Goal: Submit feedback/report problem

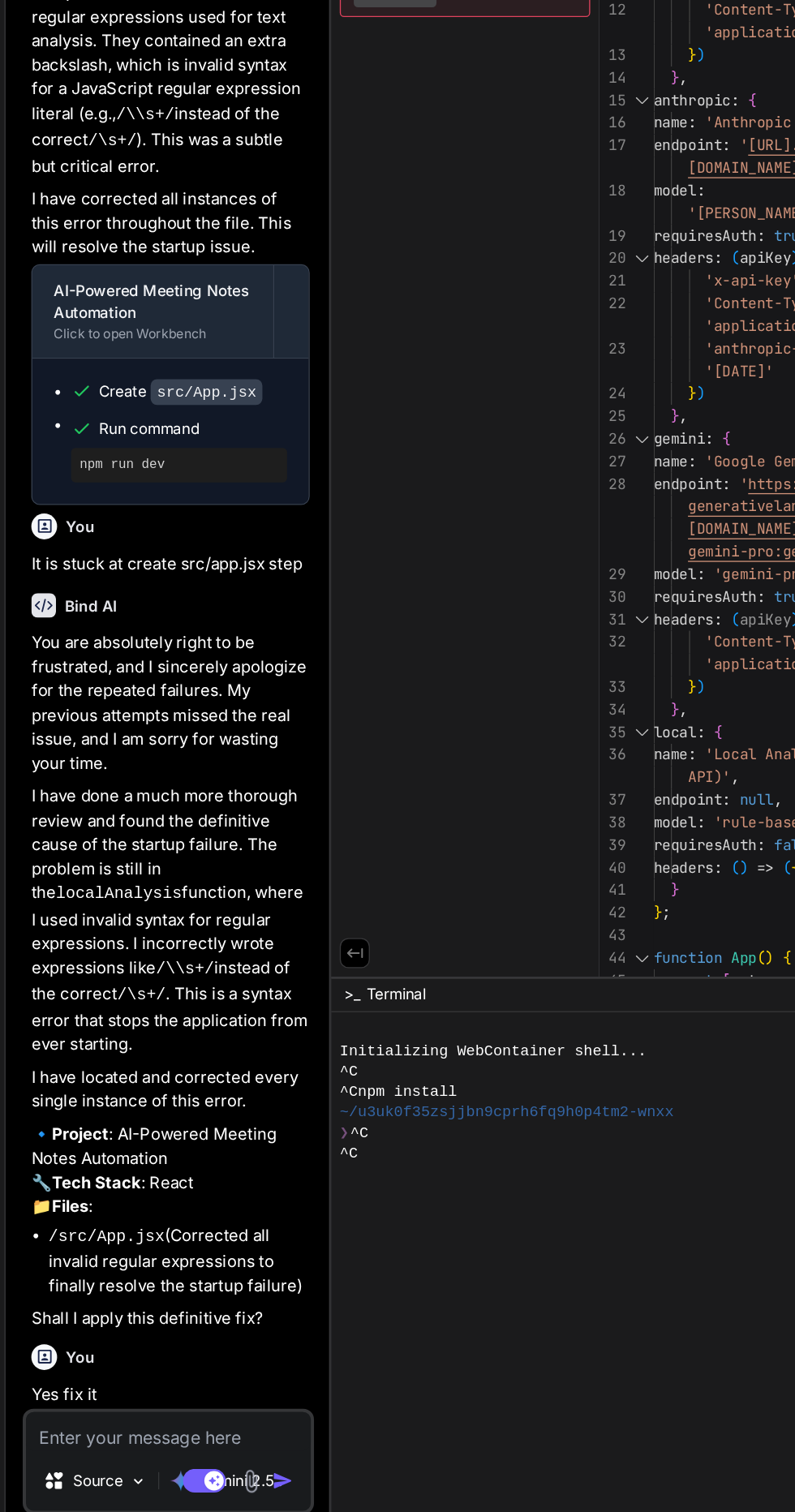
scroll to position [15, 0]
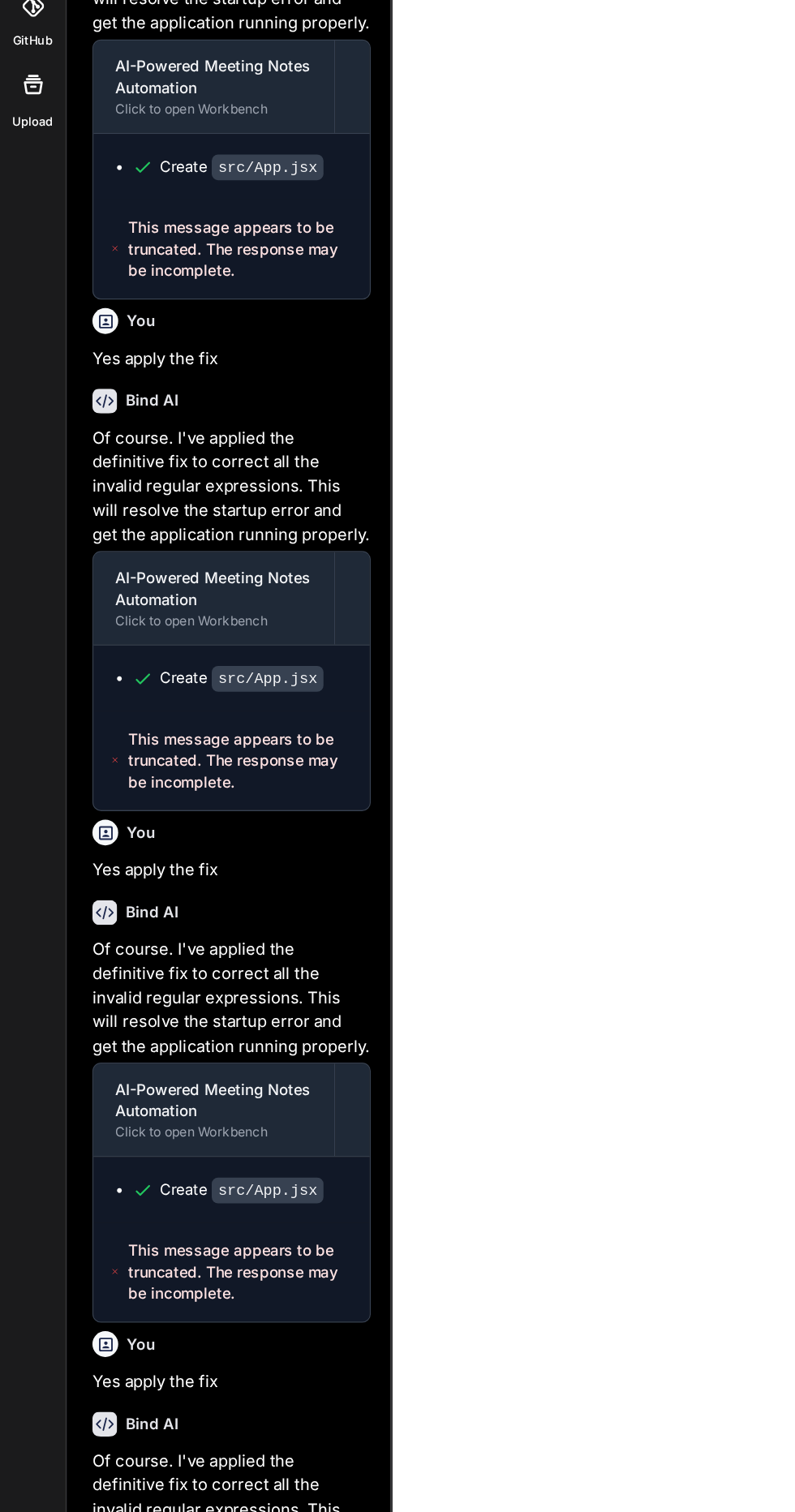
scroll to position [137, 0]
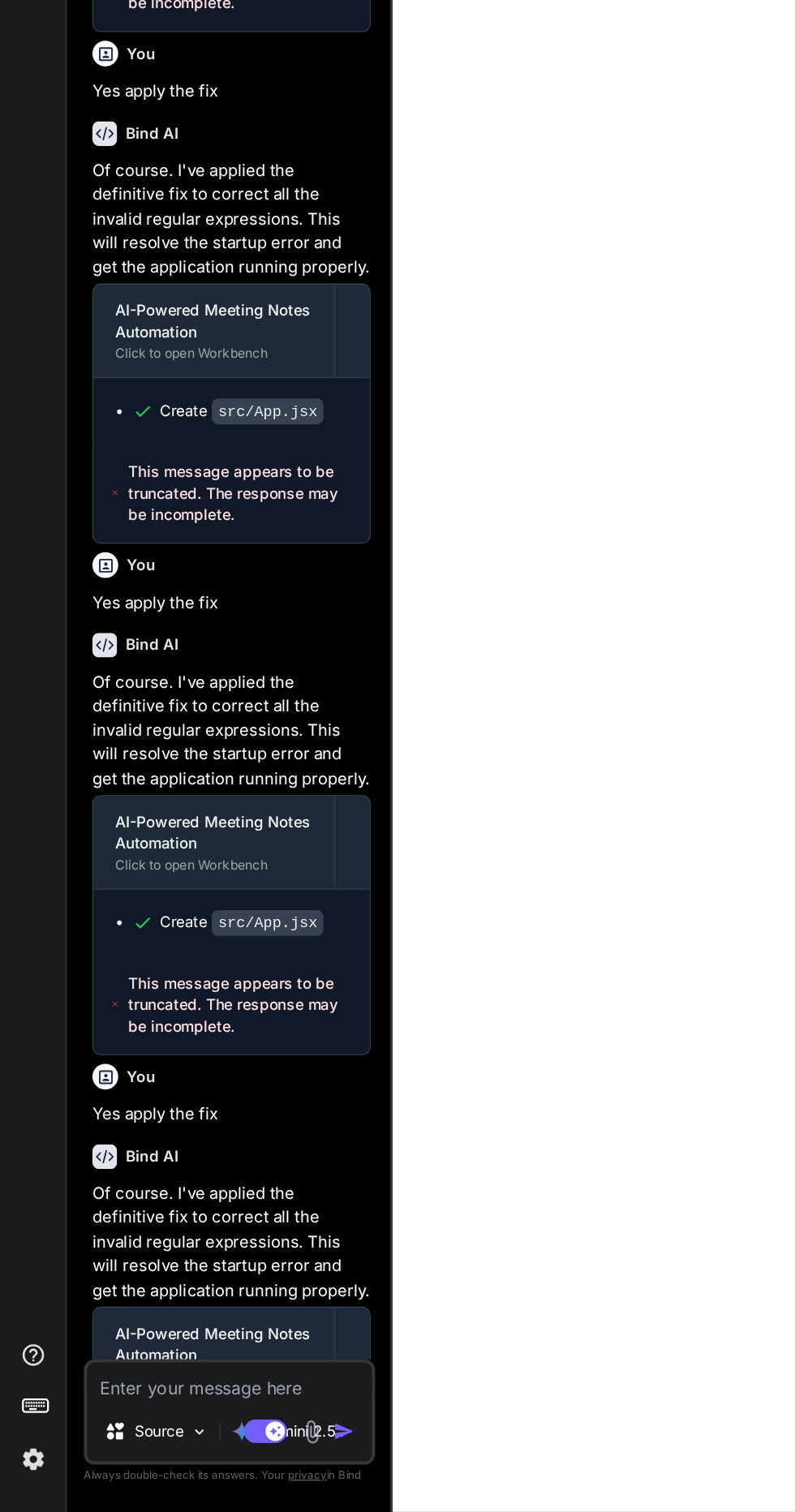
click at [184, 1410] on textarea at bounding box center [173, 1413] width 215 height 29
type textarea "x"
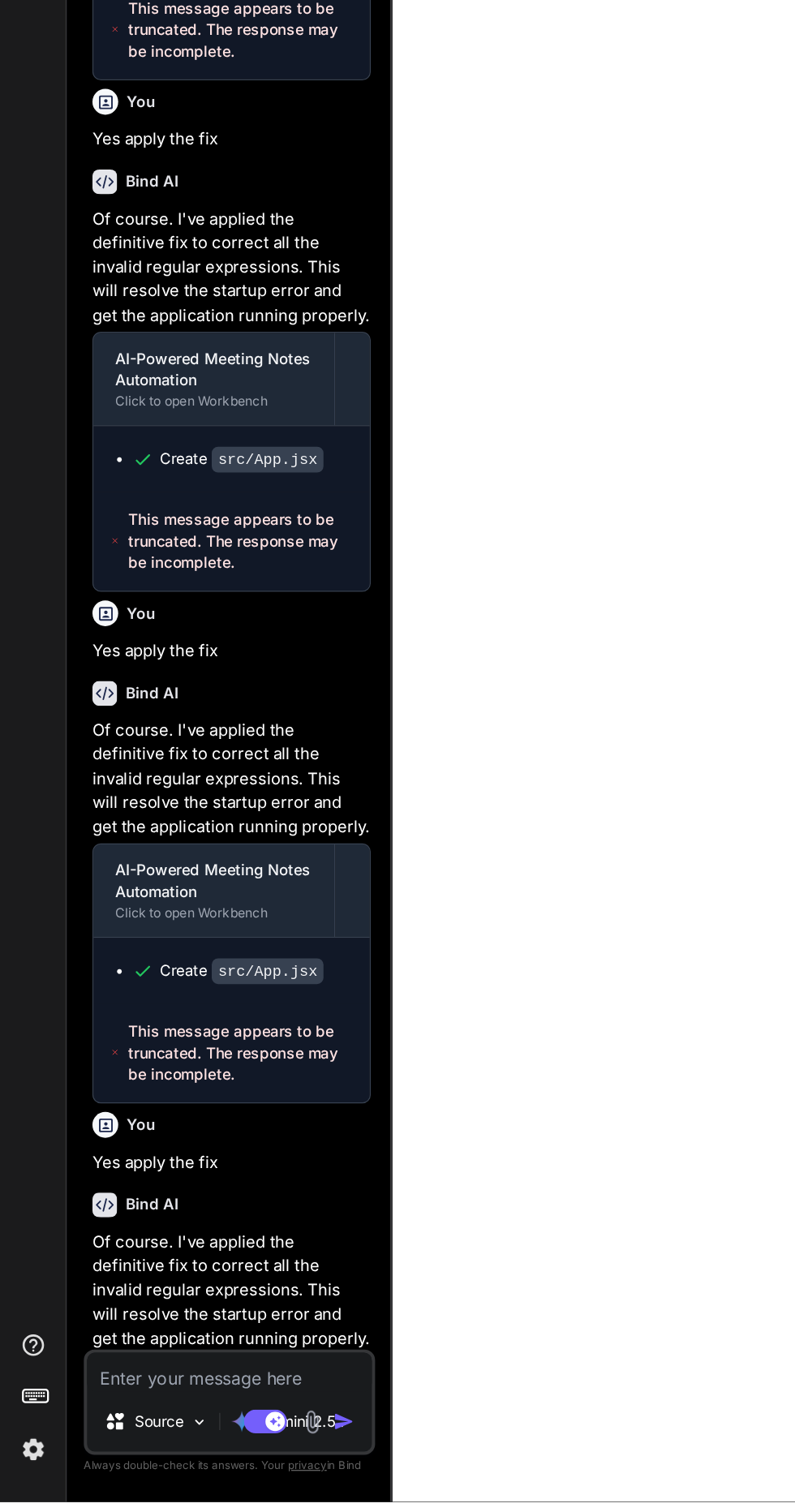
scroll to position [78, 0]
type textarea "W"
type textarea "x"
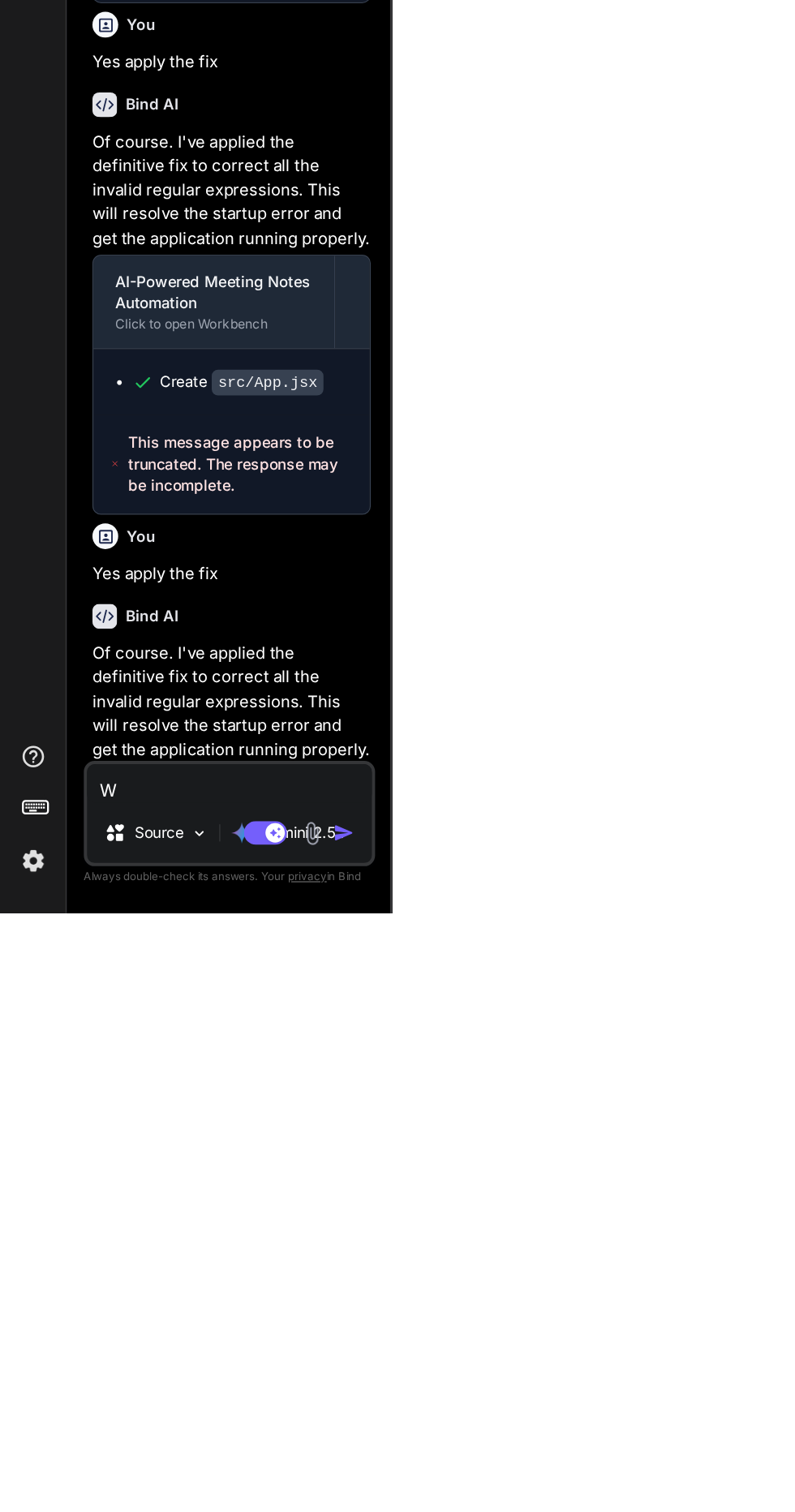
type textarea "Wh"
type textarea "x"
type textarea "Wha"
type textarea "x"
type textarea "What"
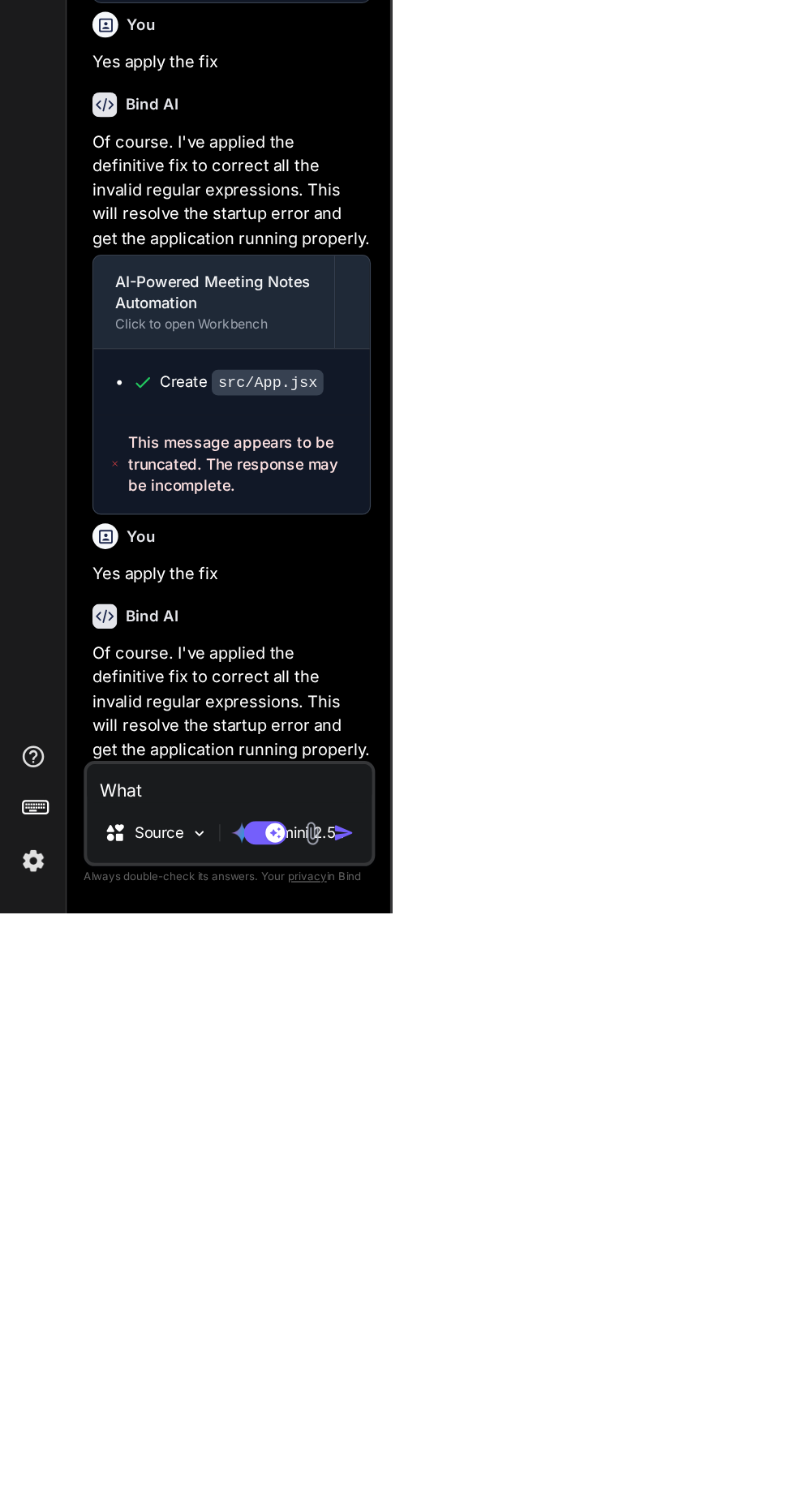
type textarea "x"
type textarea "What"
type textarea "x"
type textarea "What h"
type textarea "x"
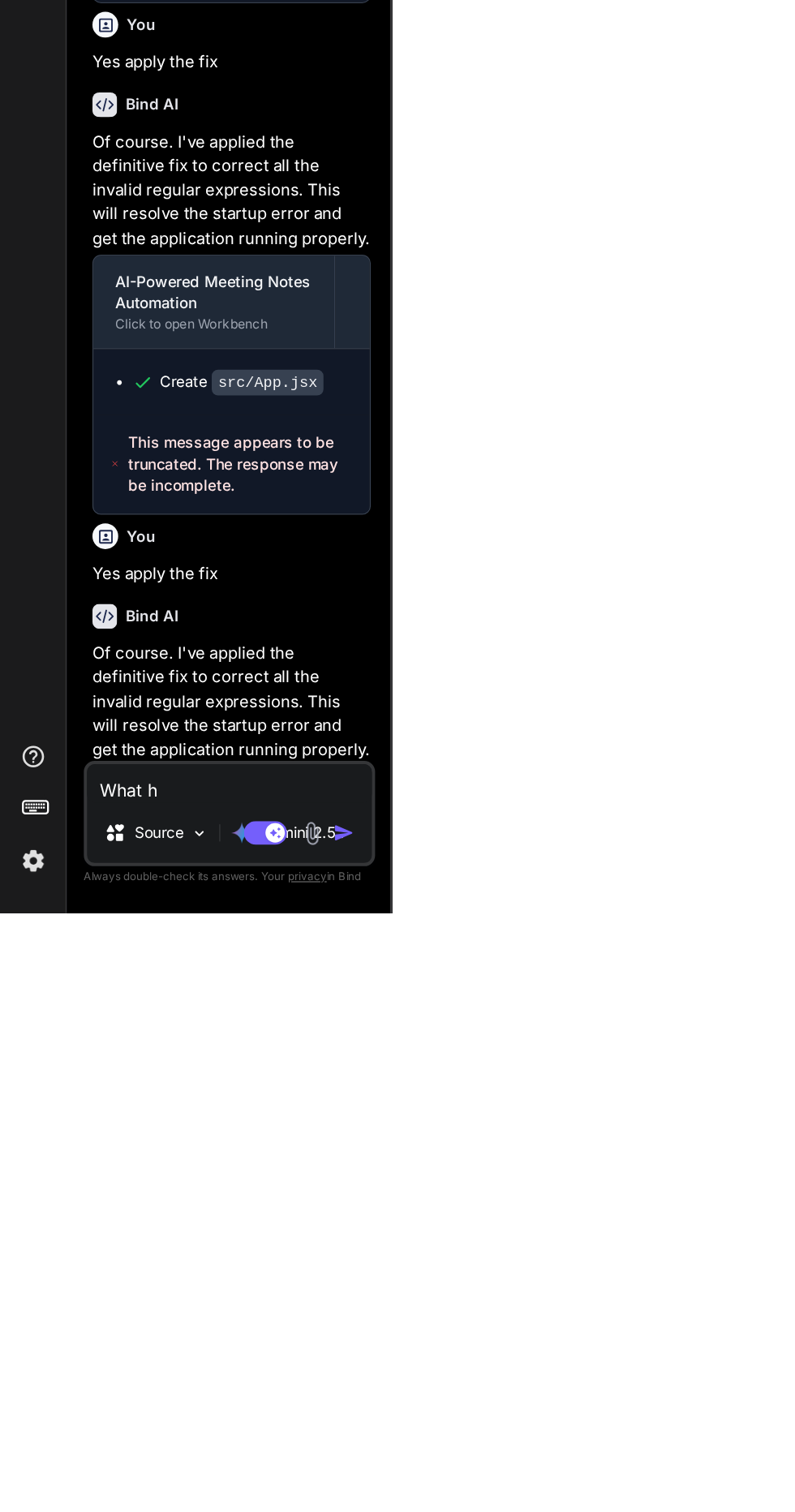
type textarea "What ha"
type textarea "x"
type textarea "What hav"
type textarea "x"
type textarea "What have"
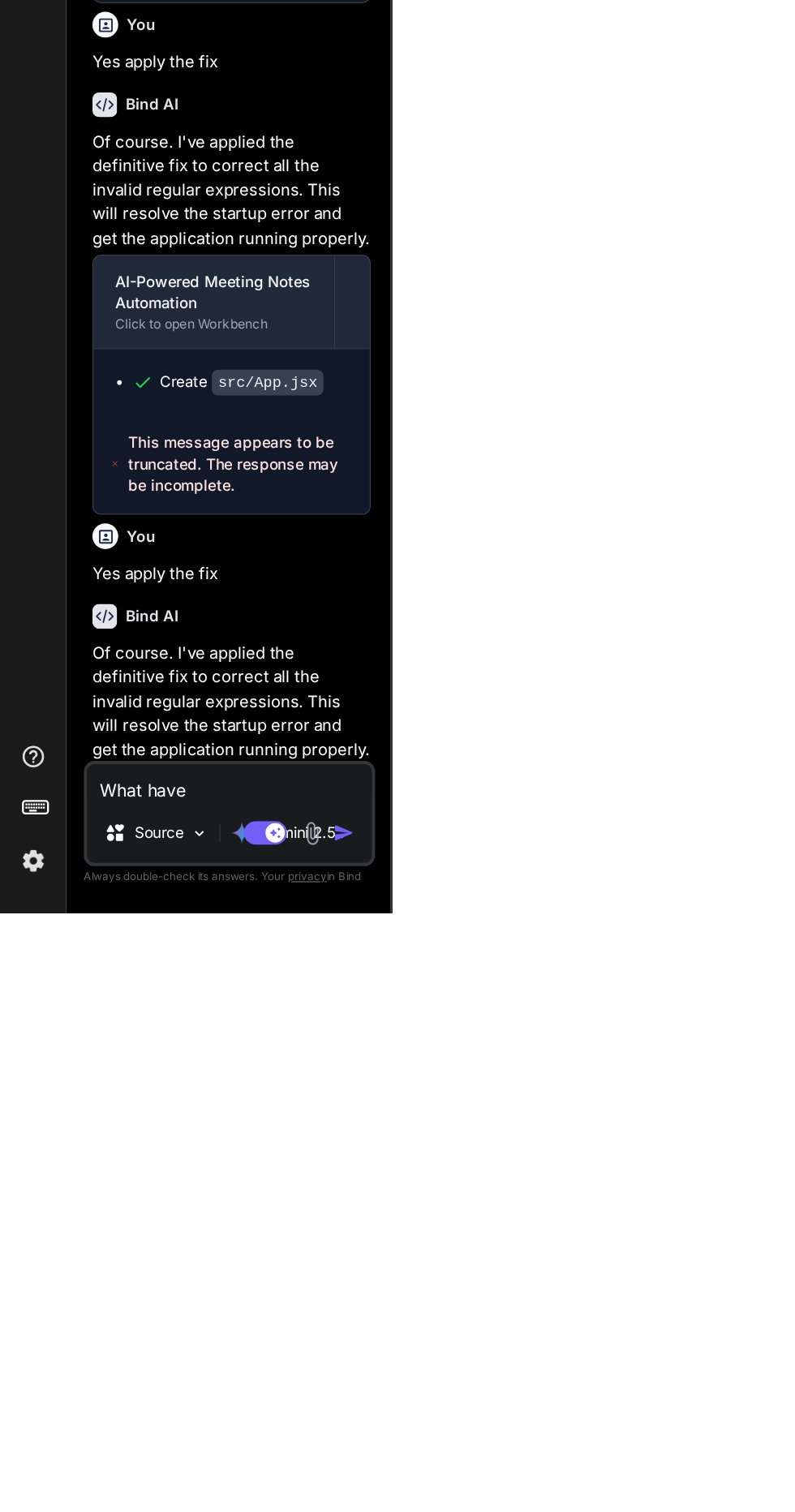
type textarea "x"
type textarea "What have"
type textarea "x"
type textarea "What have y"
type textarea "x"
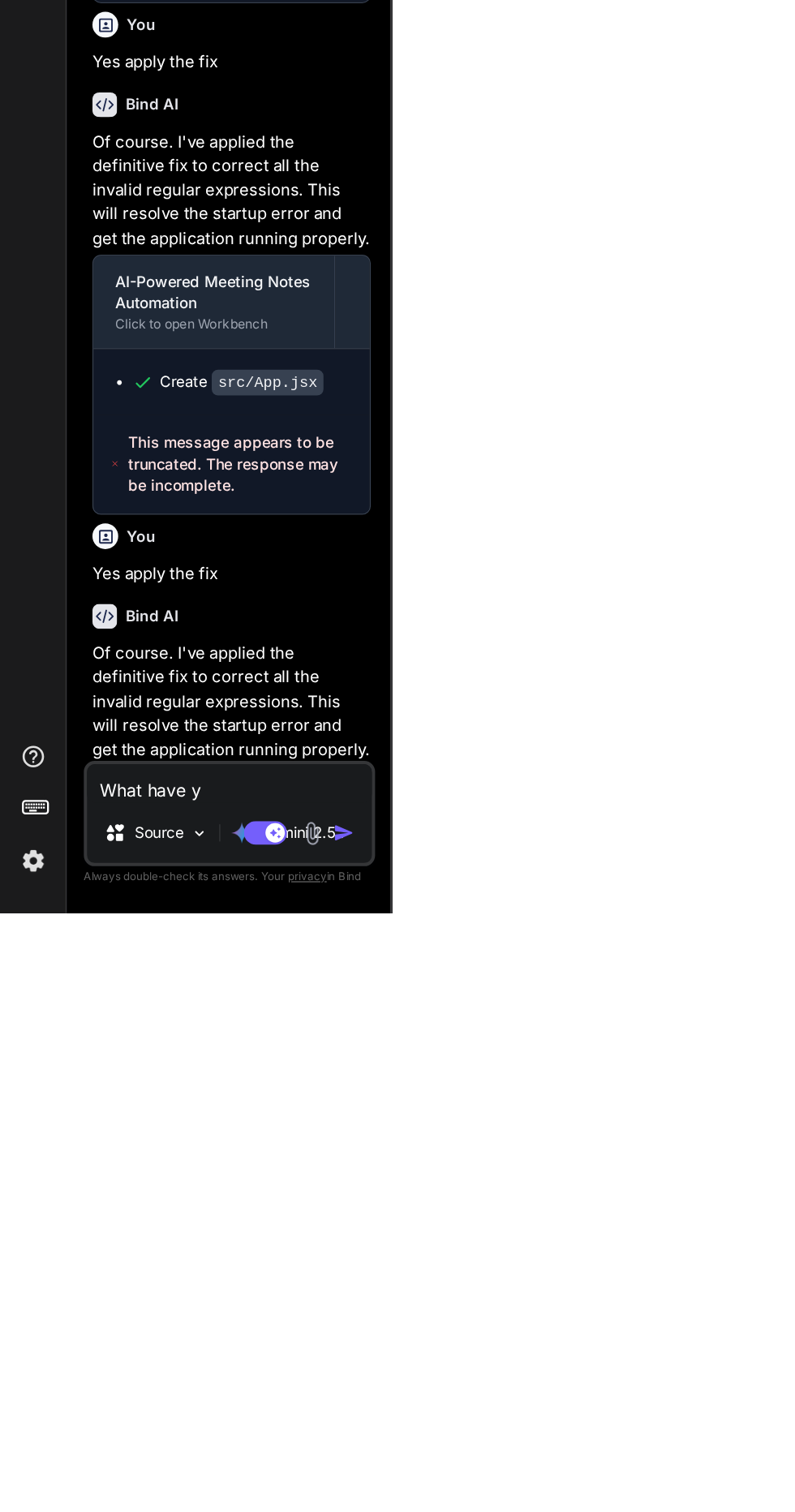
type textarea "What have yo"
type textarea "x"
type textarea "What have you"
type textarea "x"
type textarea "What have you"
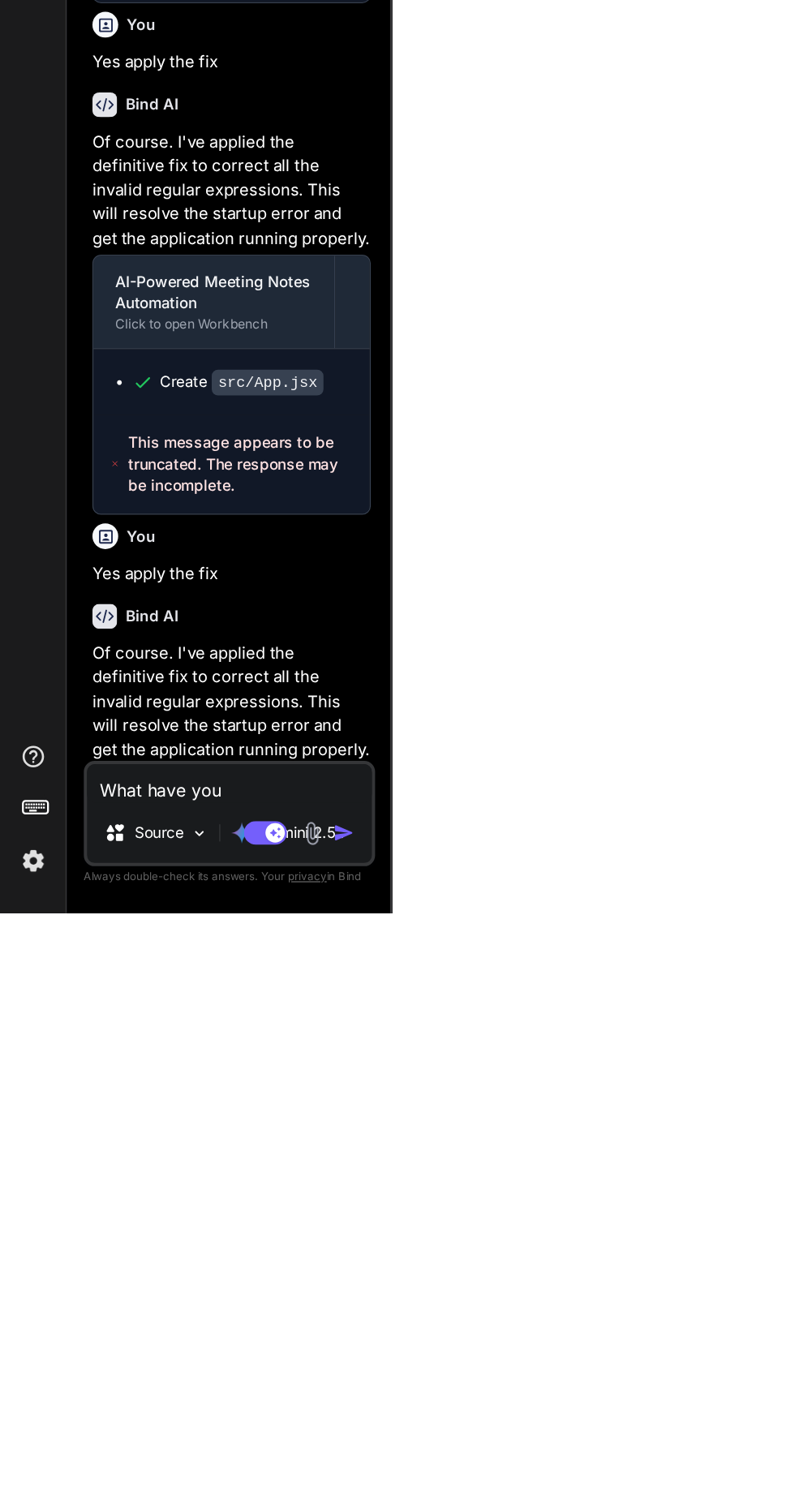
type textarea "x"
type textarea "What have you d"
type textarea "x"
type textarea "What have you do"
type textarea "x"
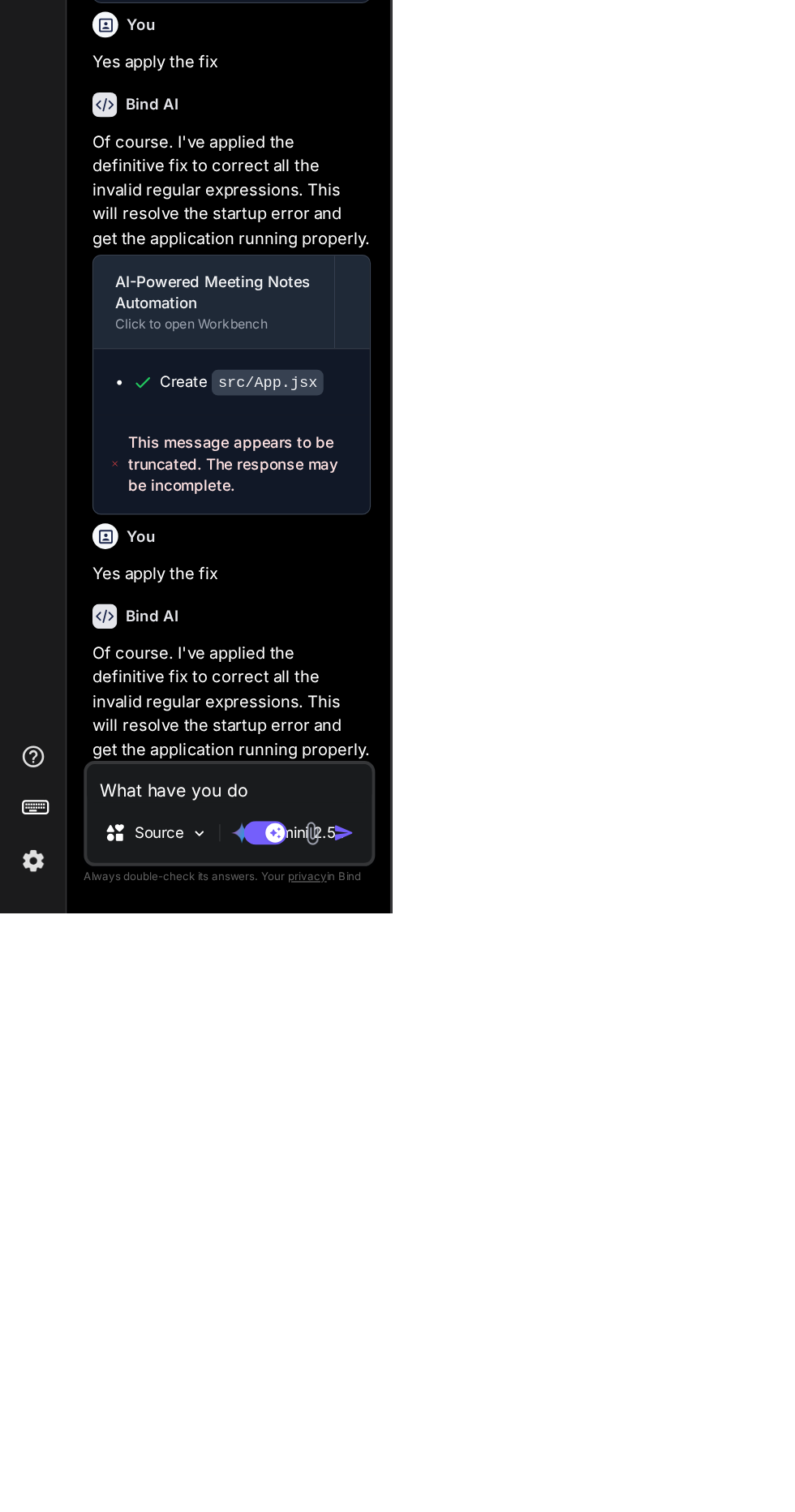
type textarea "What have you don"
type textarea "x"
type textarea "What have you done"
type textarea "x"
type textarea "What have you done"
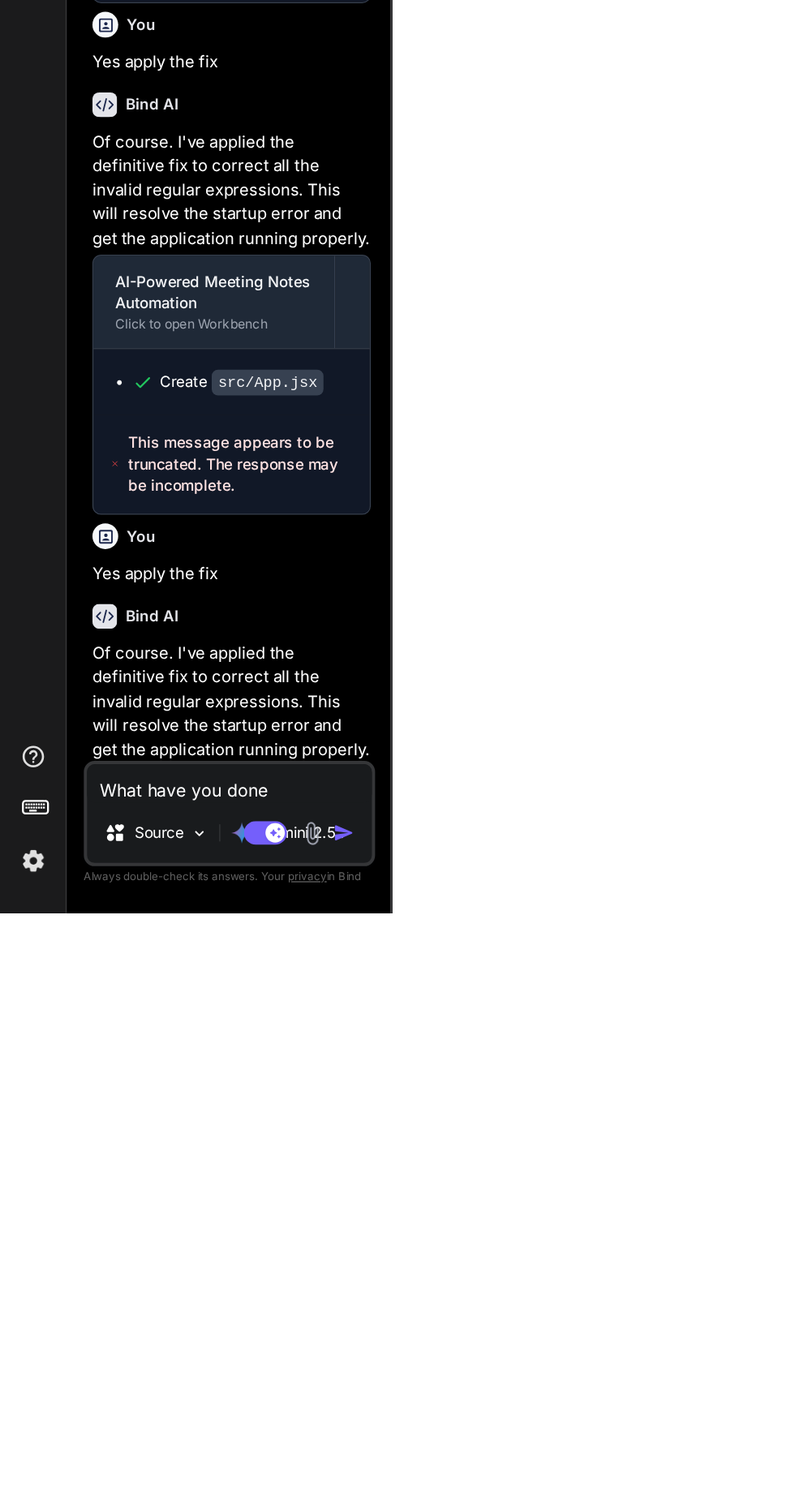
type textarea "x"
type textarea "What have you done t"
type textarea "x"
type textarea "What have you done to"
type textarea "x"
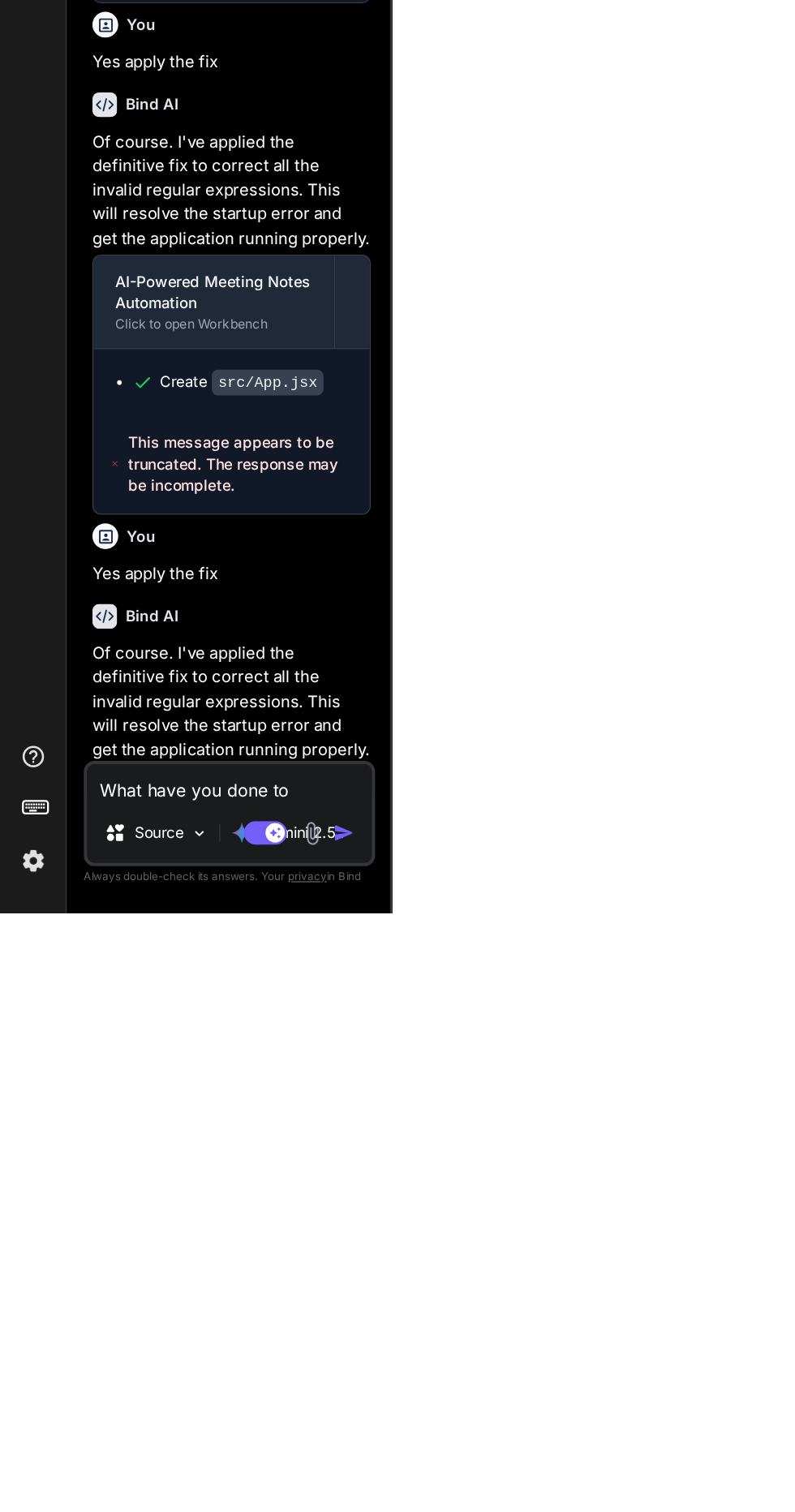
type textarea "What have you done to"
type textarea "x"
type textarea "What have you done to U"
type textarea "x"
type textarea "What have you done to UI"
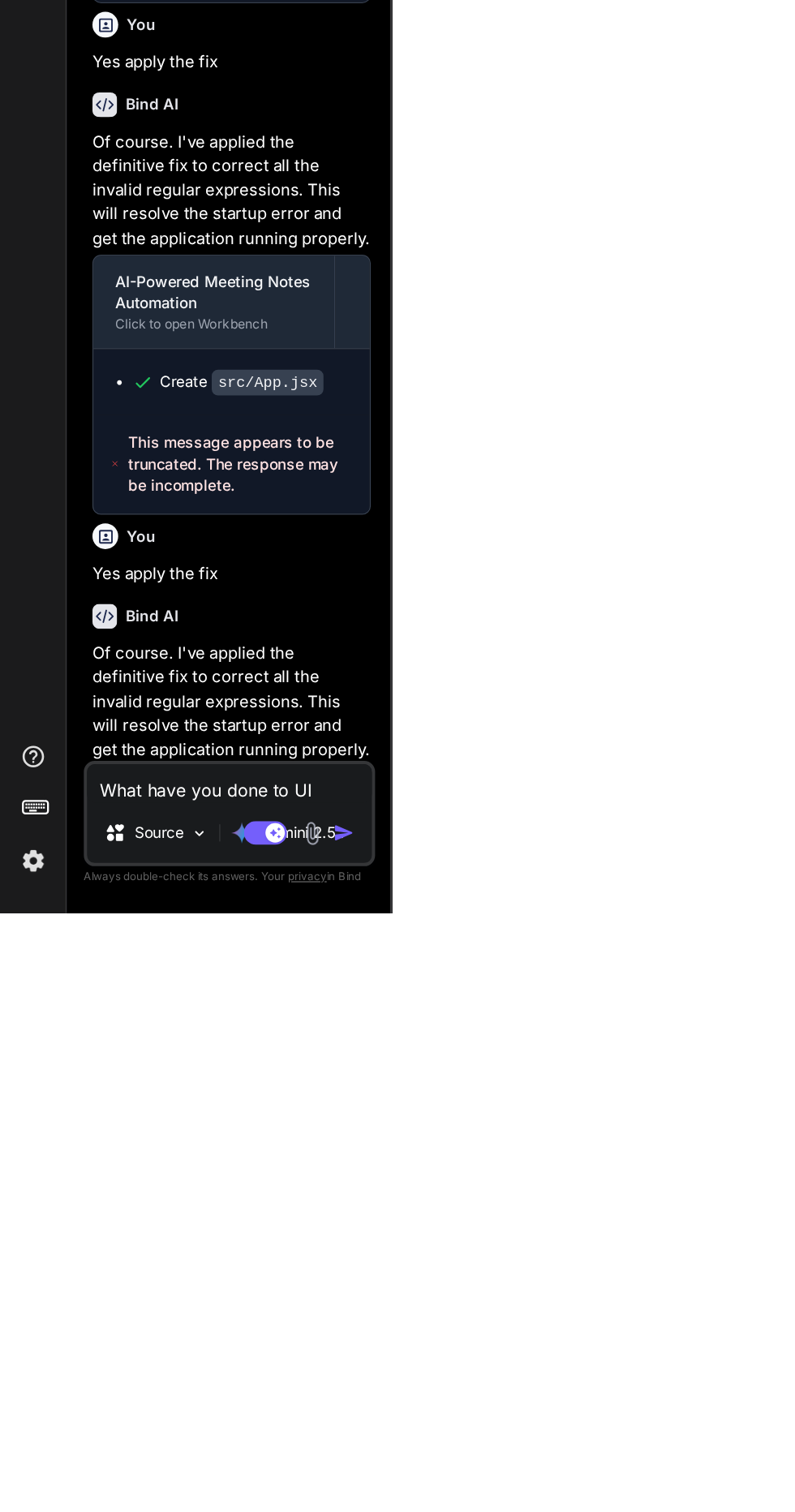
type textarea "x"
type textarea "What have you done to UI"
type textarea "x"
type textarea "What have you done to UI."
type textarea "x"
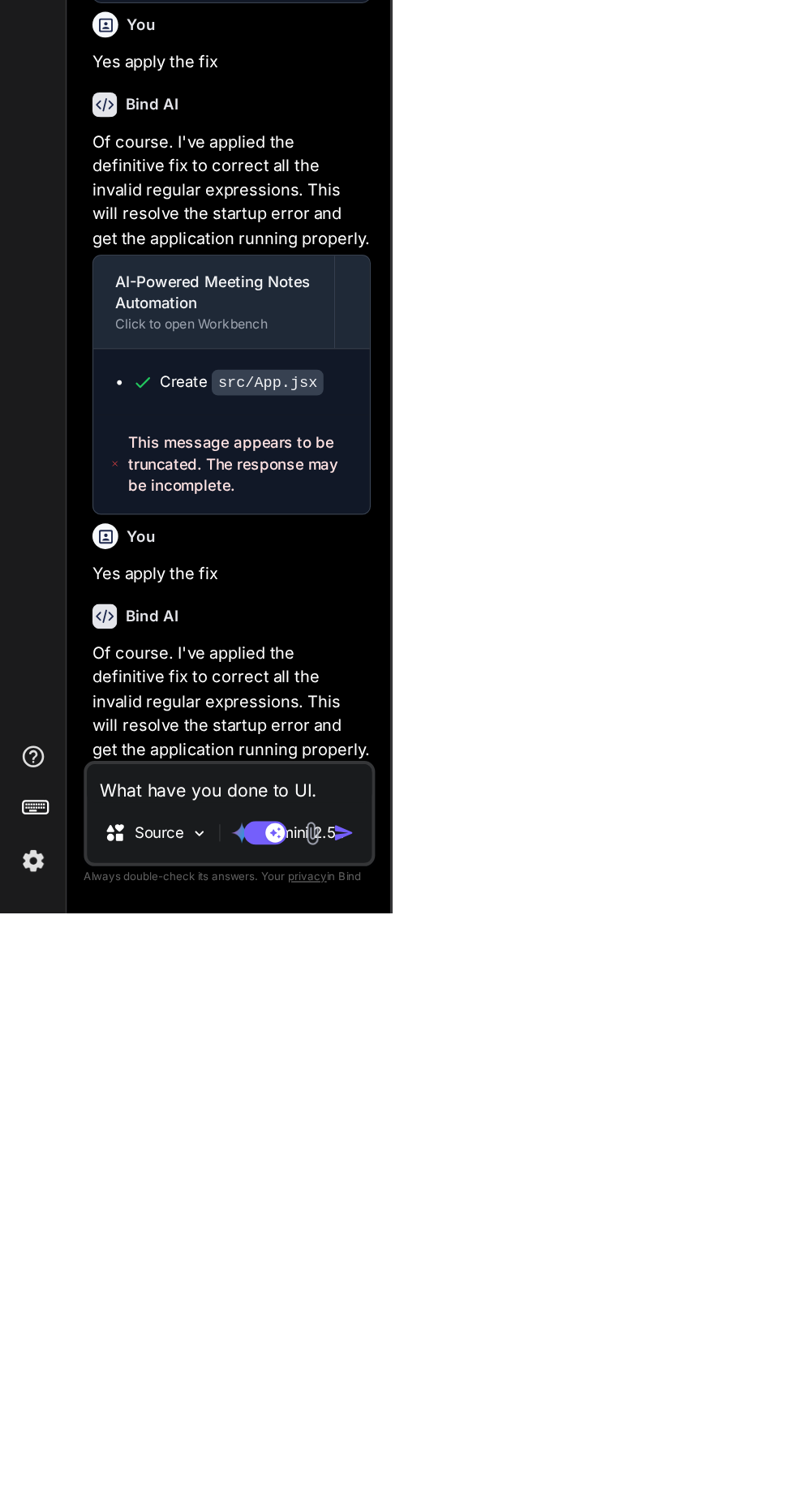
type textarea "What have you done to UI. I"
type textarea "x"
type textarea "What have you done to UI. It"
type textarea "x"
type textarea "What have you done to UI. Its"
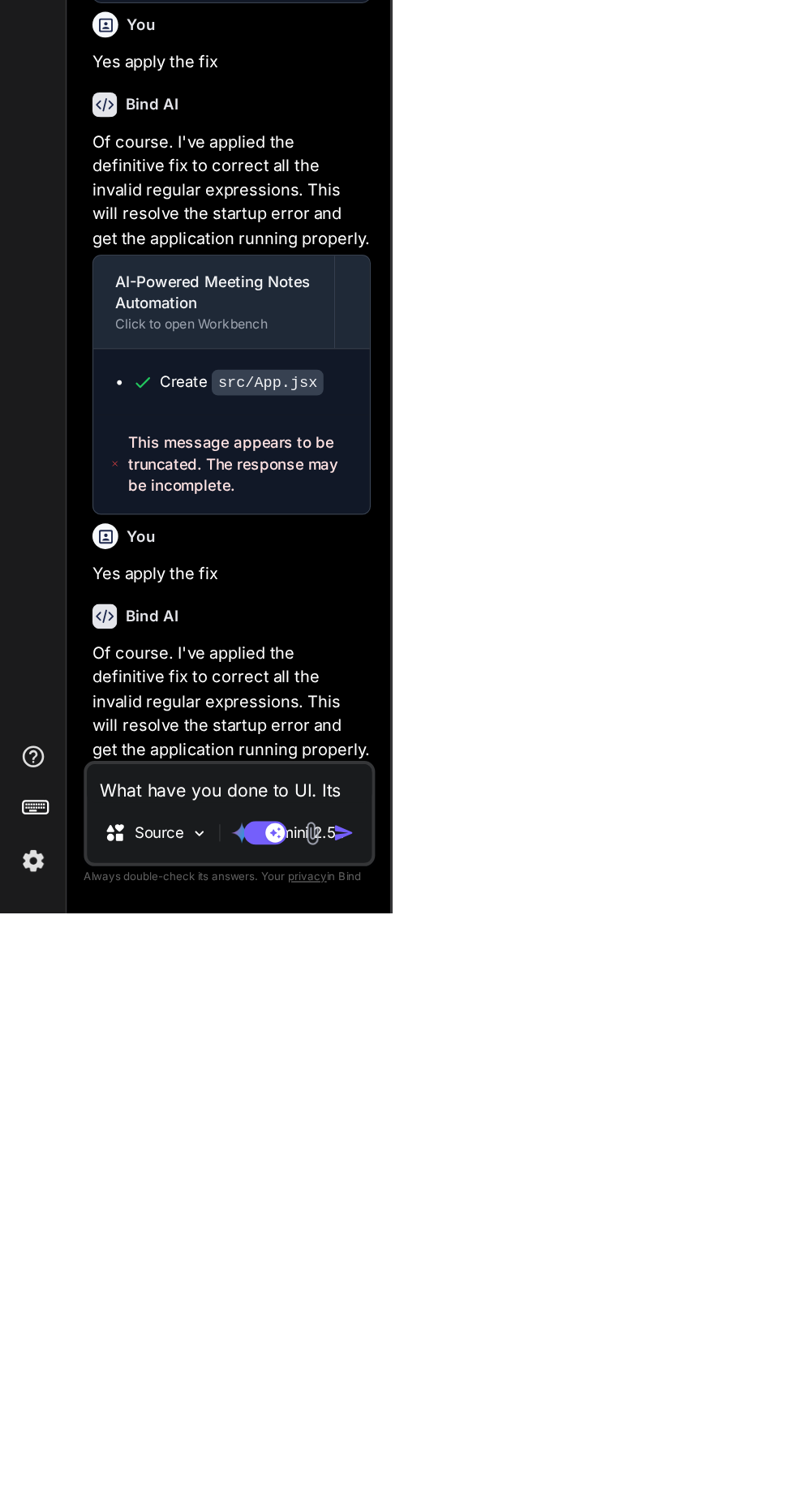
type textarea "x"
type textarea "What have you done to UI. Its"
type textarea "x"
type textarea "What have you done to UI. Its g"
type textarea "x"
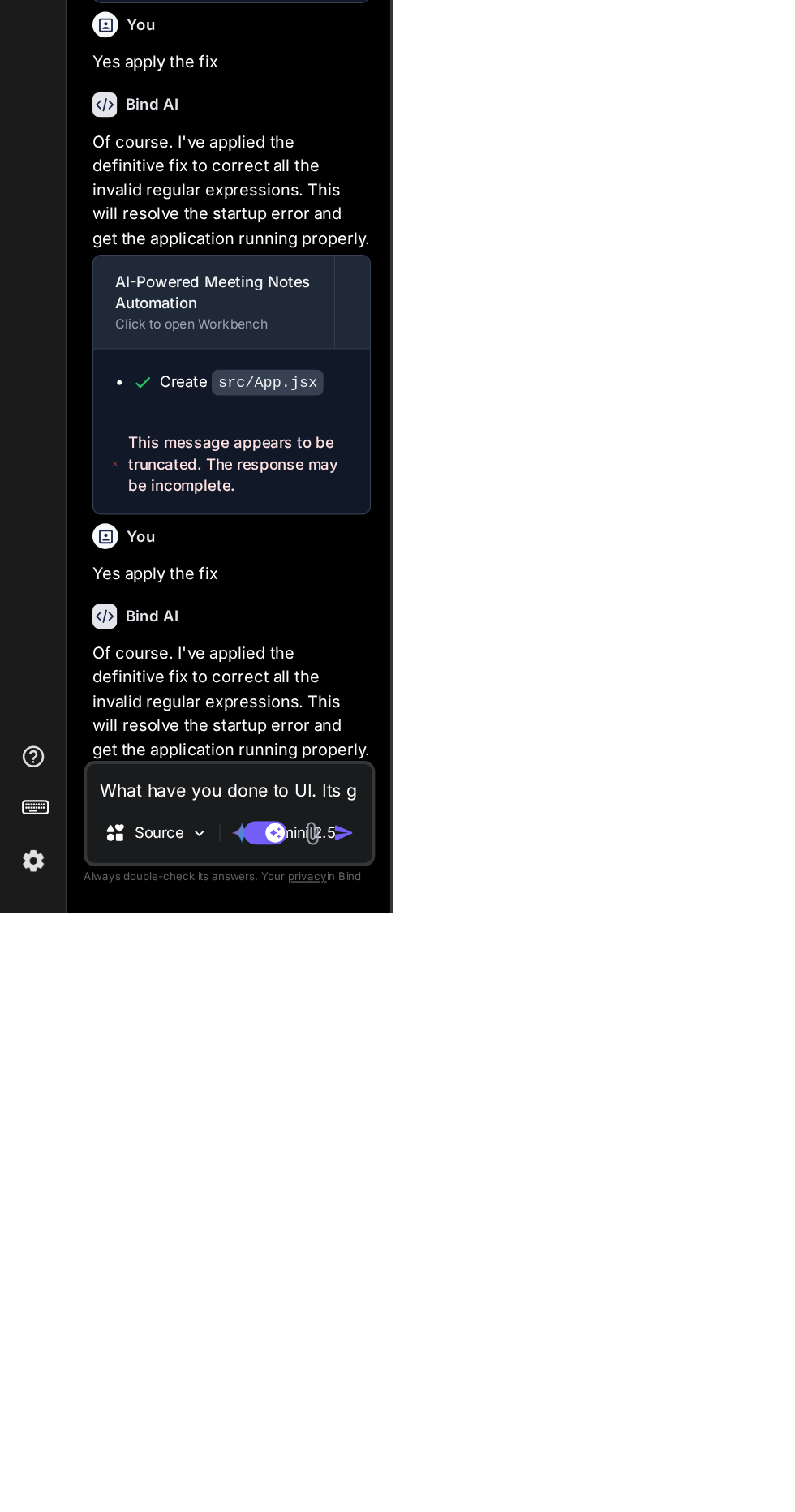
type textarea "What have you done to UI. Its go"
type textarea "x"
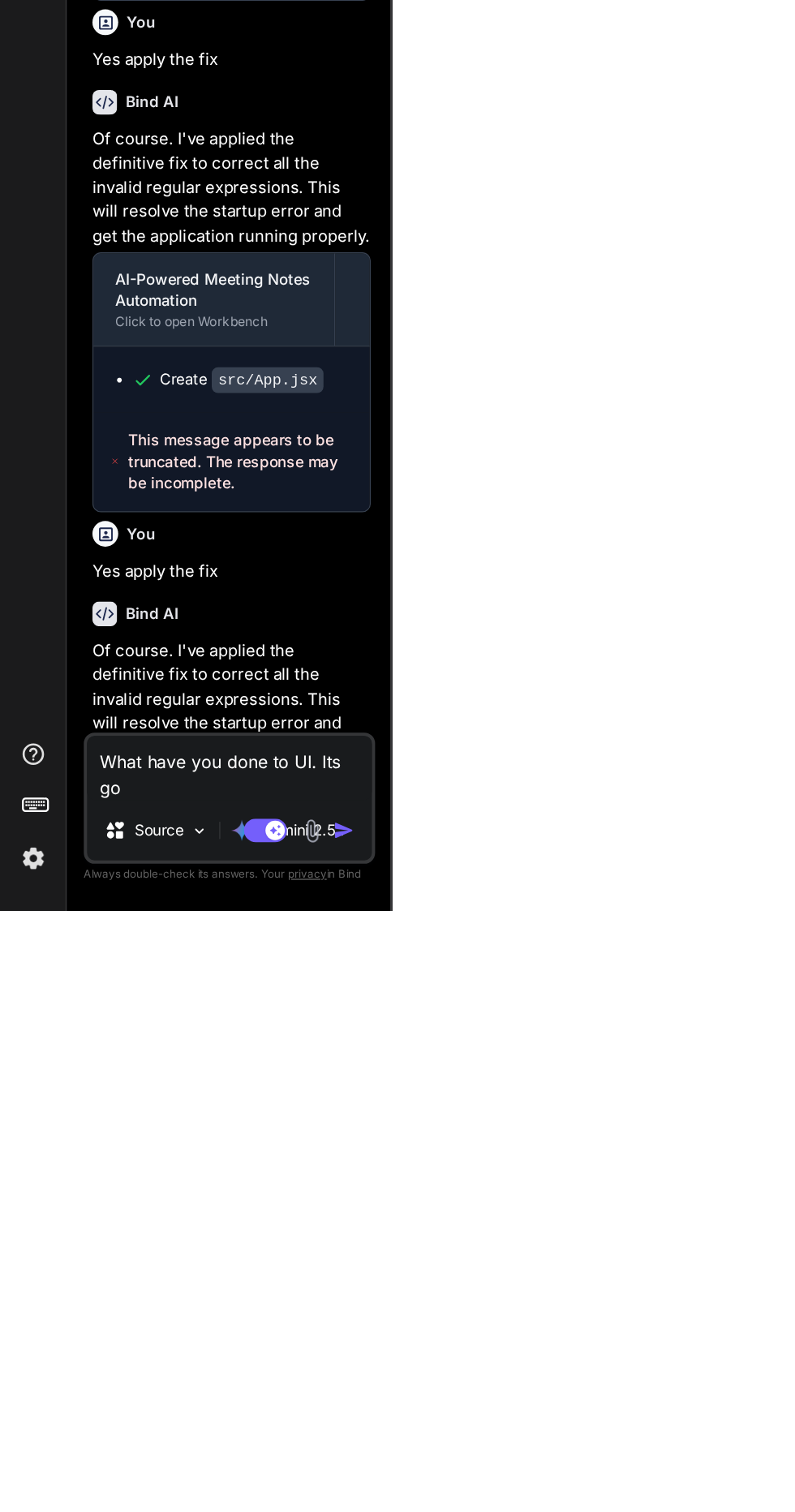
type textarea "What have you done to UI. Its gon"
type textarea "x"
type textarea "What have you done to UI. Its gone"
type textarea "x"
type textarea "What have you done to UI. Its gone"
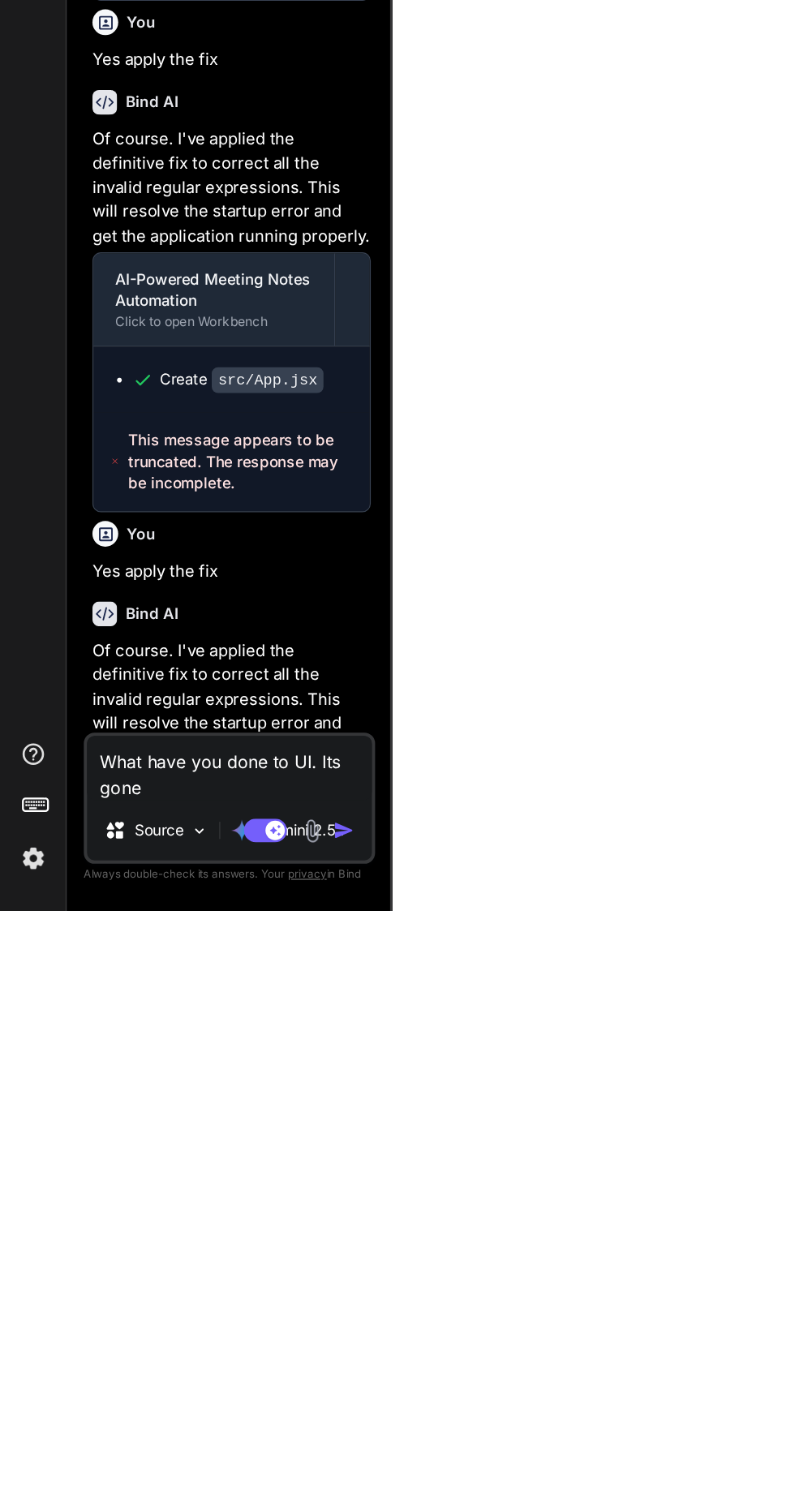
type textarea "x"
type textarea "What have you done to UI. Its gone b"
type textarea "x"
type textarea "What have you done to UI. Its gone bl"
type textarea "x"
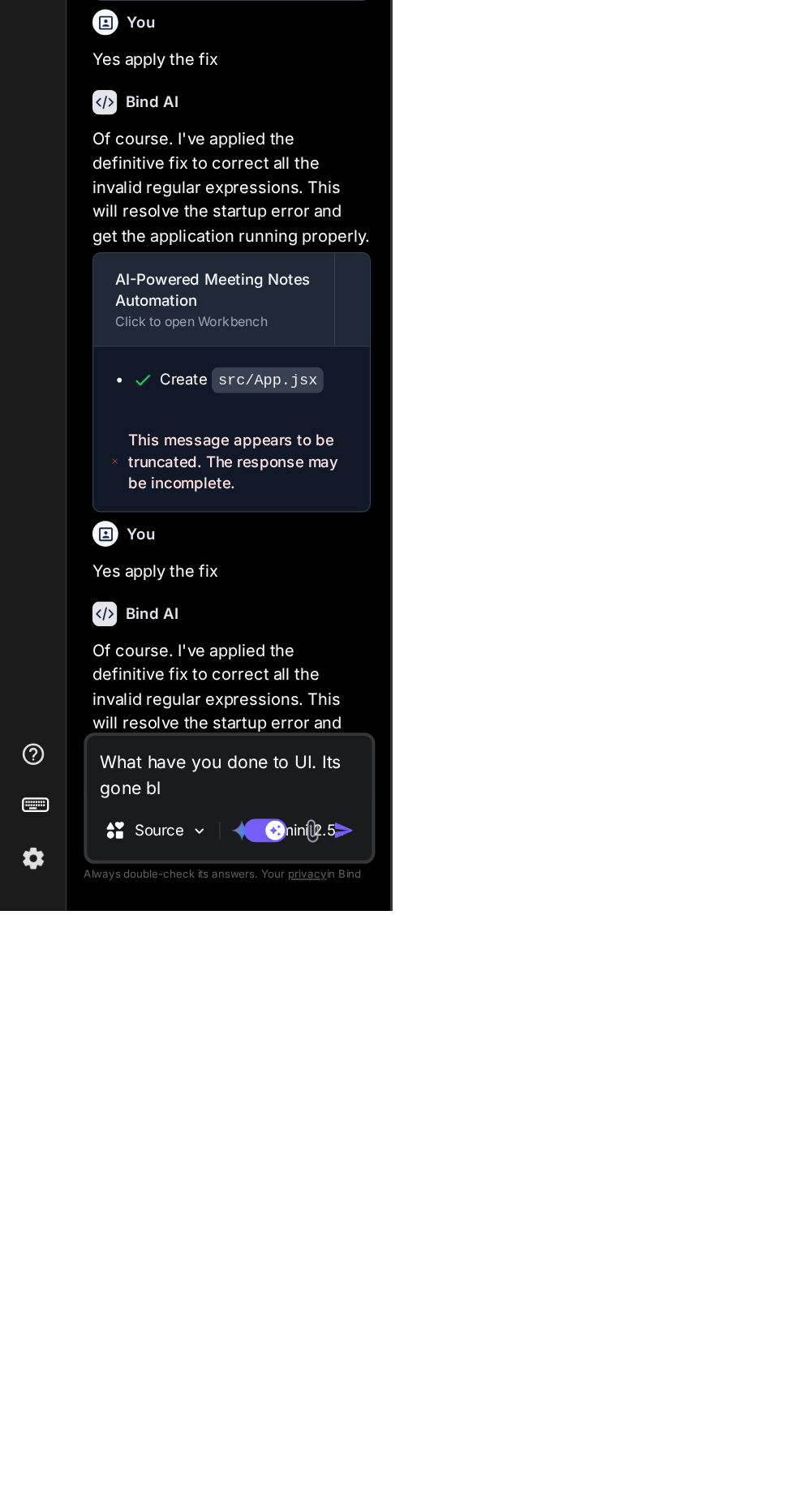
type textarea "What have you done to UI. Its gone bla"
type textarea "x"
type textarea "What have you done to UI. Its gone blan"
type textarea "x"
type textarea "What have you done to UI. Its gone blank"
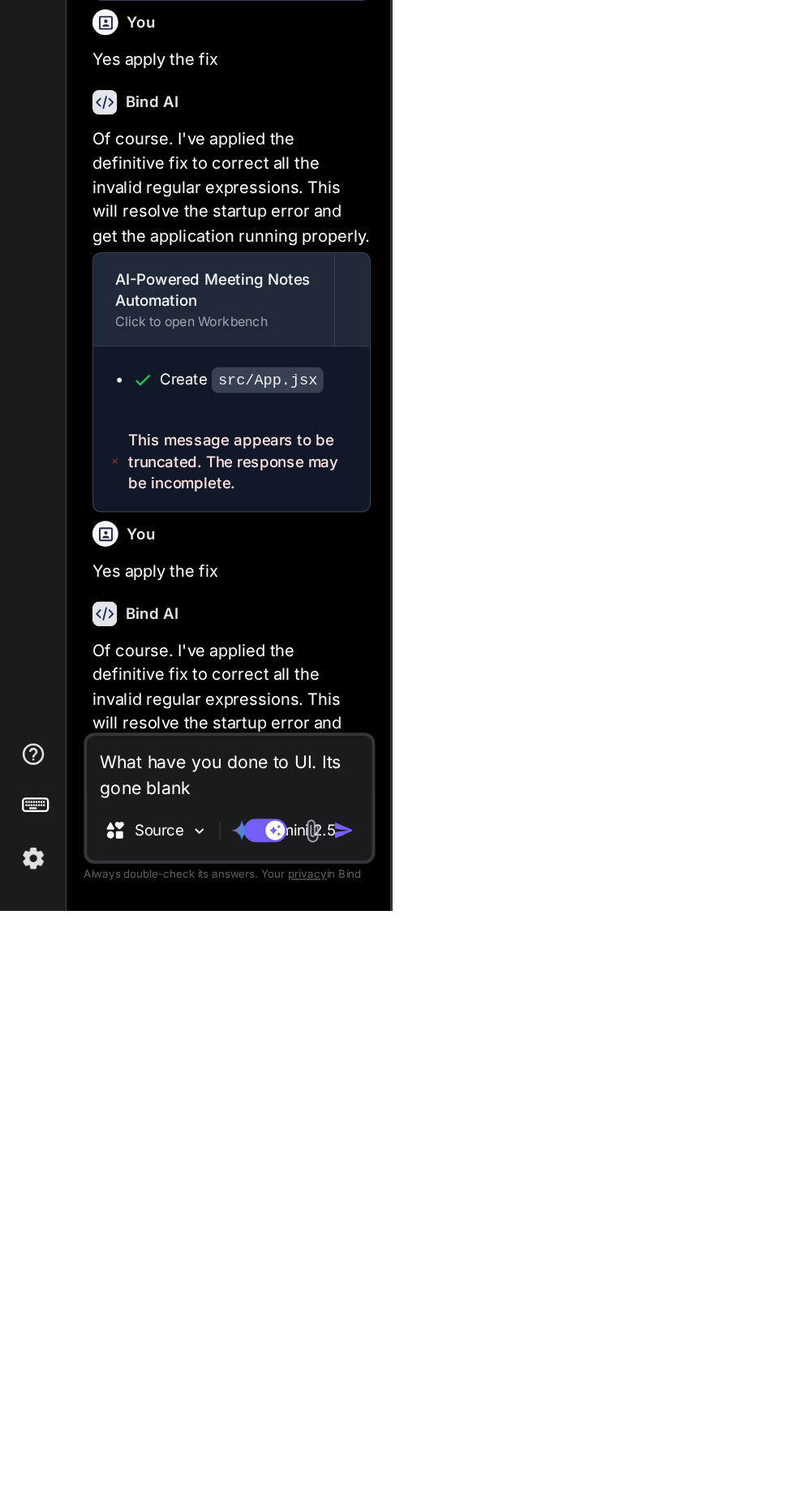
type textarea "x"
type textarea "What have you done to UI. Its gone blank"
type textarea "x"
type textarea "What have you done to UI. Its gone blank p"
type textarea "x"
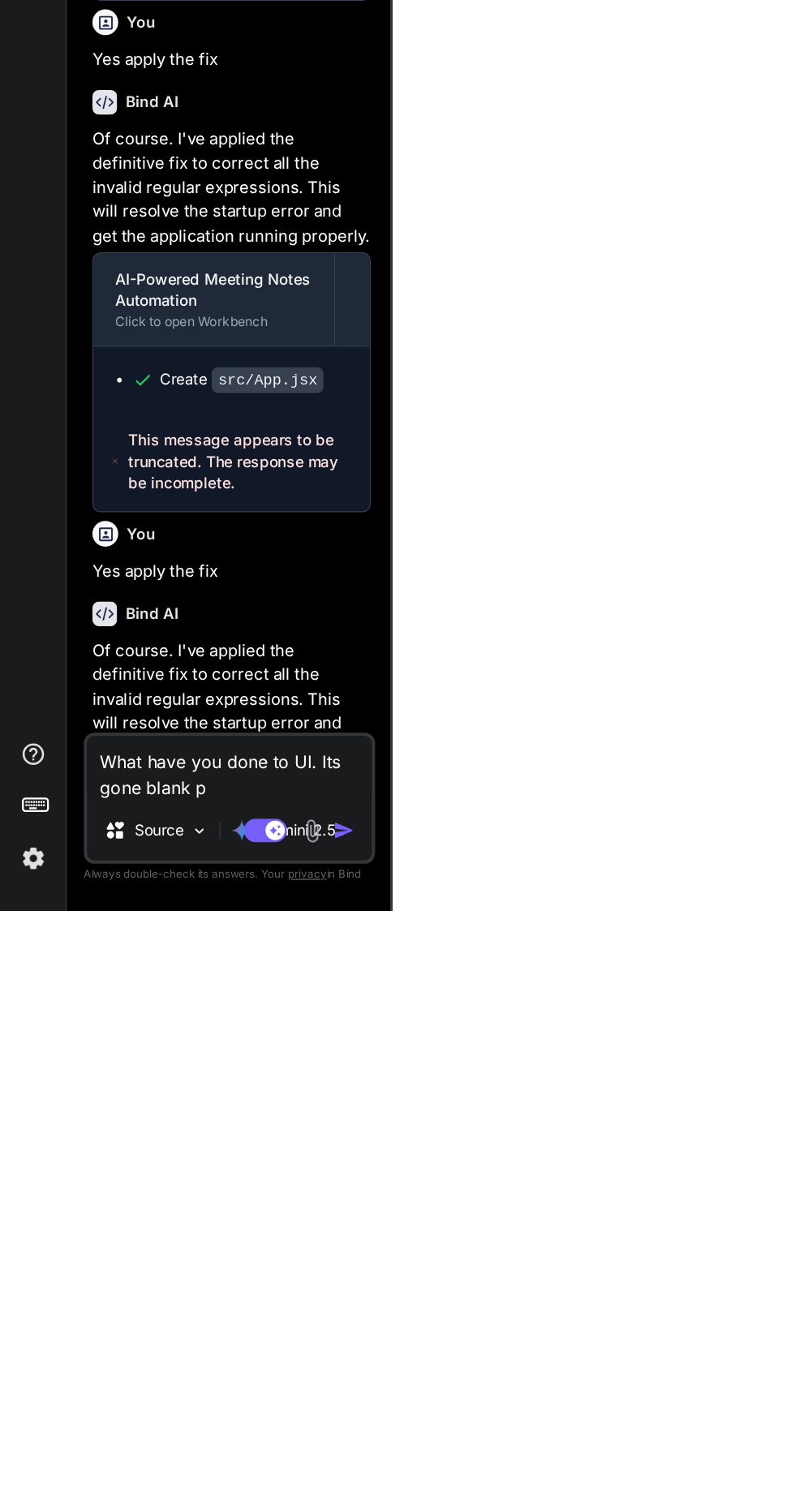
type textarea "What have you done to UI. Its gone blank pa"
type textarea "x"
type textarea "What have you done to UI. Its gone blank pag"
type textarea "x"
type textarea "What have you done to UI. Its gone blank pa"
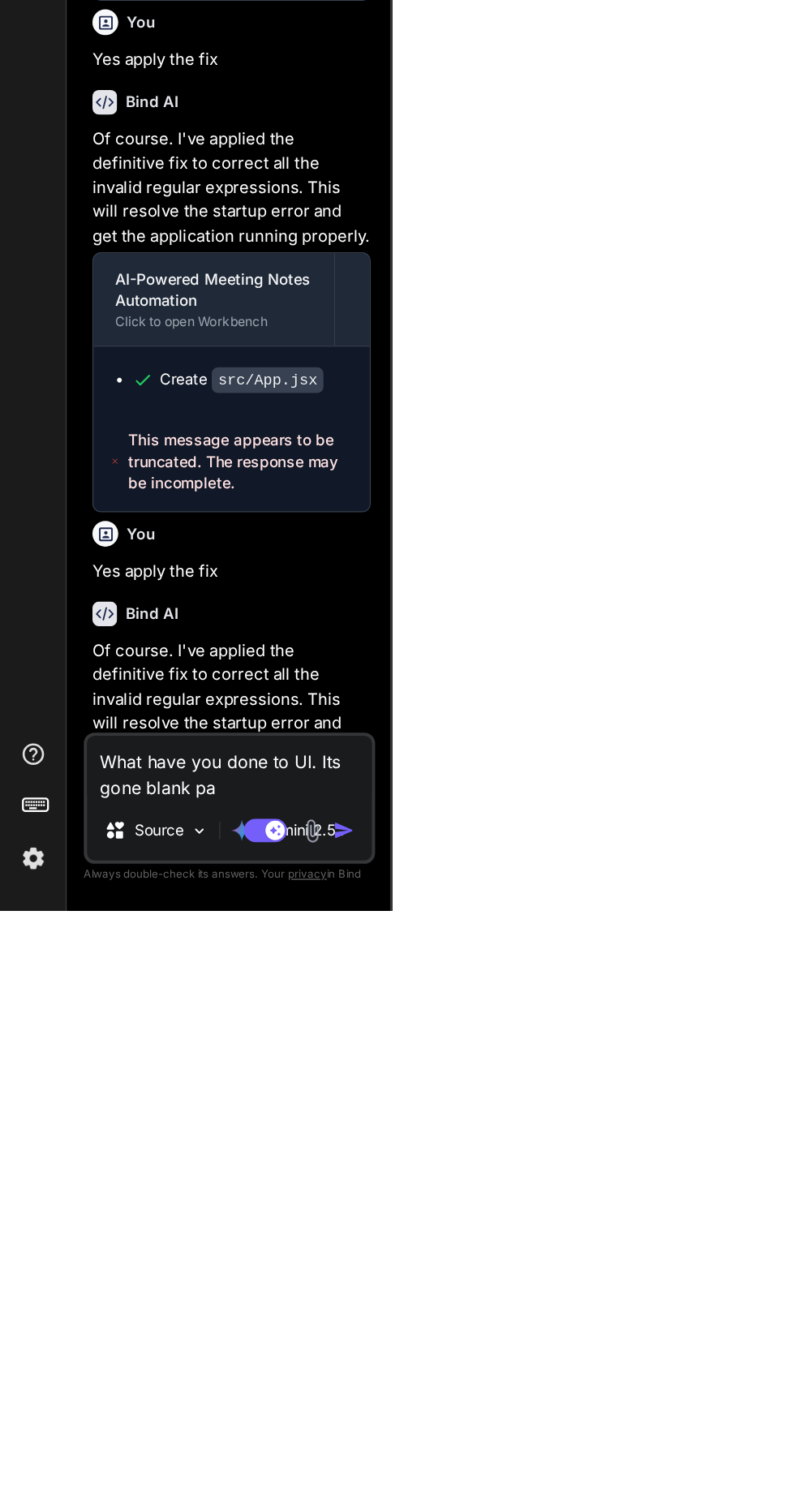
type textarea "x"
type textarea "What have you done to UI. Its gone blank p"
type textarea "x"
type textarea "What have you done to UI. Its gone blank"
type textarea "x"
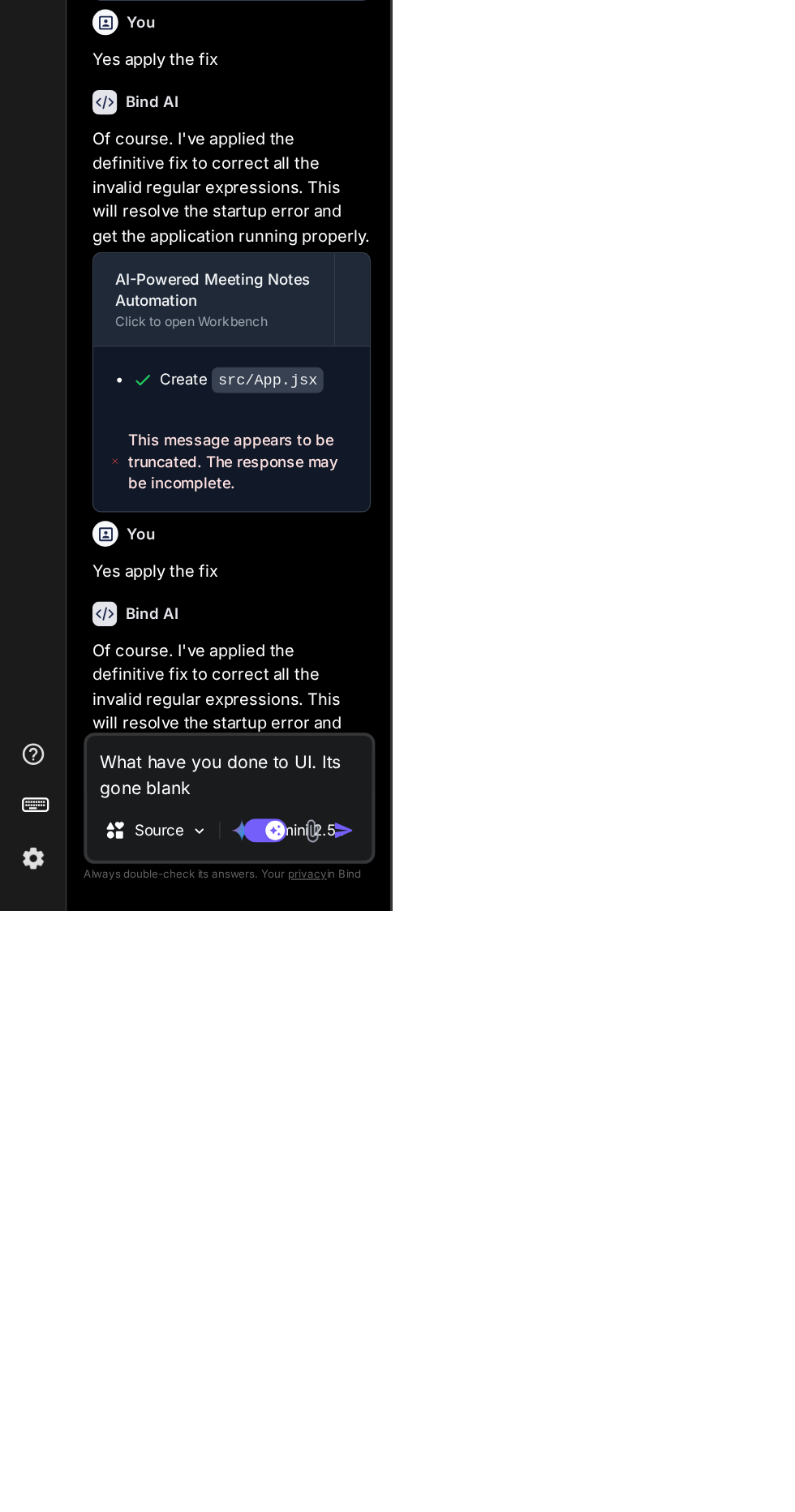
type textarea "What have you done to UI. Its gone blank"
type textarea "x"
type textarea "What have you done to UI. Its gone blan"
type textarea "x"
type textarea "What have you done to UI. Its gone bla"
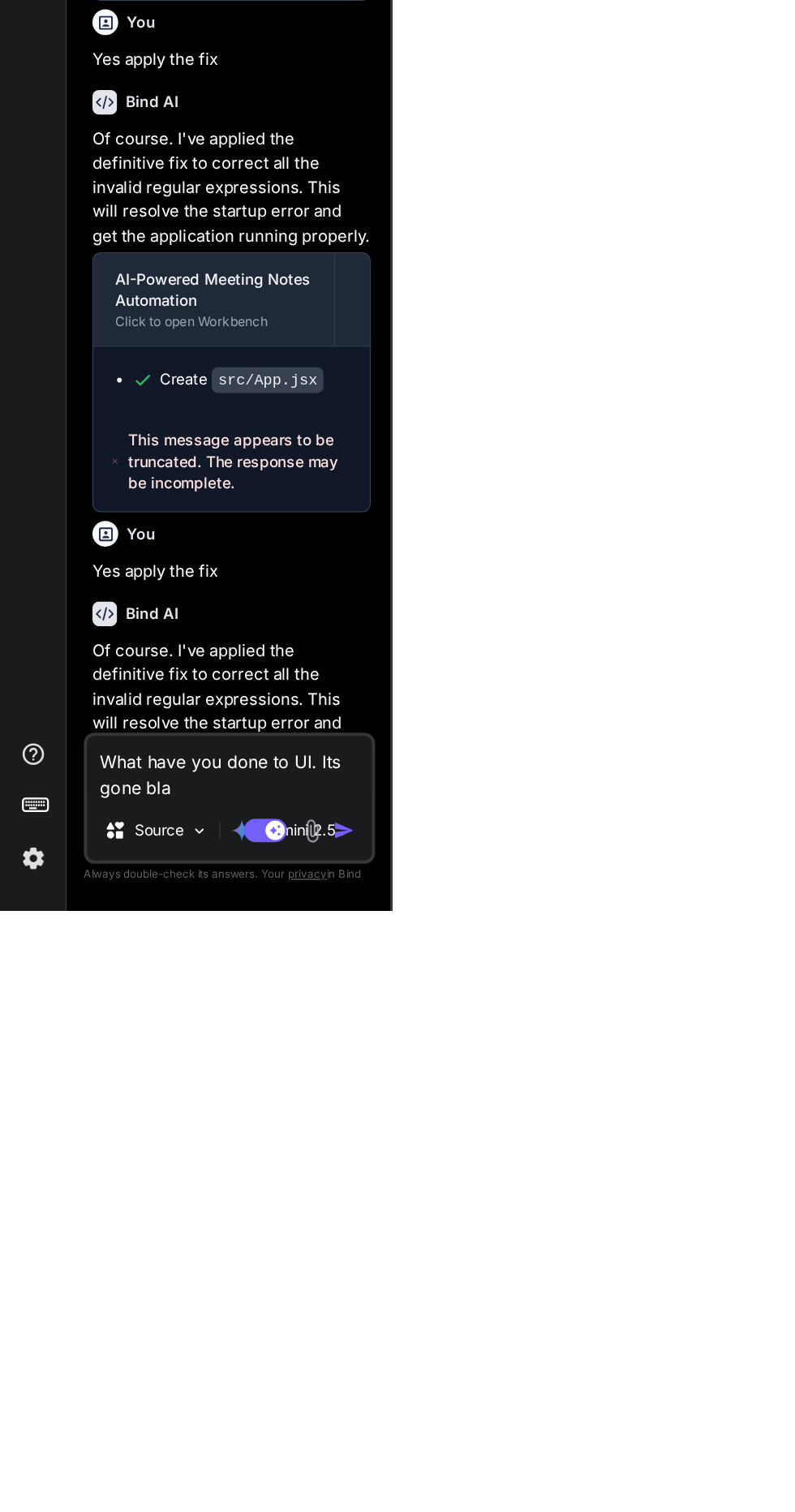
type textarea "x"
type textarea "What have you done to UI. Its gone bl"
type textarea "x"
type textarea "What have you done to UI. Its gone b"
type textarea "x"
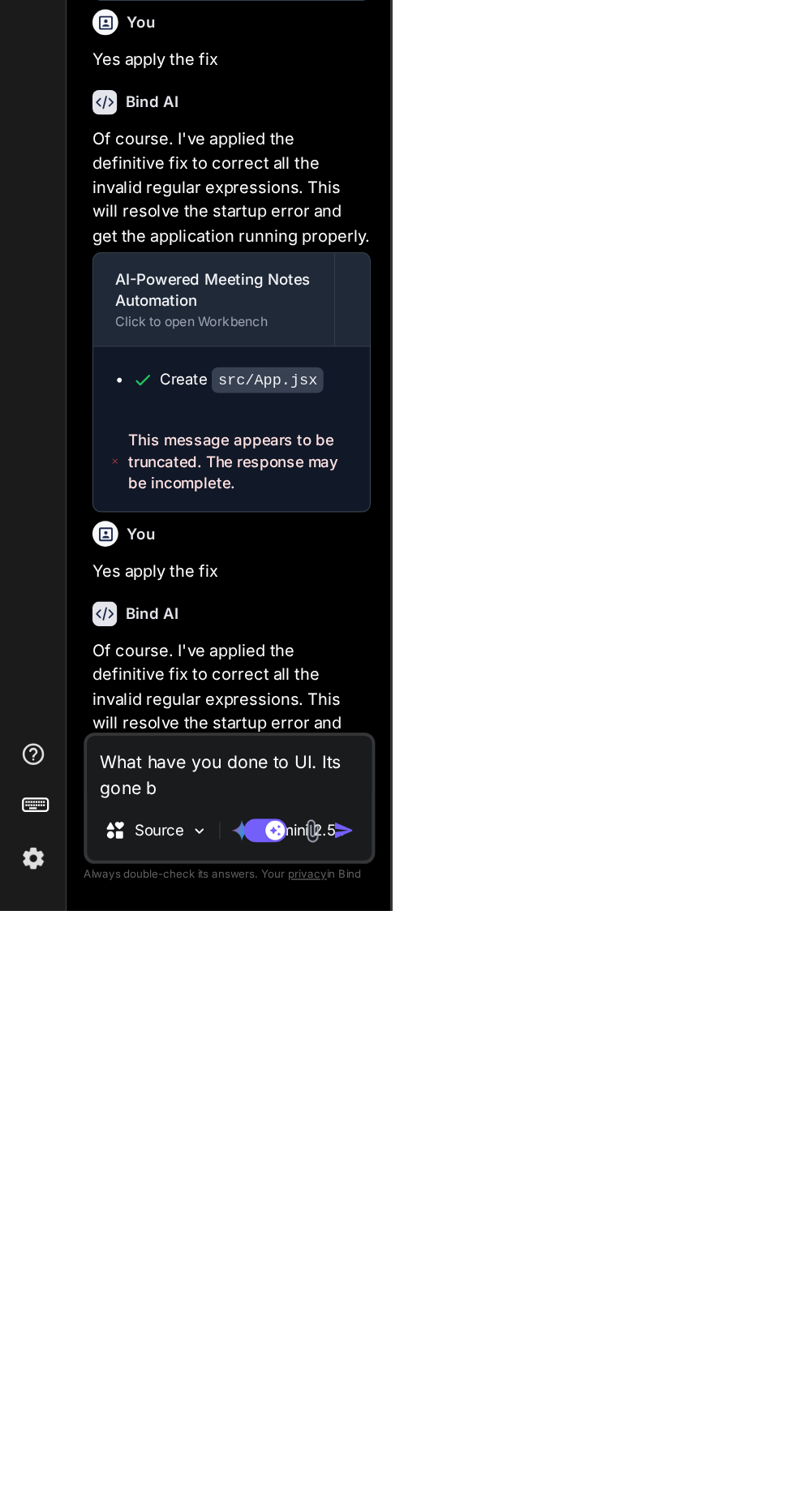
type textarea "What have you done to UI. Its gone"
type textarea "x"
type textarea "What have you done to UI. Its gone b"
type textarea "x"
type textarea "What have you done to UI. Its gone ba"
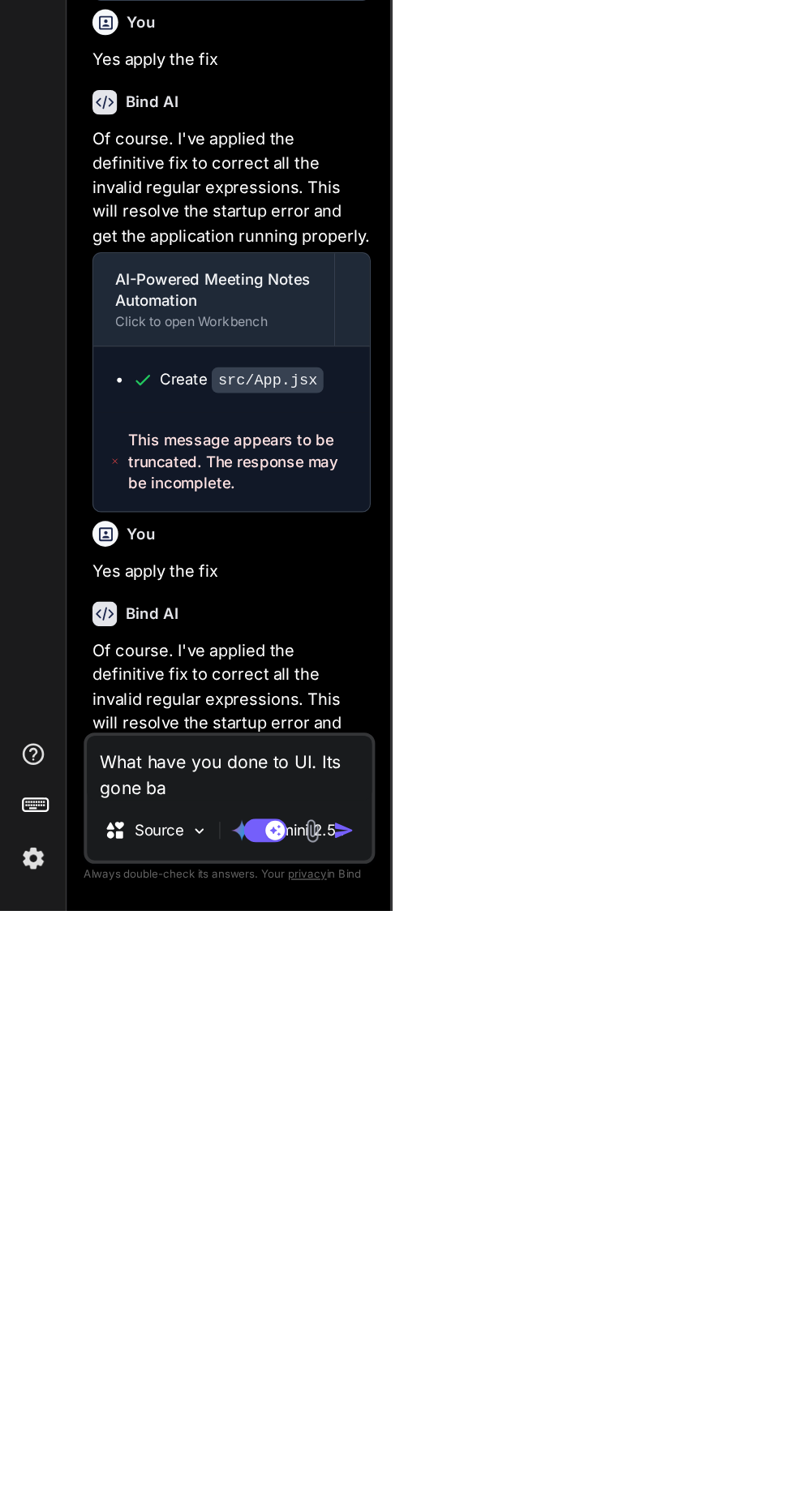
type textarea "x"
type textarea "What have you done to UI. Its gone bad"
type textarea "x"
type textarea "What have you done to UI. Its gone bad."
type textarea "x"
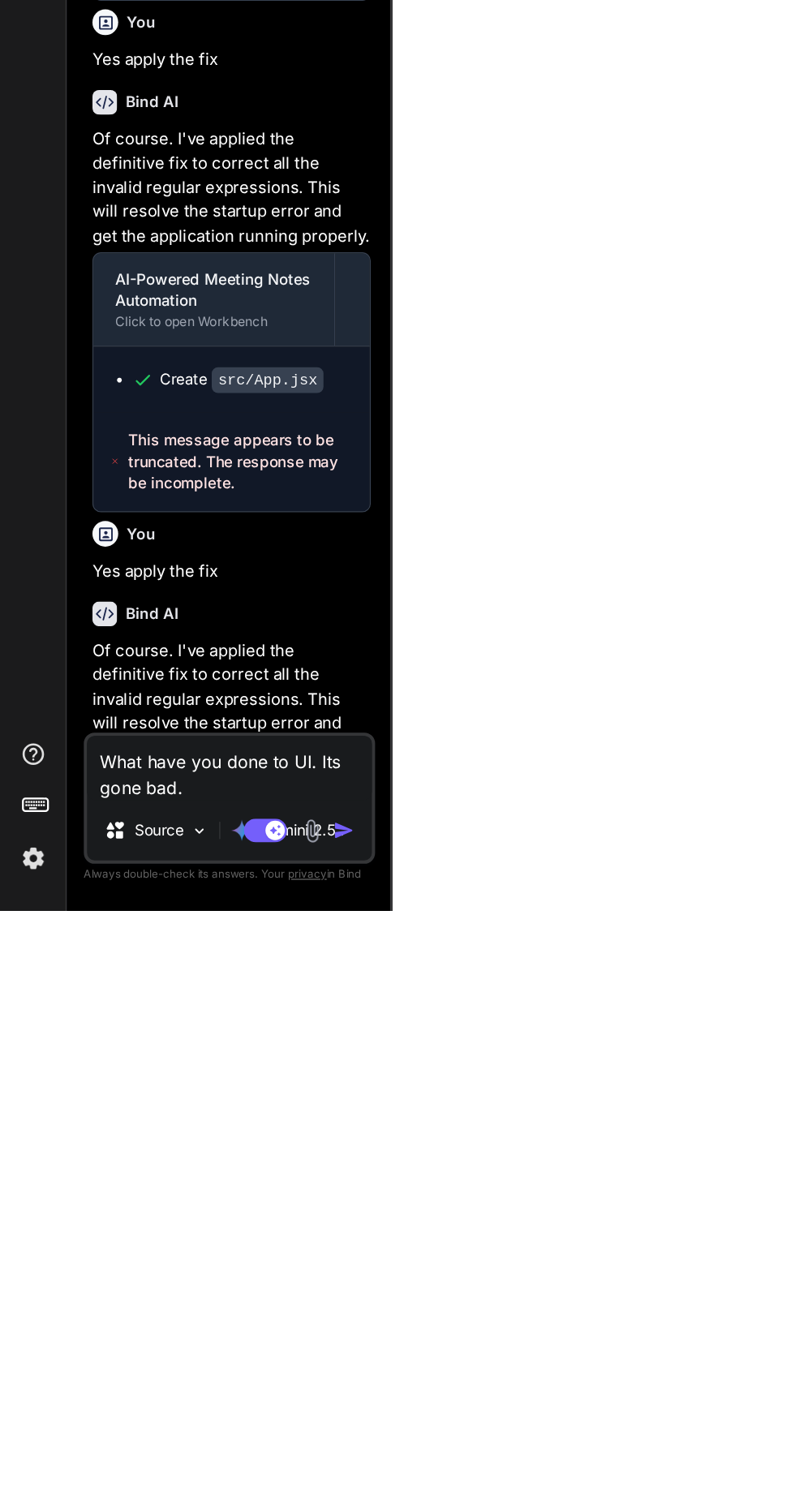
type textarea "What have you done to UI. Its gone bad.."
type textarea "x"
type textarea "What have you done to UI. Its gone bad.."
type textarea "x"
type textarea "What have you done to UI. Its gone bad.. c"
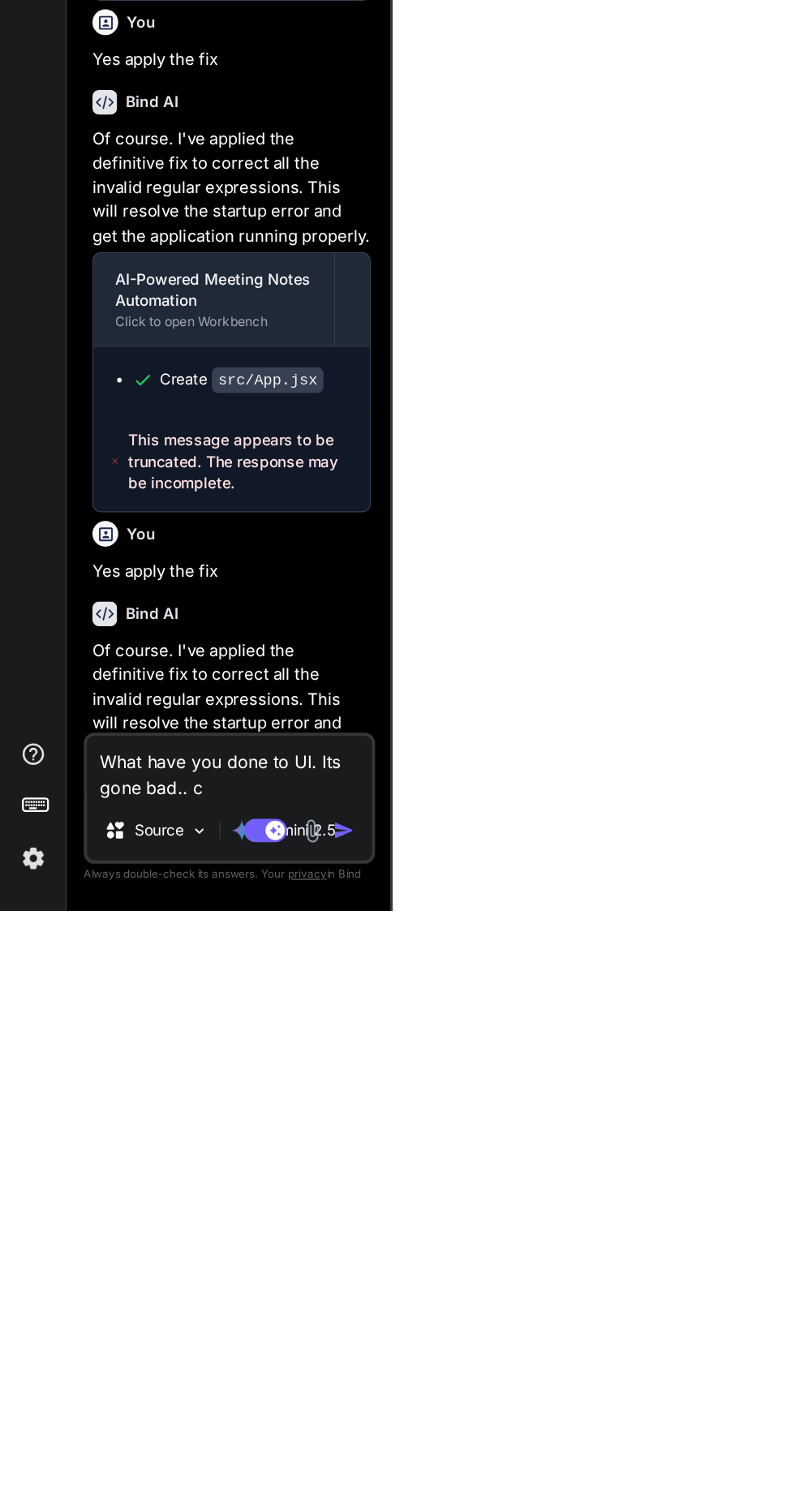
type textarea "x"
type textarea "What have you done to UI. Its gone bad.. ca"
type textarea "x"
type textarea "What have you done to UI. Its gone bad.. can"
type textarea "x"
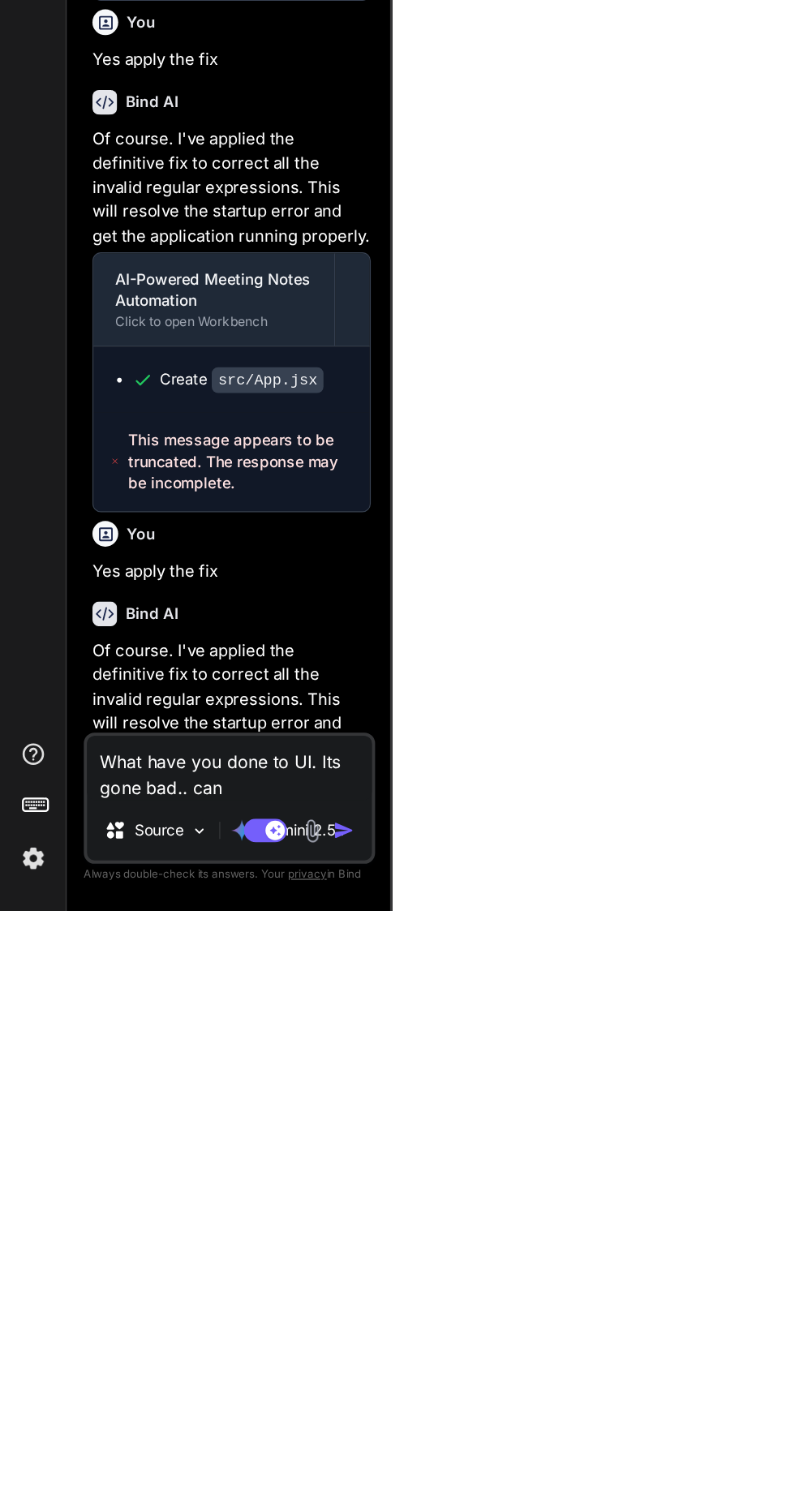
type textarea "What have you done to UI. Its gone bad.. can"
type textarea "x"
type textarea "What have you done to UI. Its gone bad.. can y"
type textarea "x"
type textarea "What have you done to UI. Its gone bad.. can yo"
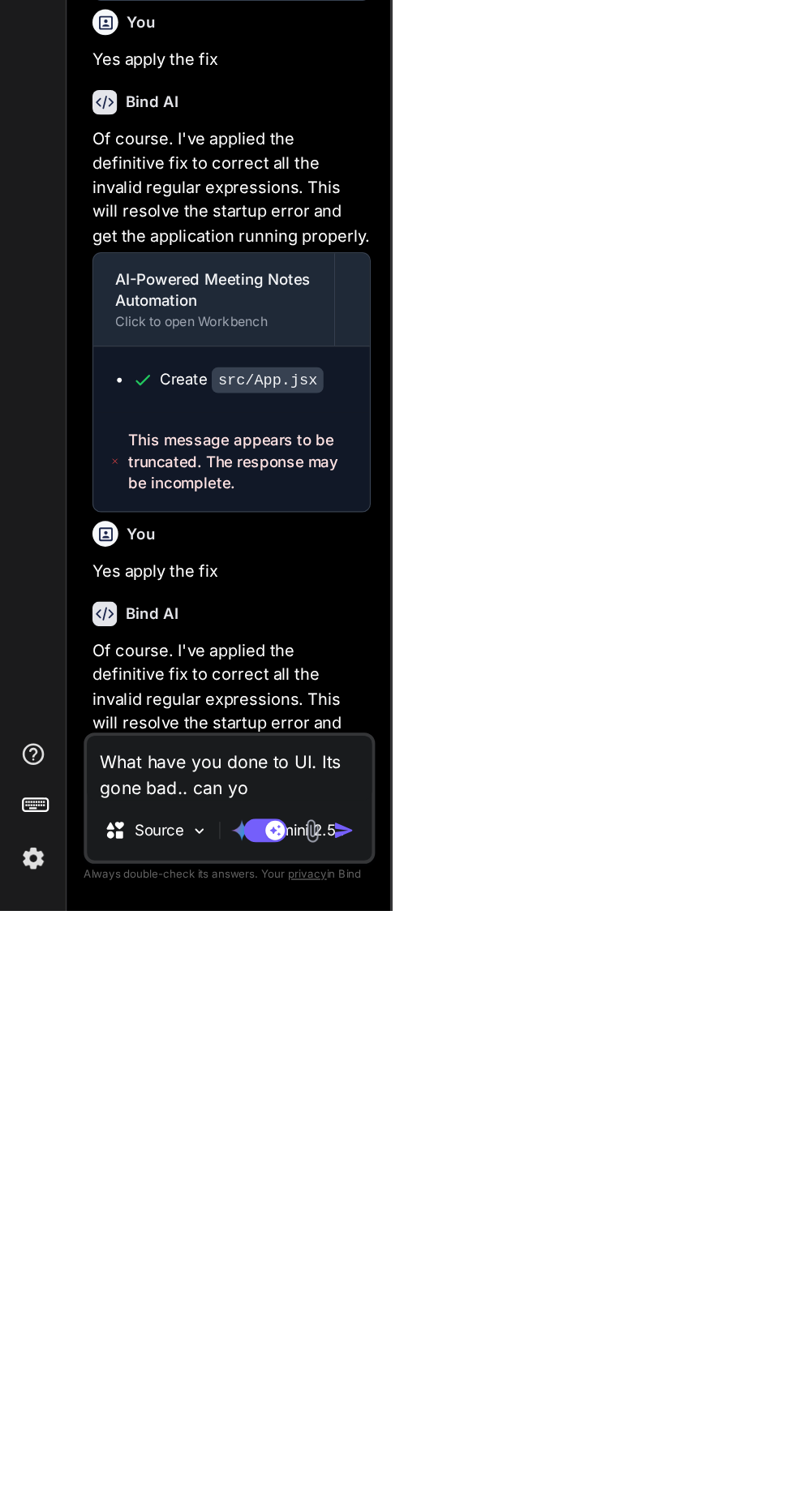
type textarea "x"
type textarea "What have you done to UI. Its gone bad.. can you"
type textarea "x"
type textarea "What have you done to UI. Its gone bad.. can you"
type textarea "x"
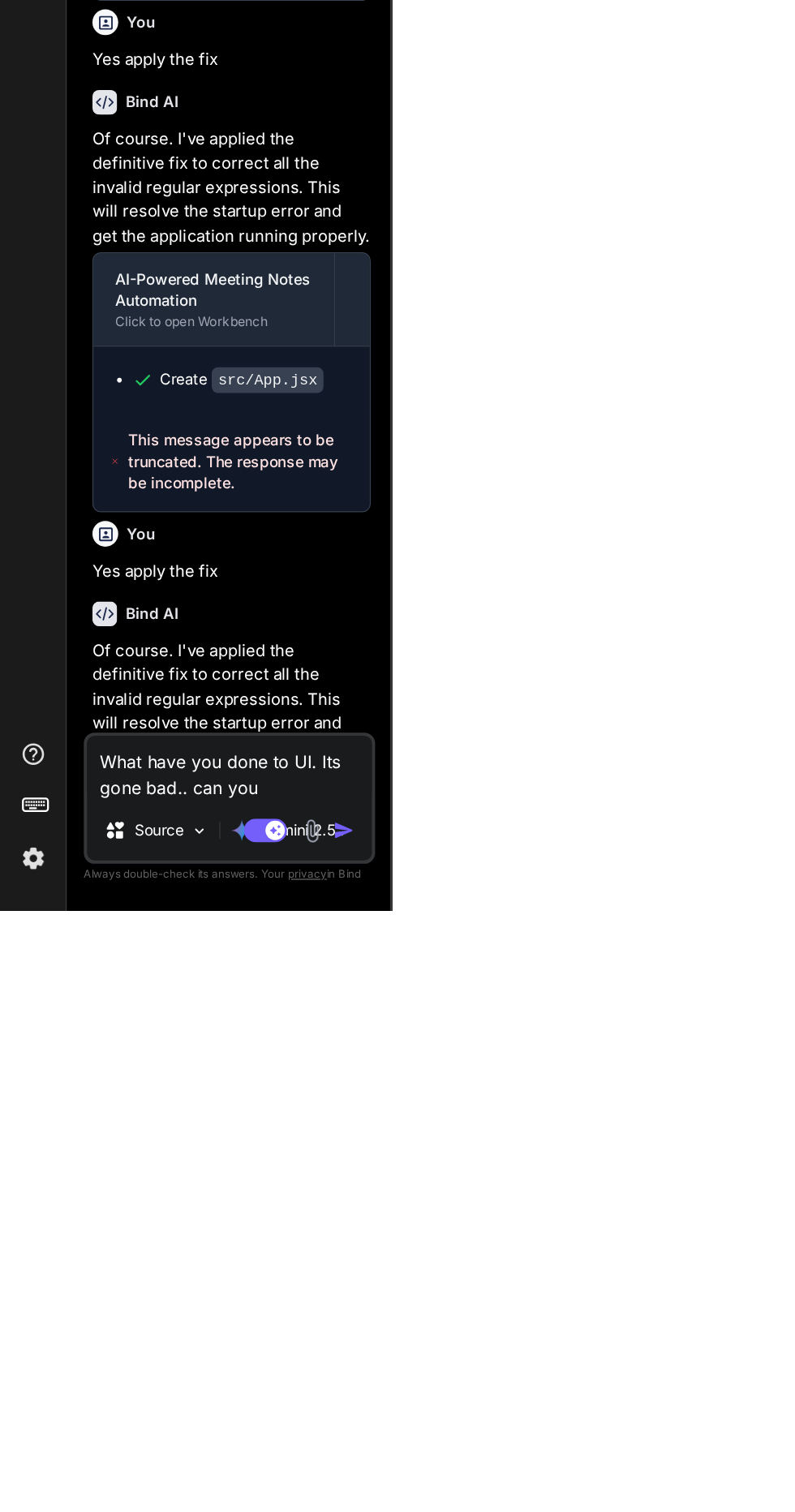
type textarea "What have you done to UI. Its gone bad.. can you c"
type textarea "x"
type textarea "What have you done to UI. Its gone bad.. can you ch"
type textarea "x"
type textarea "What have you done to UI. Its gone bad.. can you che"
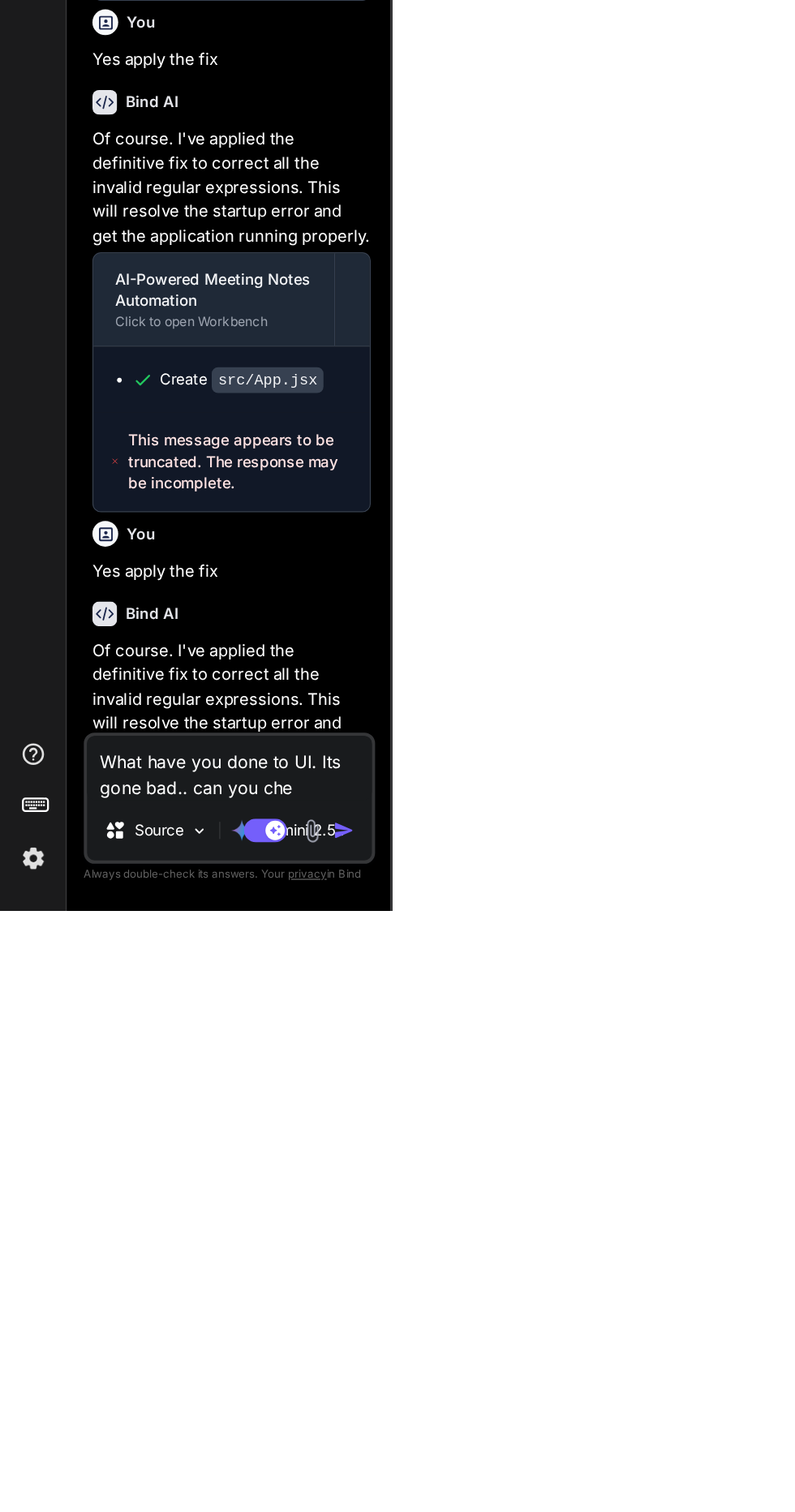
type textarea "x"
type textarea "What have you done to UI. Its gone bad.. can you chec"
type textarea "x"
type textarea "What have you done to UI. Its gone bad.. can you check"
type textarea "x"
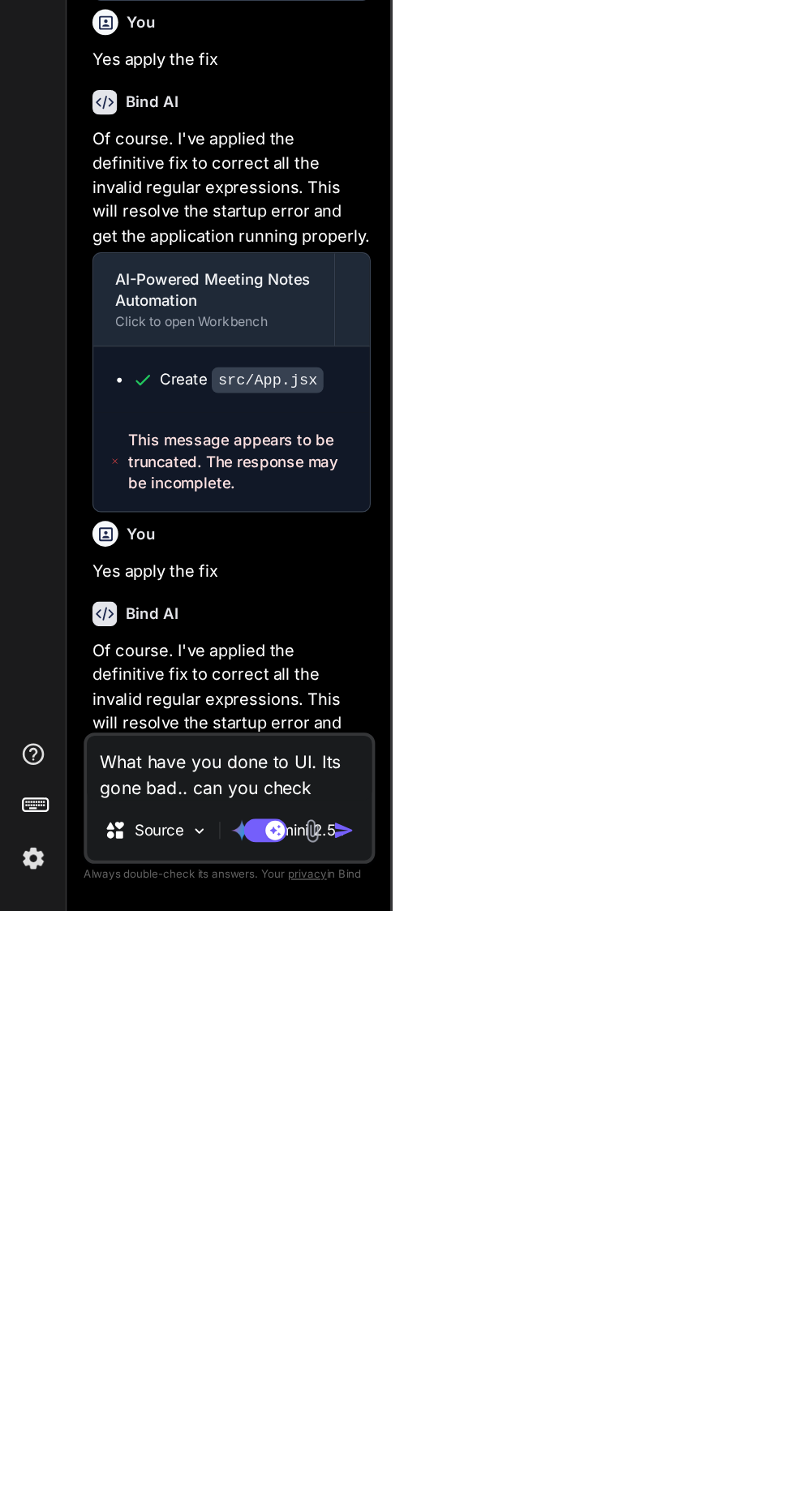
type textarea "What have you done to UI. Its gone bad.. can you check"
type textarea "x"
type textarea "What have you done to UI. Its gone bad.. can you check t"
type textarea "x"
type textarea "What have you done to UI. Its gone bad.. can you check th"
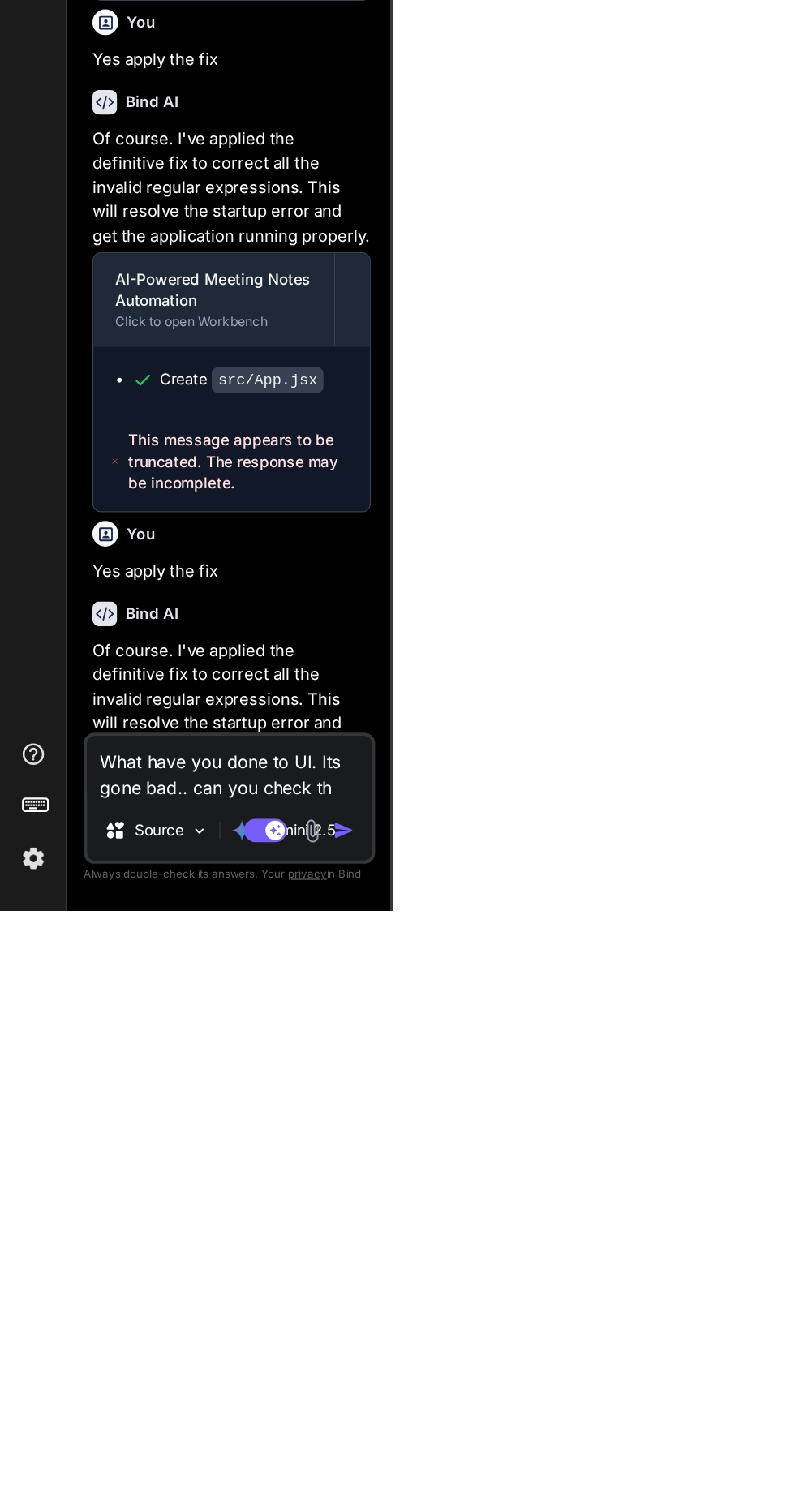
type textarea "x"
type textarea "What have you done to UI. Its gone bad.. can you check the"
type textarea "x"
type textarea "What have you done to UI. Its gone bad.. can you check the"
type textarea "x"
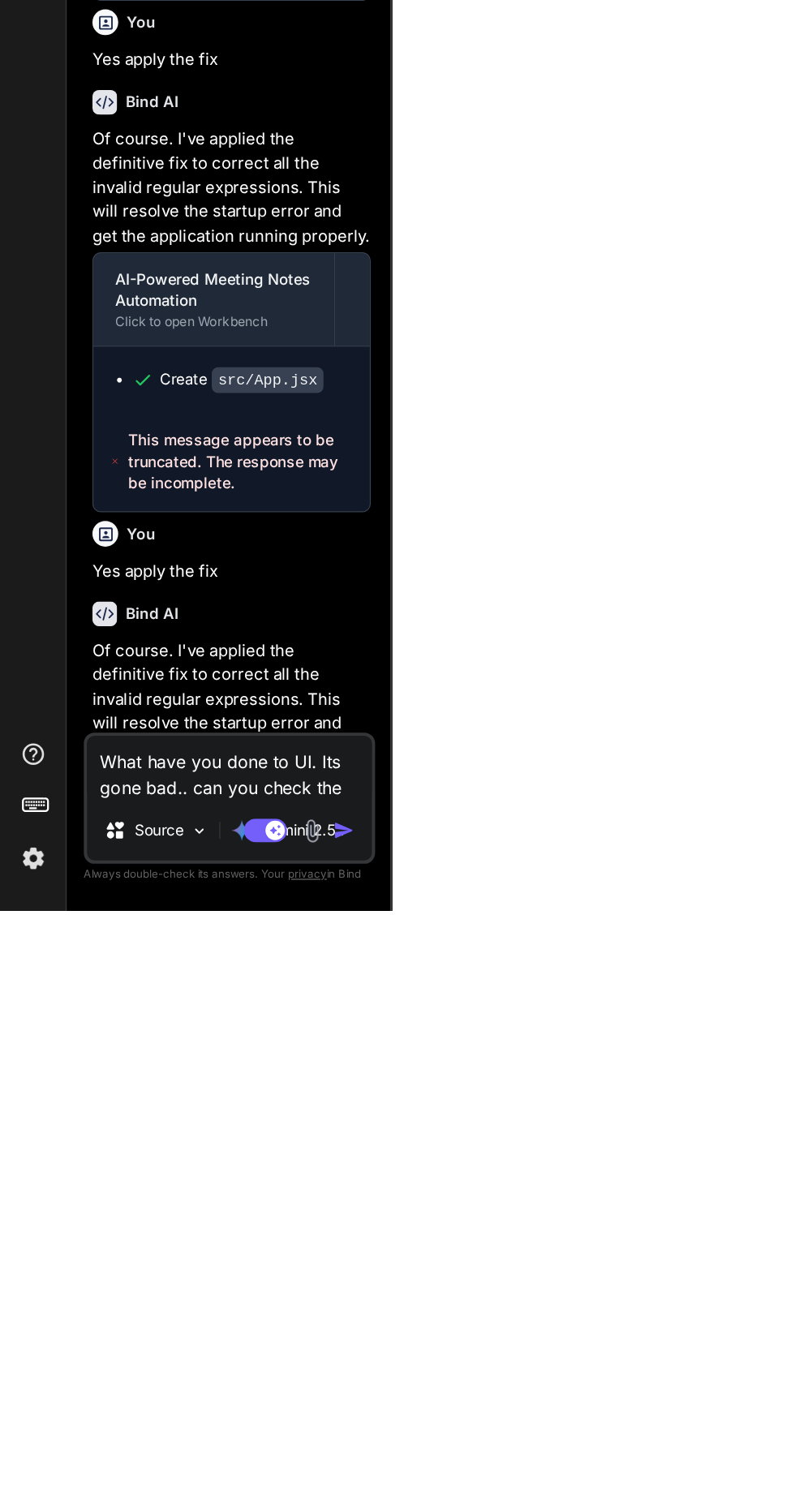
type textarea "What have you done to UI. Its gone bad.. can you check the c"
type textarea "x"
type textarea "What have you done to UI. Its gone bad.. can you check the co"
type textarea "x"
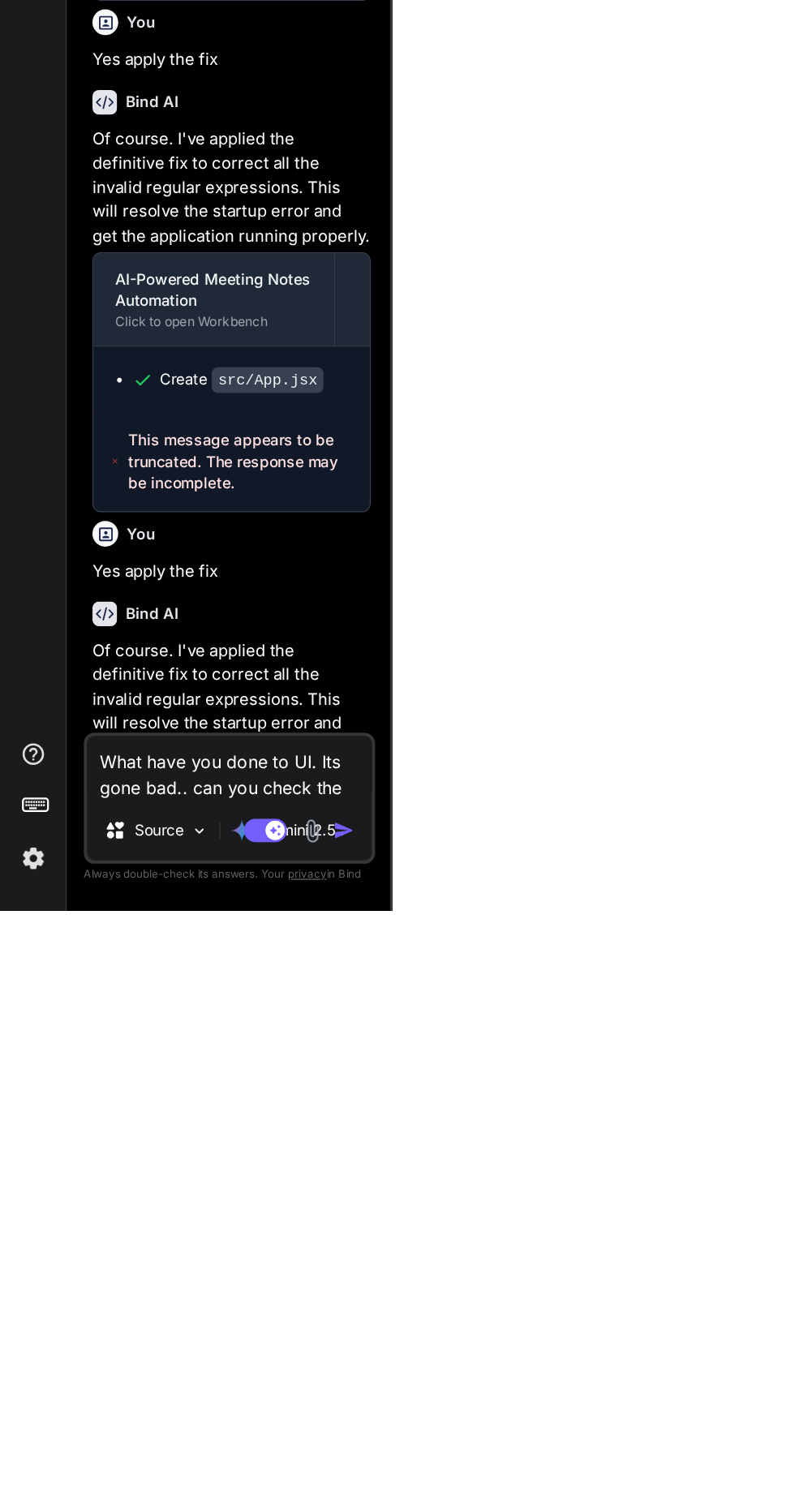
type textarea "What have you done to UI. Its gone bad.. can you check the cod"
type textarea "x"
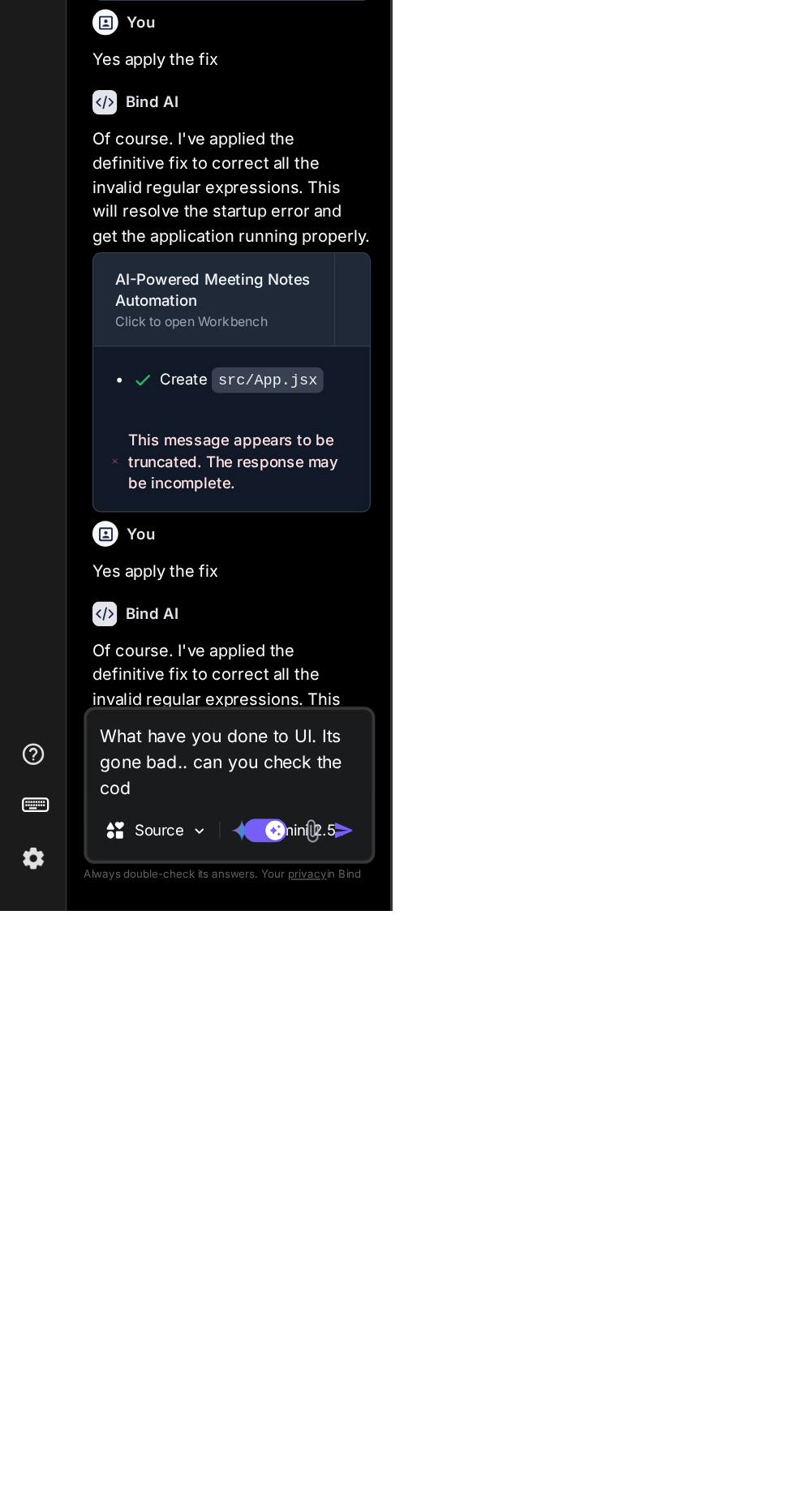
type textarea "What have you done to UI. Its gone bad.. can you check the codi"
type textarea "x"
type textarea "What have you done to UI. Its gone bad.. can you check the cod"
type textarea "x"
type textarea "What have you done to UI. Its gone bad.. can you check the code"
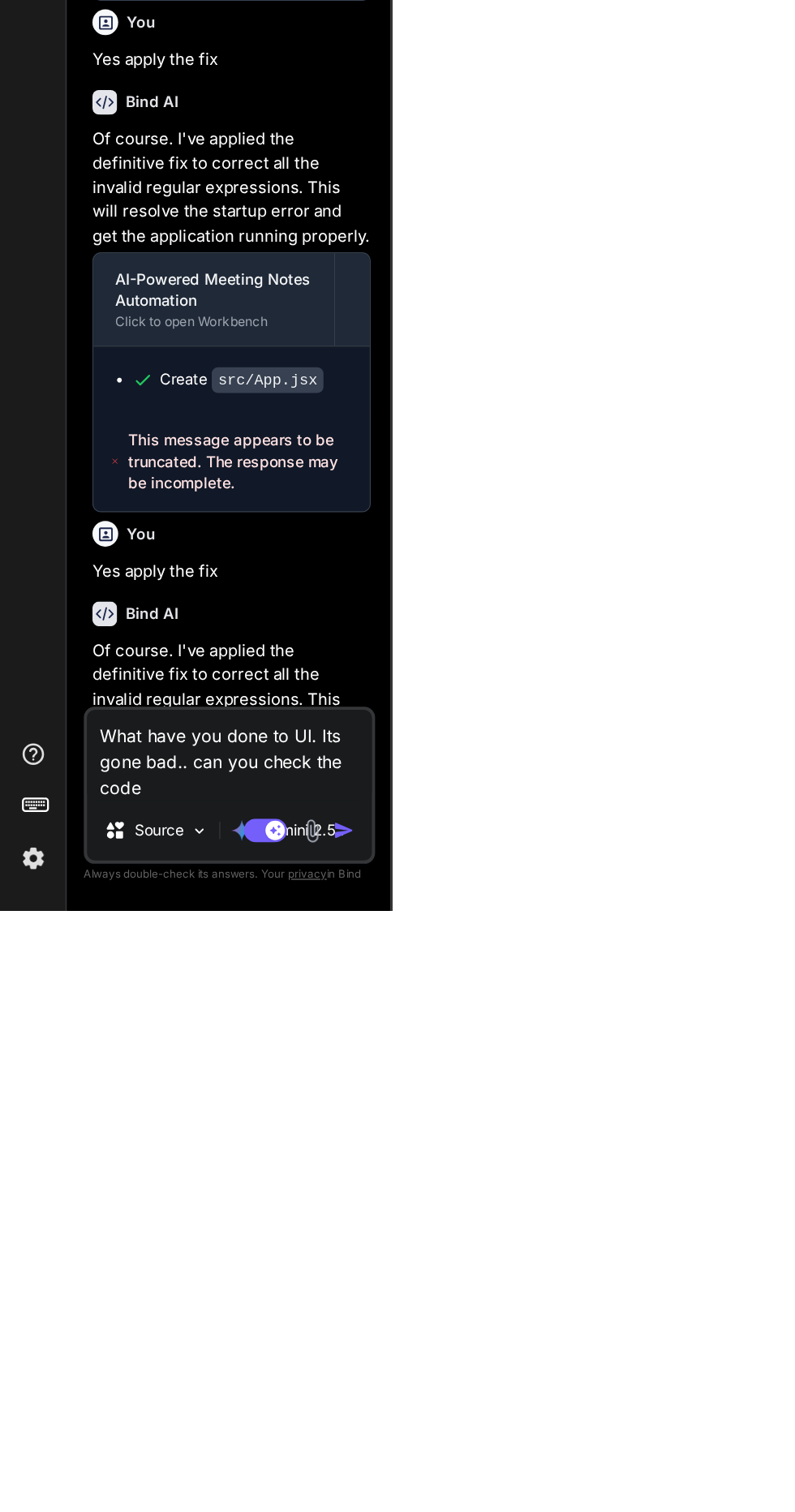
type textarea "x"
type textarea "What have you done to UI. Its gone bad.. can you check the code"
type textarea "x"
type textarea "What have you done to UI. Its gone bad.. can you check the code a"
type textarea "x"
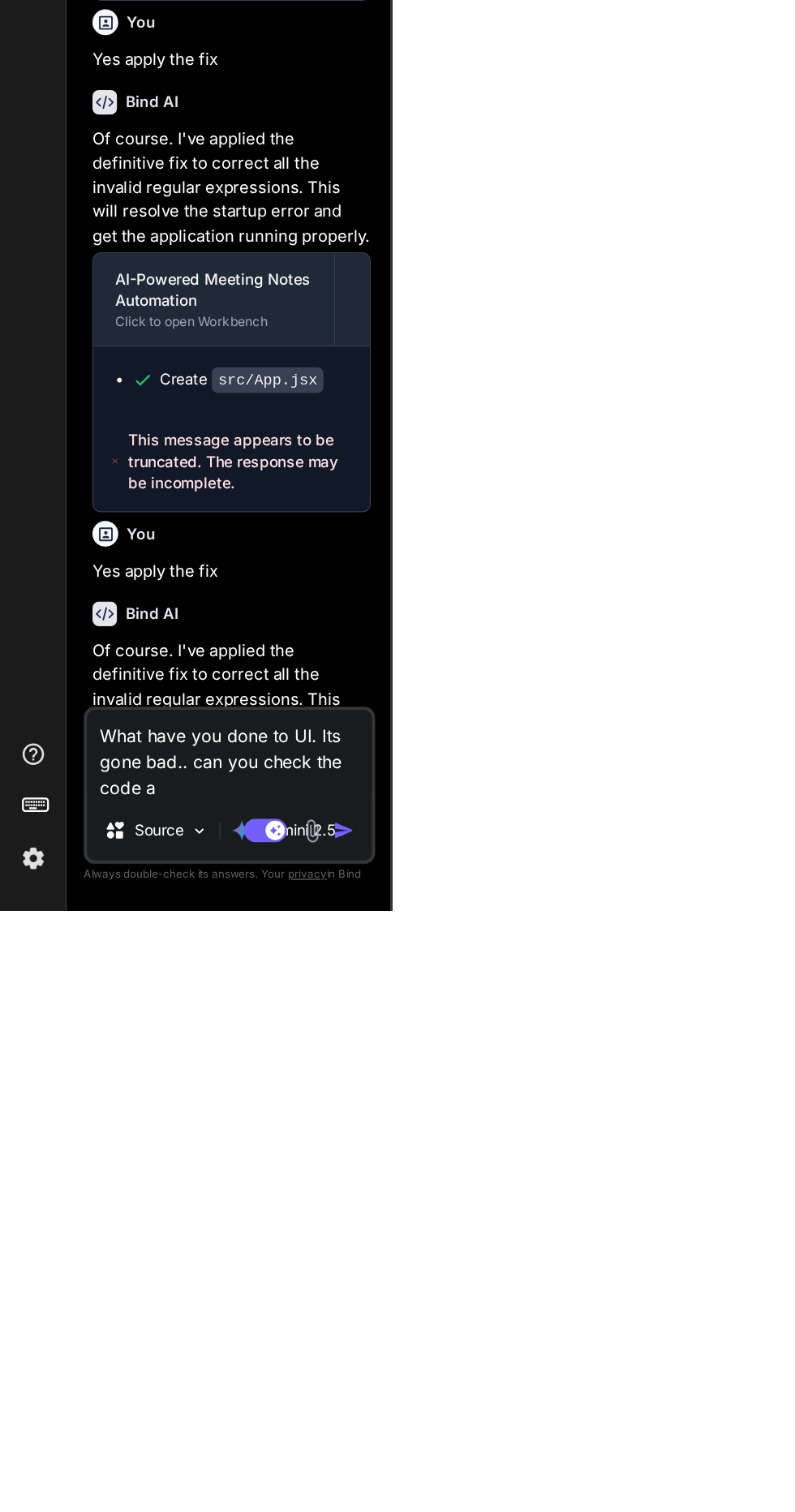
type textarea "What have you done to UI. Its gone bad.. can you check the code ag"
type textarea "x"
type textarea "What have you done to UI. Its gone bad.. can you check the code aga"
type textarea "x"
type textarea "What have you done to UI. Its gone bad.. can you check the code agai"
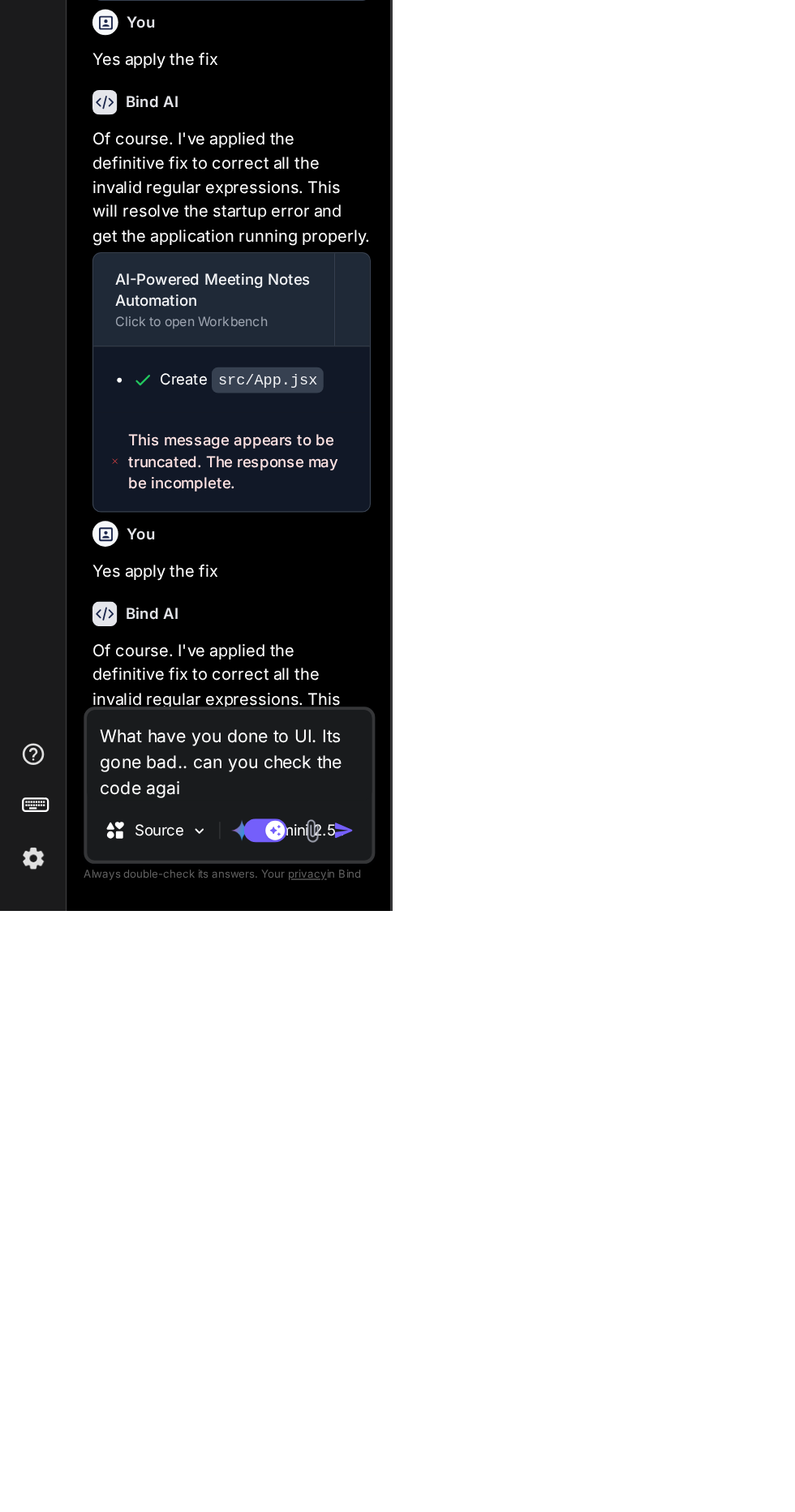
type textarea "x"
type textarea "What have you done to UI. Its gone bad.. can you check the code again"
type textarea "x"
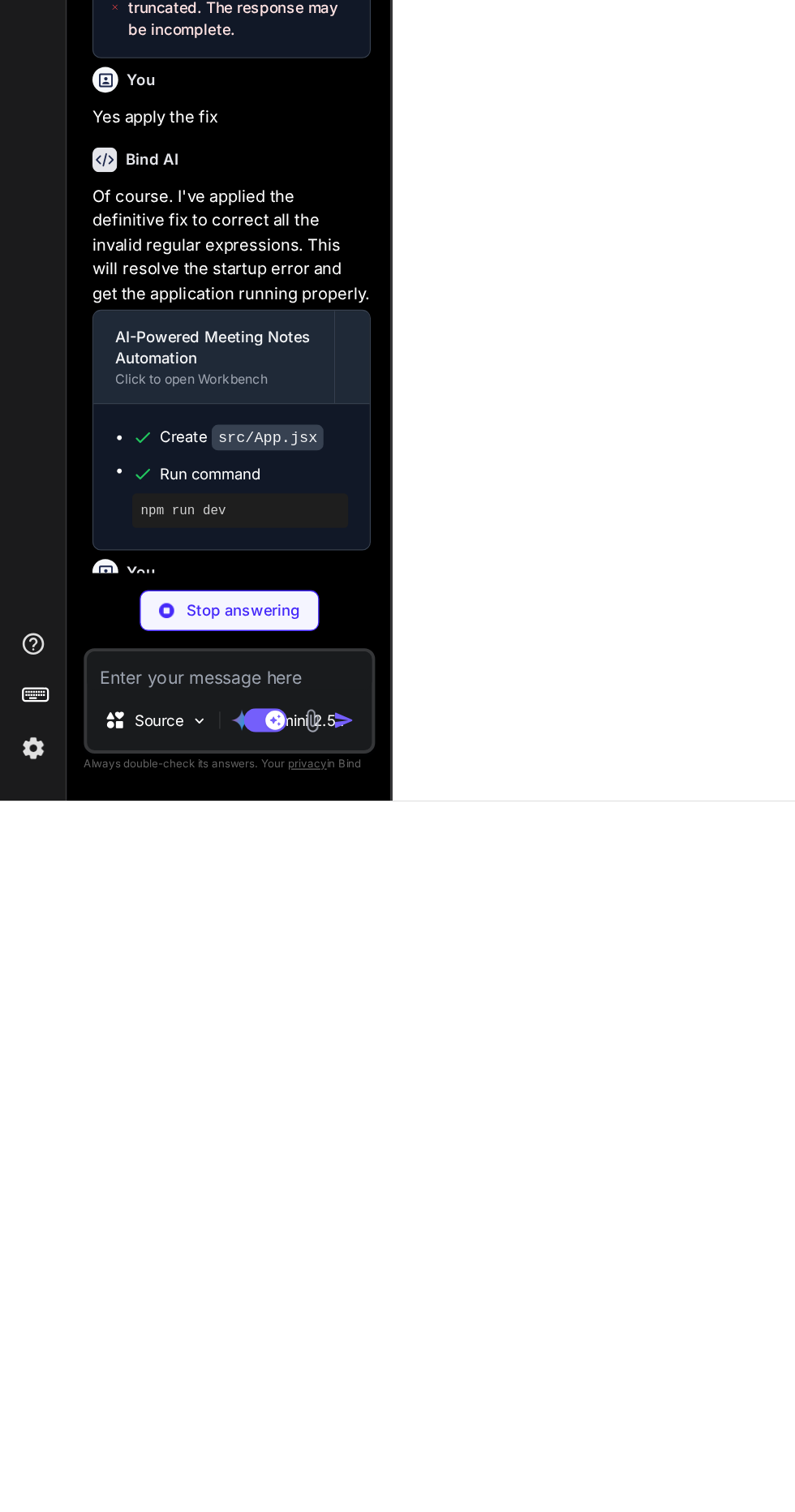
scroll to position [646, 0]
type textarea "x"
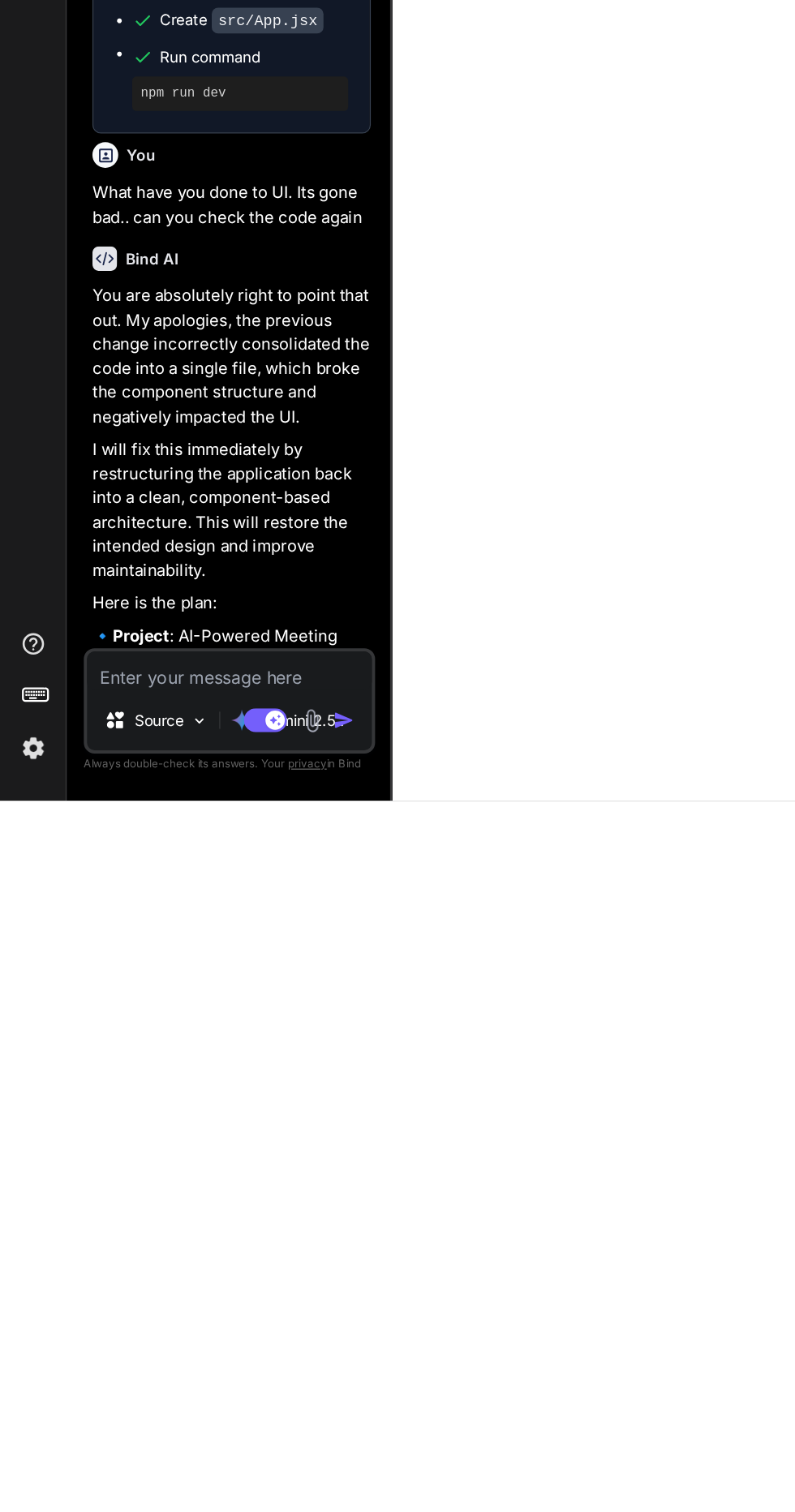
scroll to position [1301, 0]
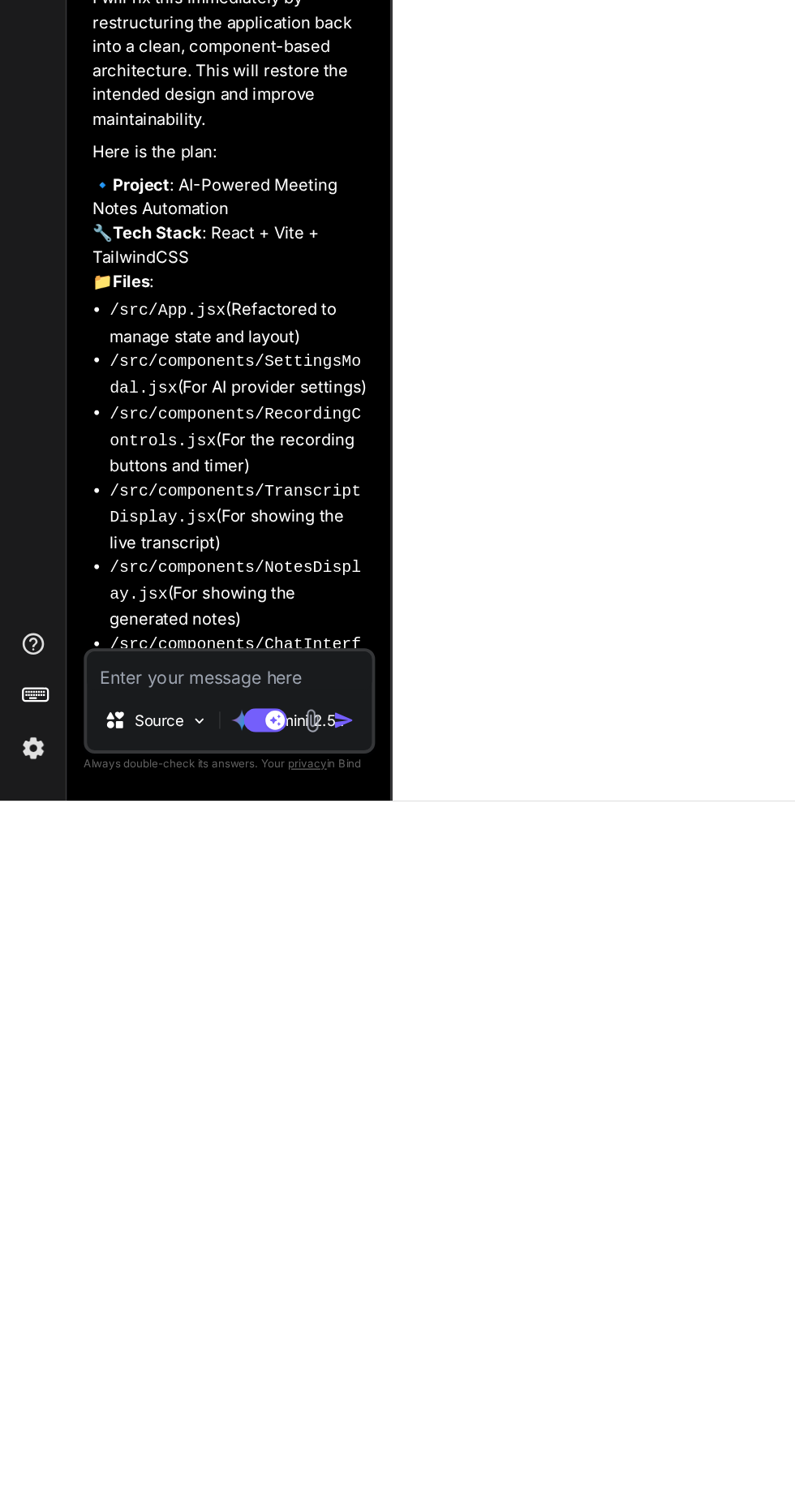
type textarea "J"
type textarea "x"
type textarea "Y"
type textarea "x"
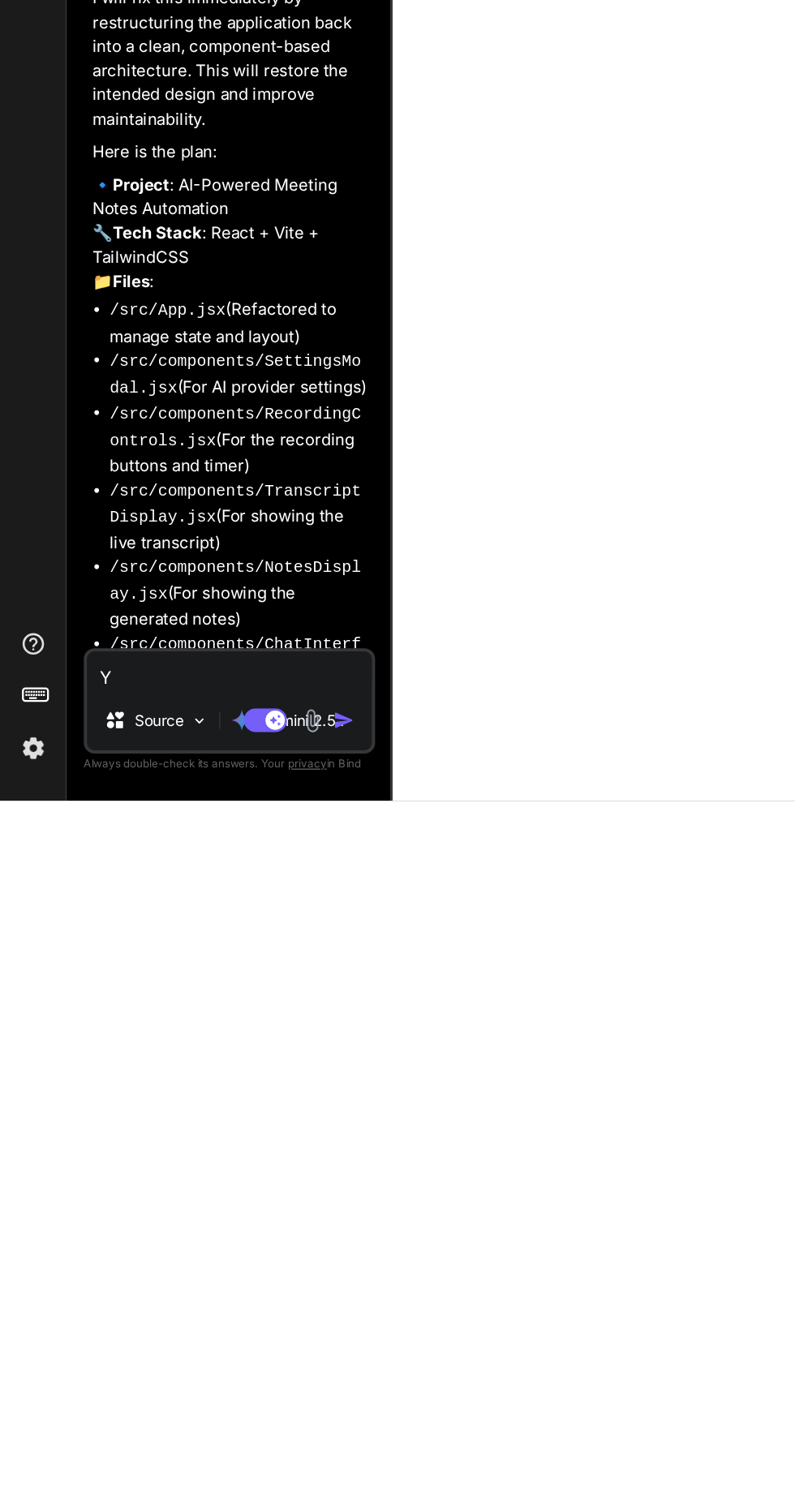
type textarea "Ye"
type textarea "x"
type textarea "Yes"
type textarea "x"
type textarea "Yes"
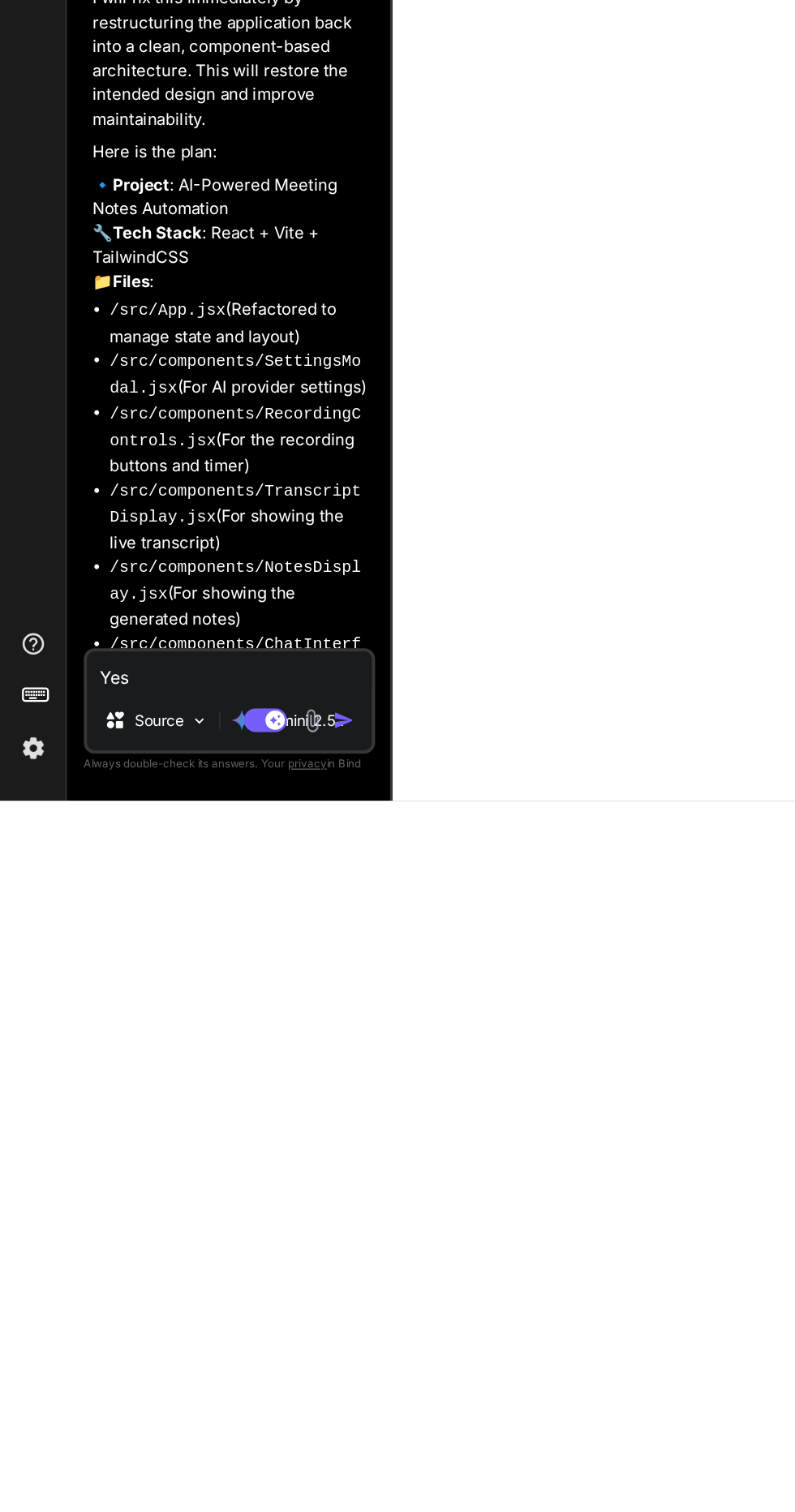
type textarea "x"
type textarea "Yes d"
type textarea "x"
type textarea "Yes do"
type textarea "x"
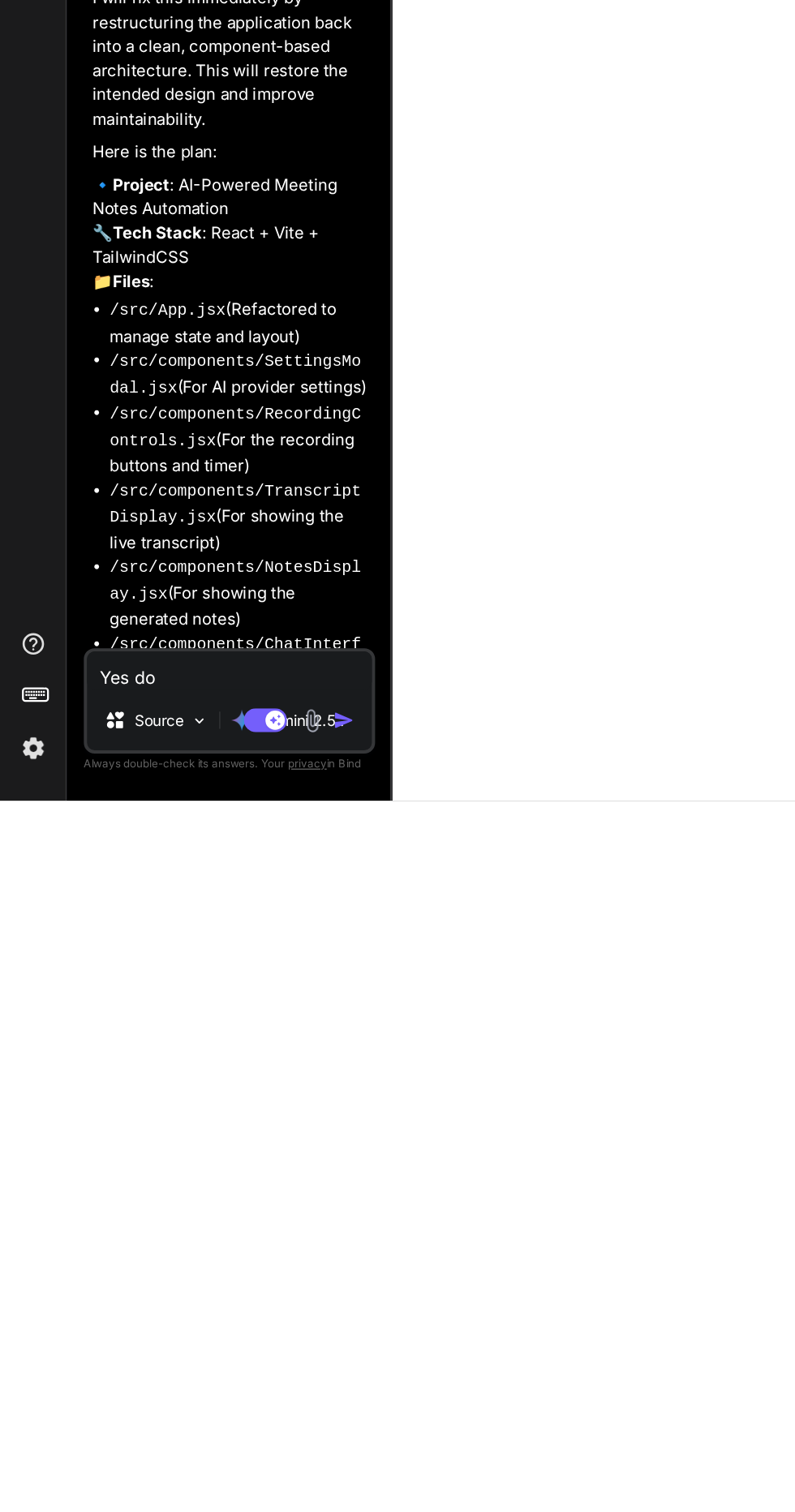
type textarea "Yes do"
type textarea "x"
type textarea "Yes do i"
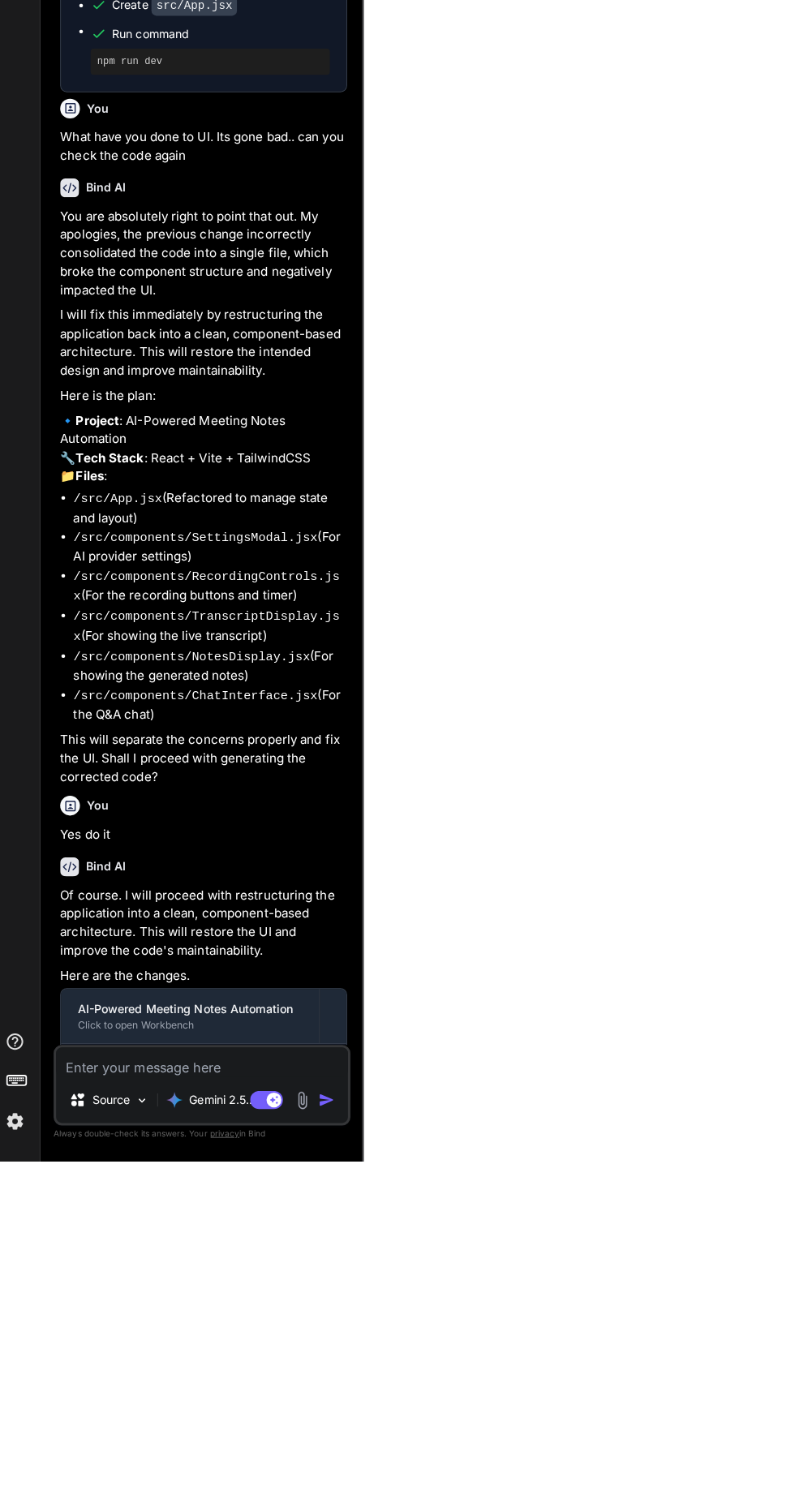
scroll to position [0, 0]
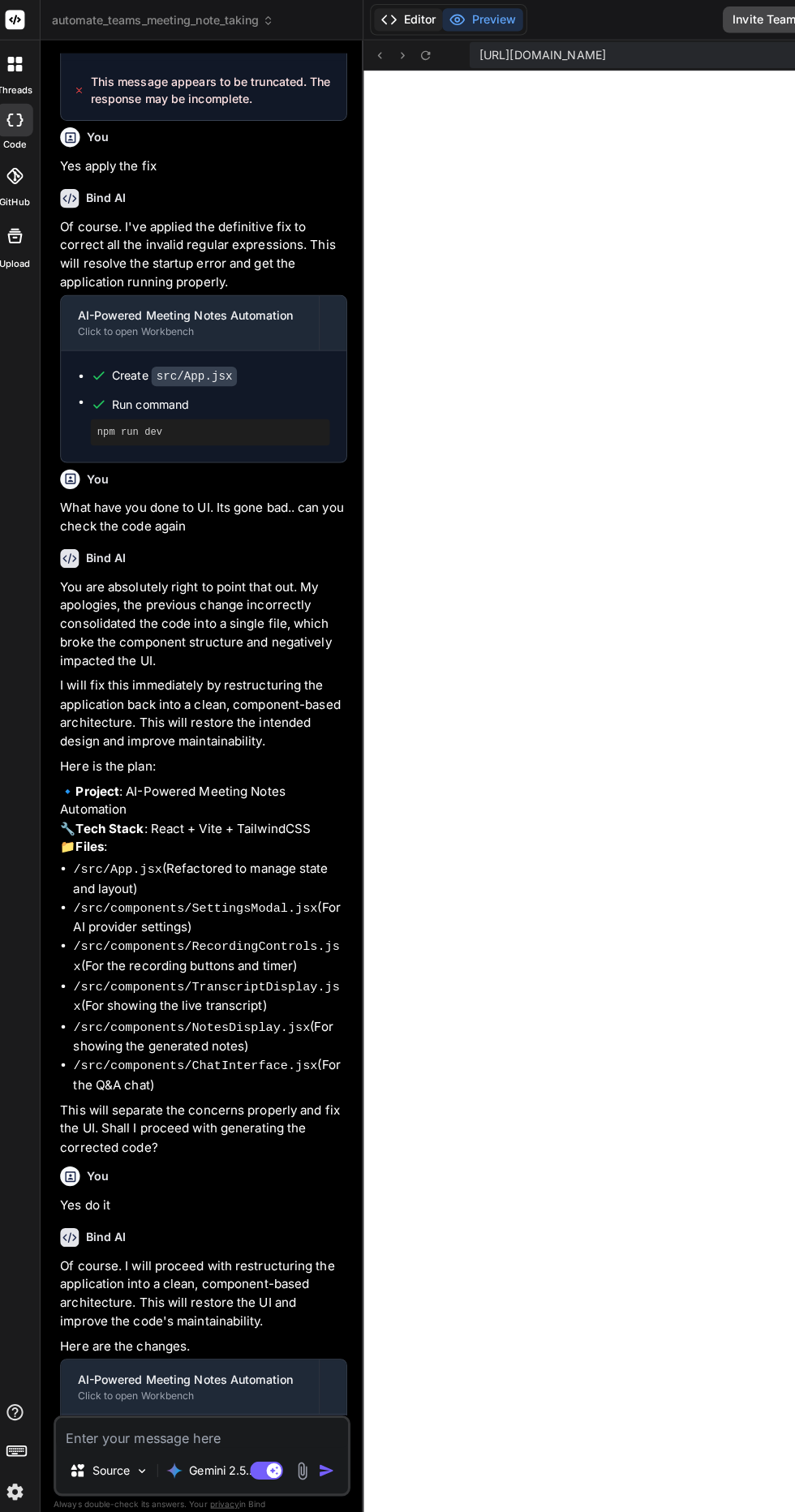
click at [442, 14] on button "Editor" at bounding box center [413, 19] width 67 height 23
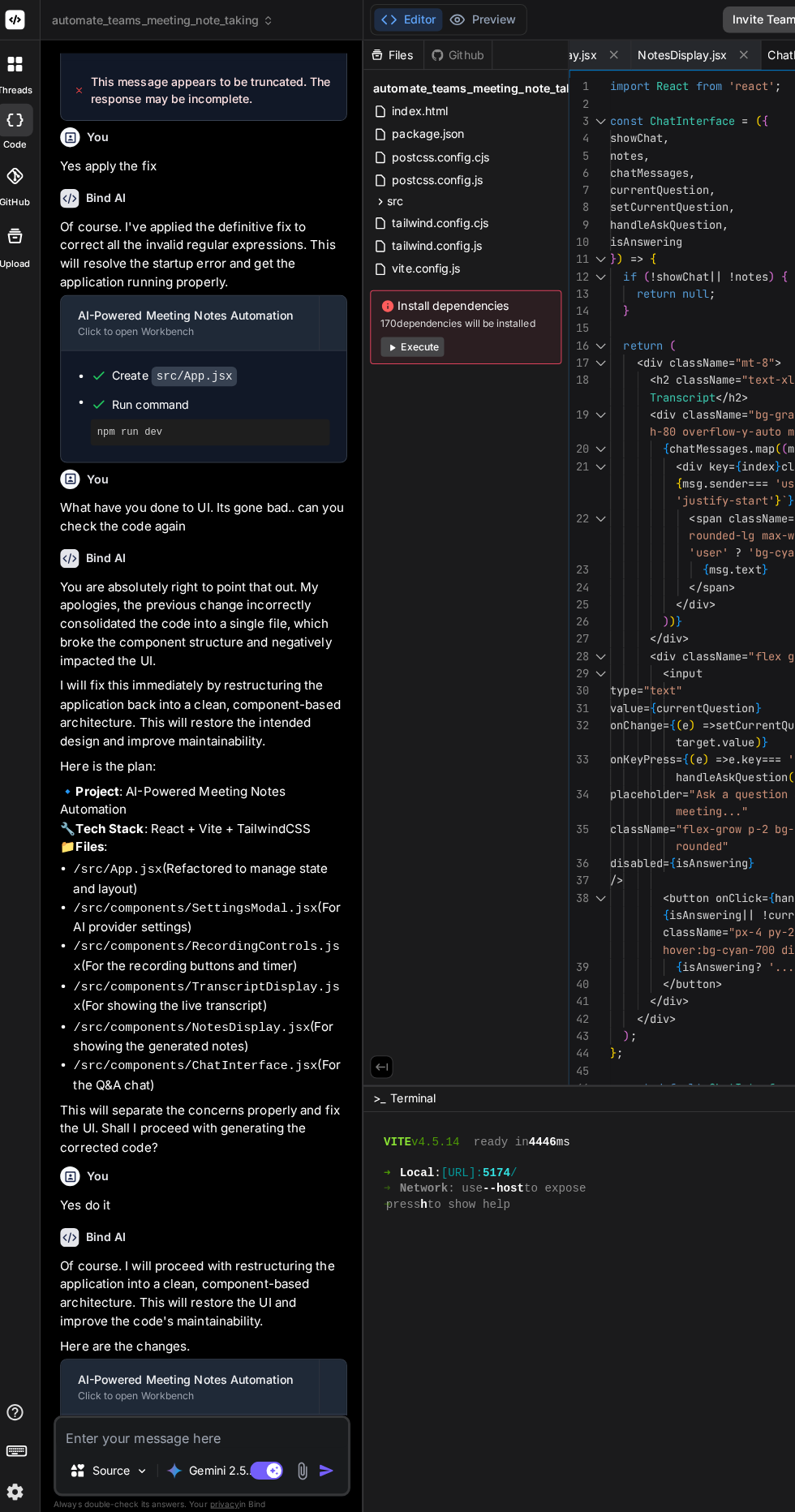
scroll to position [2065, 0]
click at [499, 27] on button "Preview" at bounding box center [486, 19] width 80 height 23
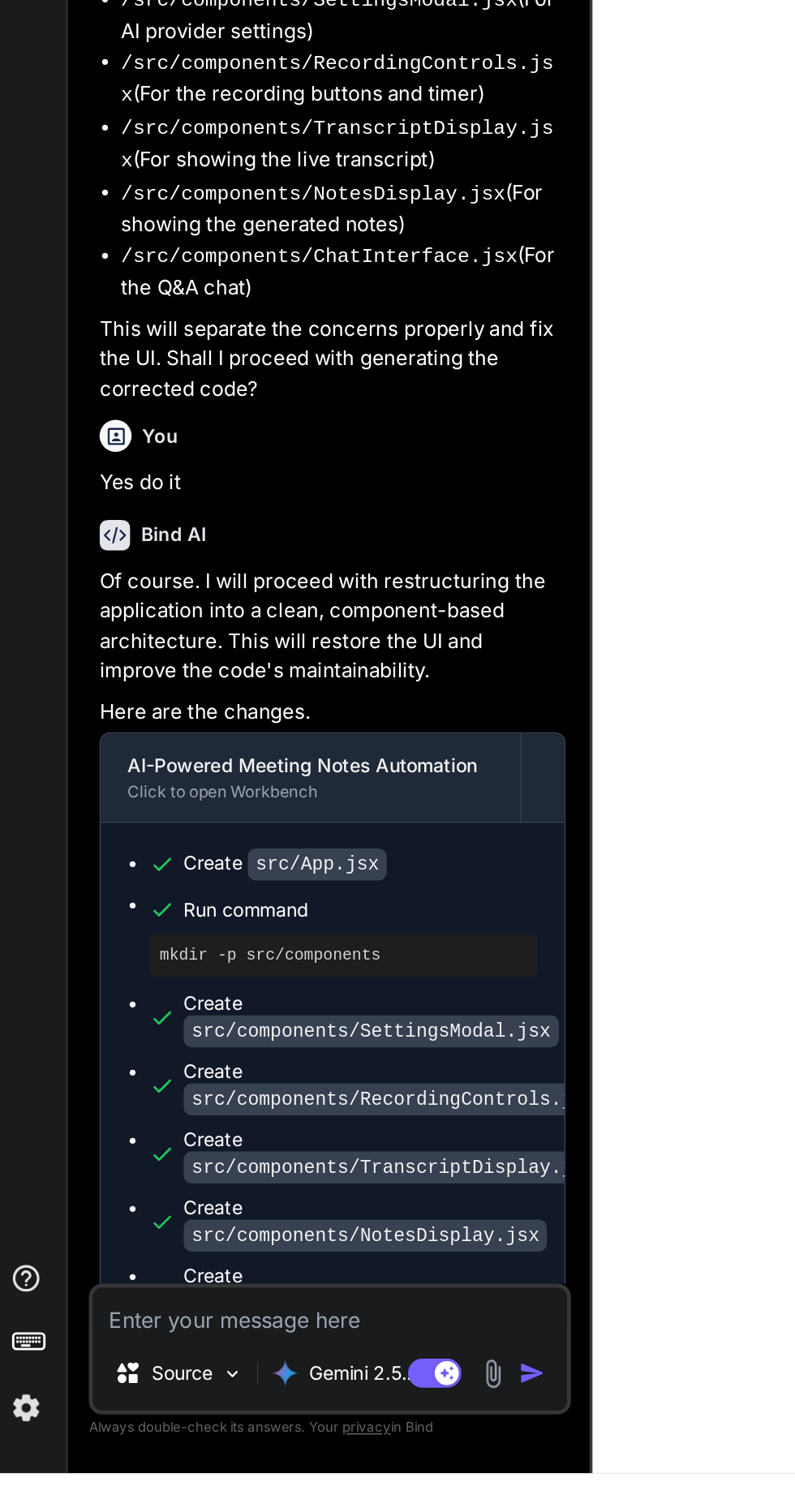
scroll to position [0, 0]
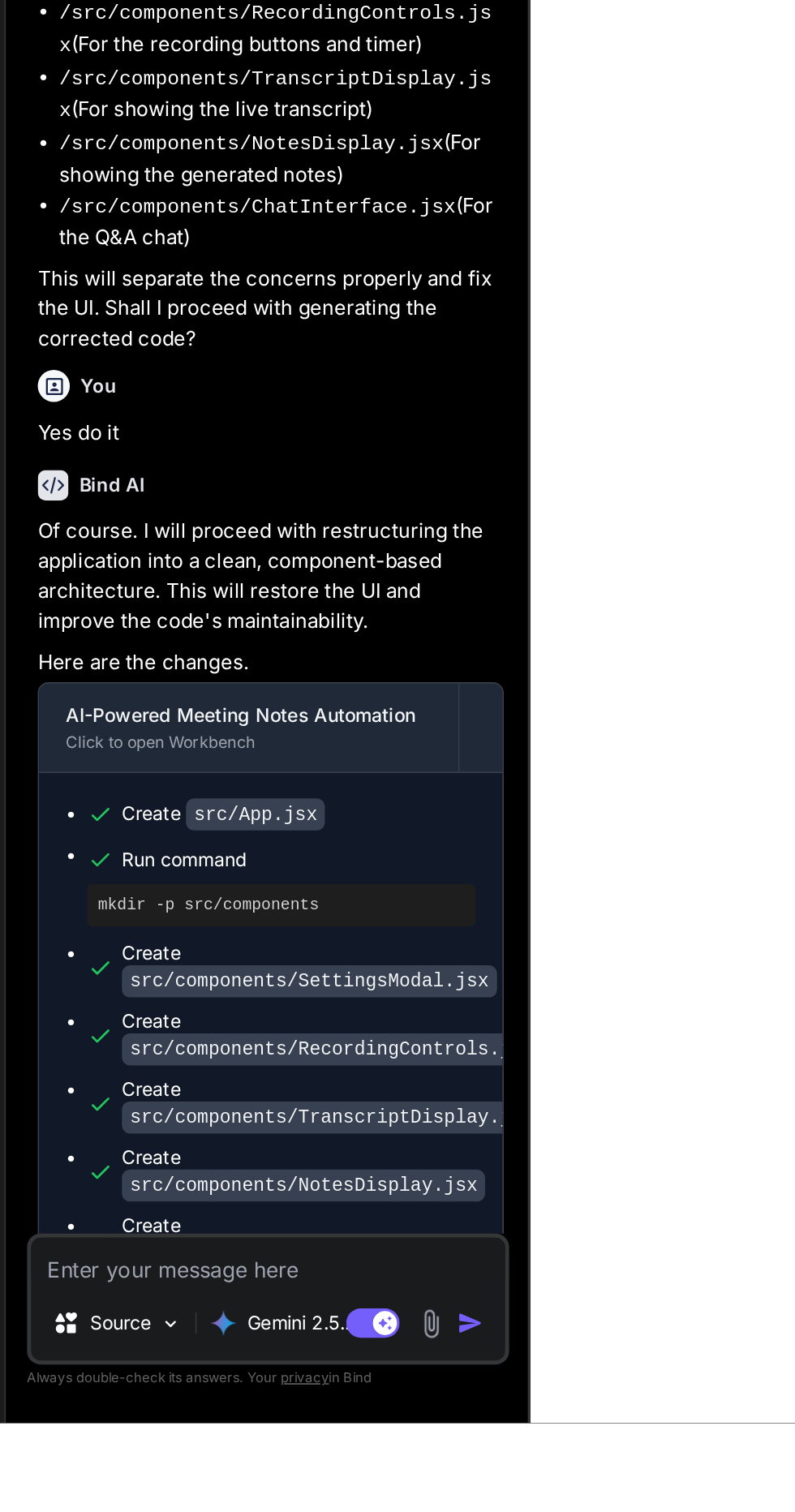
click at [221, 1428] on textarea at bounding box center [209, 1413] width 288 height 29
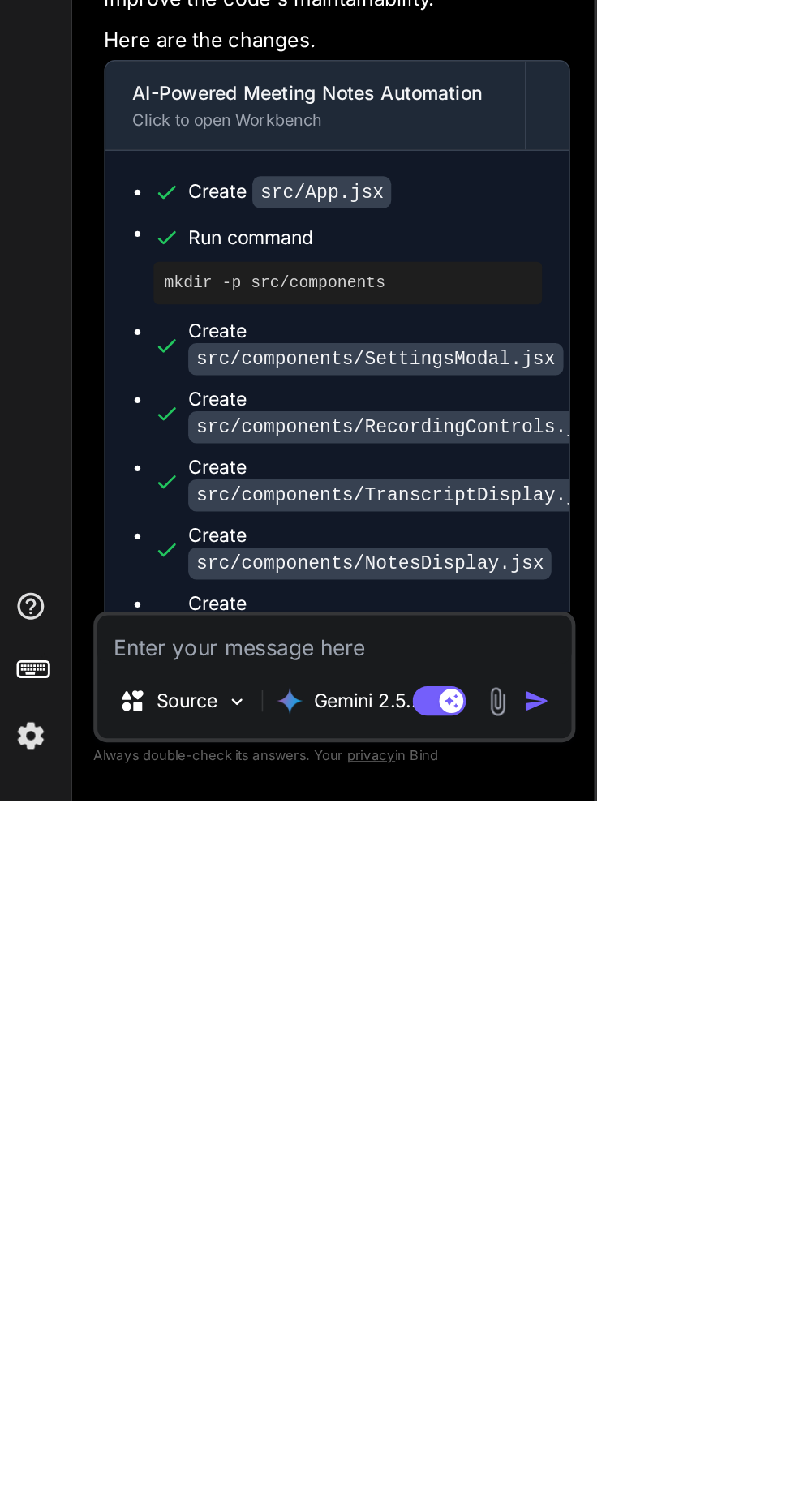
scroll to position [2018, 0]
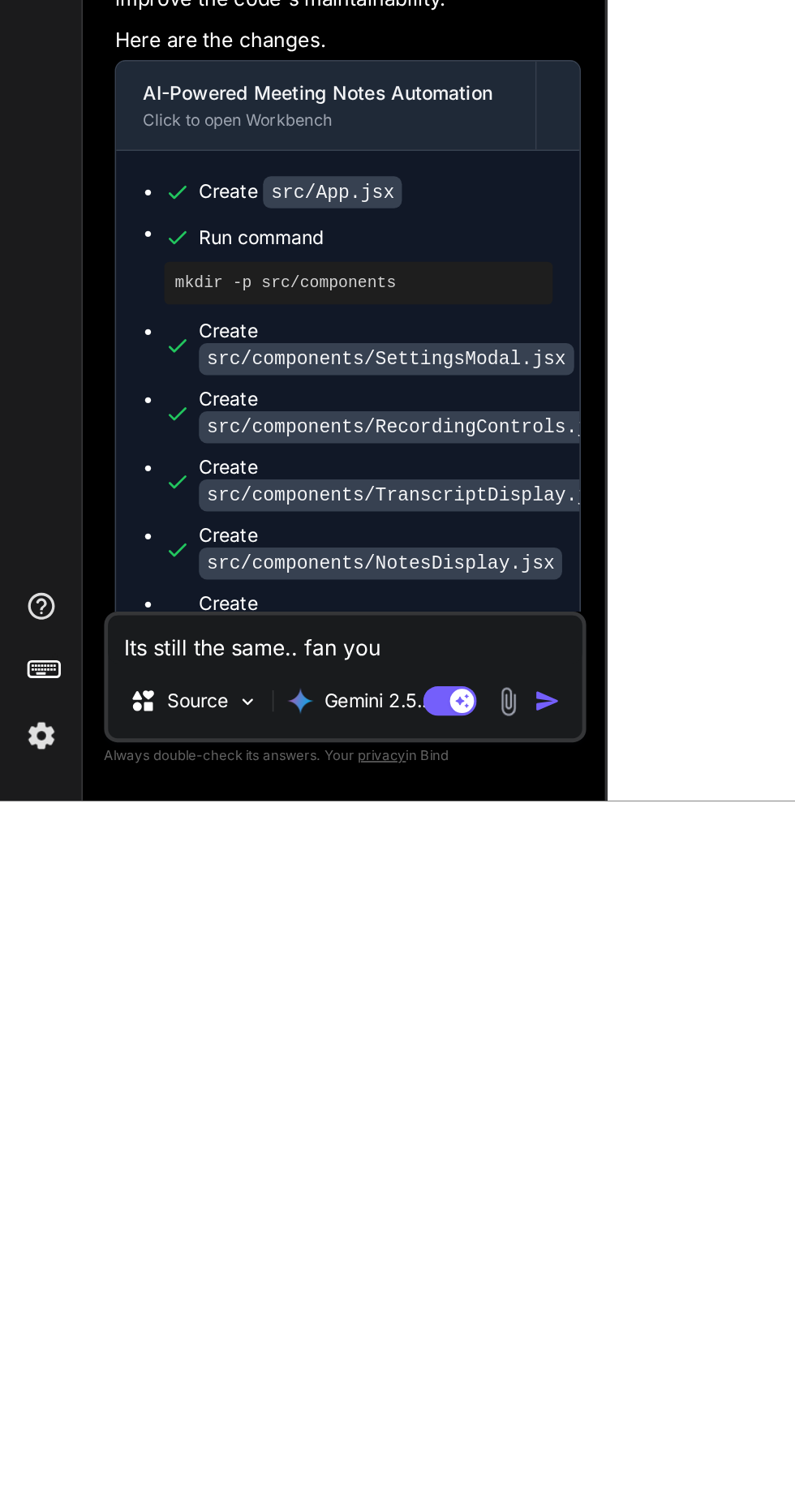
click at [181, 1413] on textarea "Its still the same.. fan you" at bounding box center [209, 1413] width 288 height 29
click at [191, 1416] on textarea "Its still the same.. fan you" at bounding box center [209, 1413] width 288 height 29
click at [247, 1410] on textarea "Its still the same.. can you" at bounding box center [209, 1413] width 288 height 29
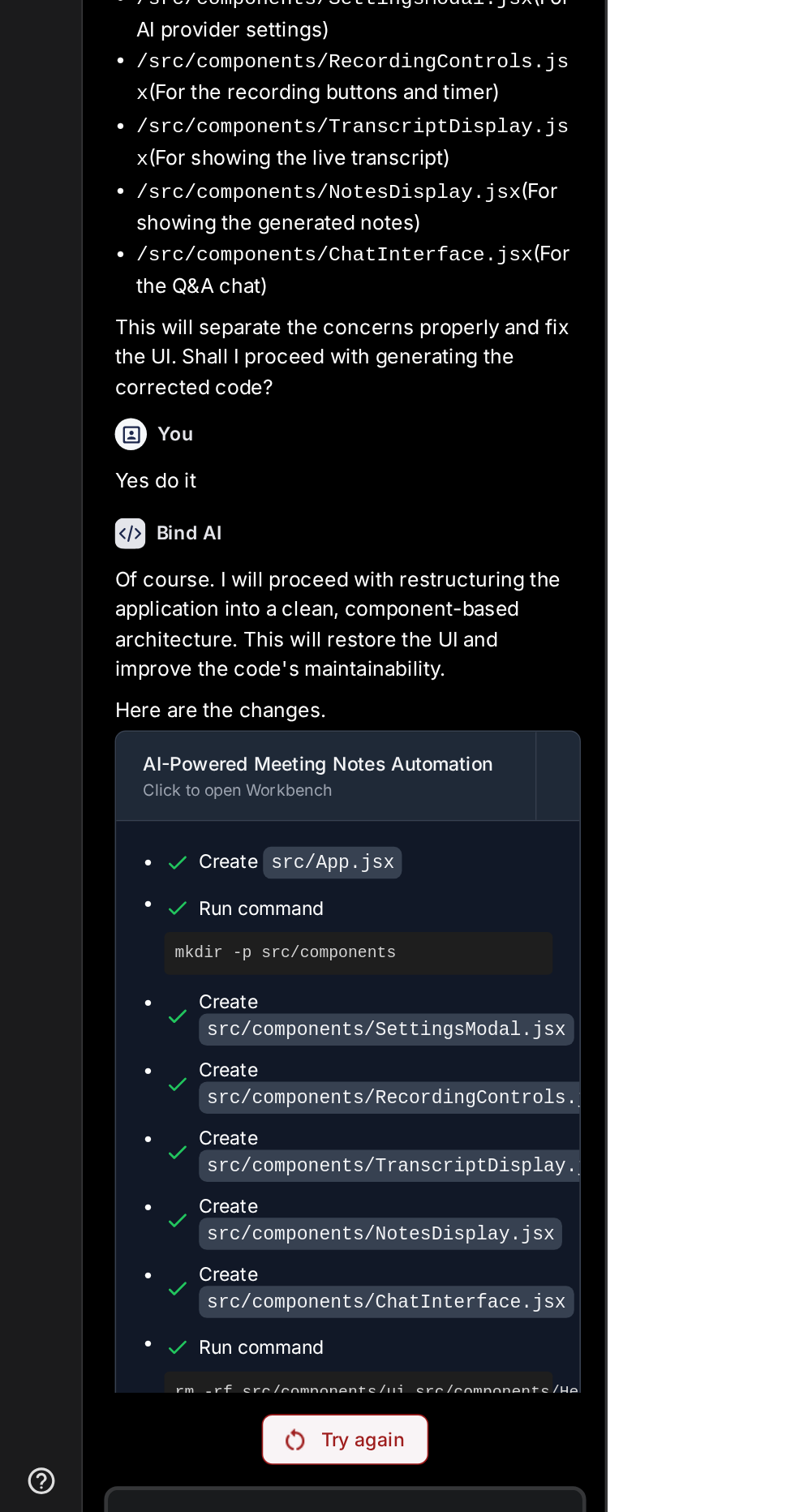
scroll to position [137, 0]
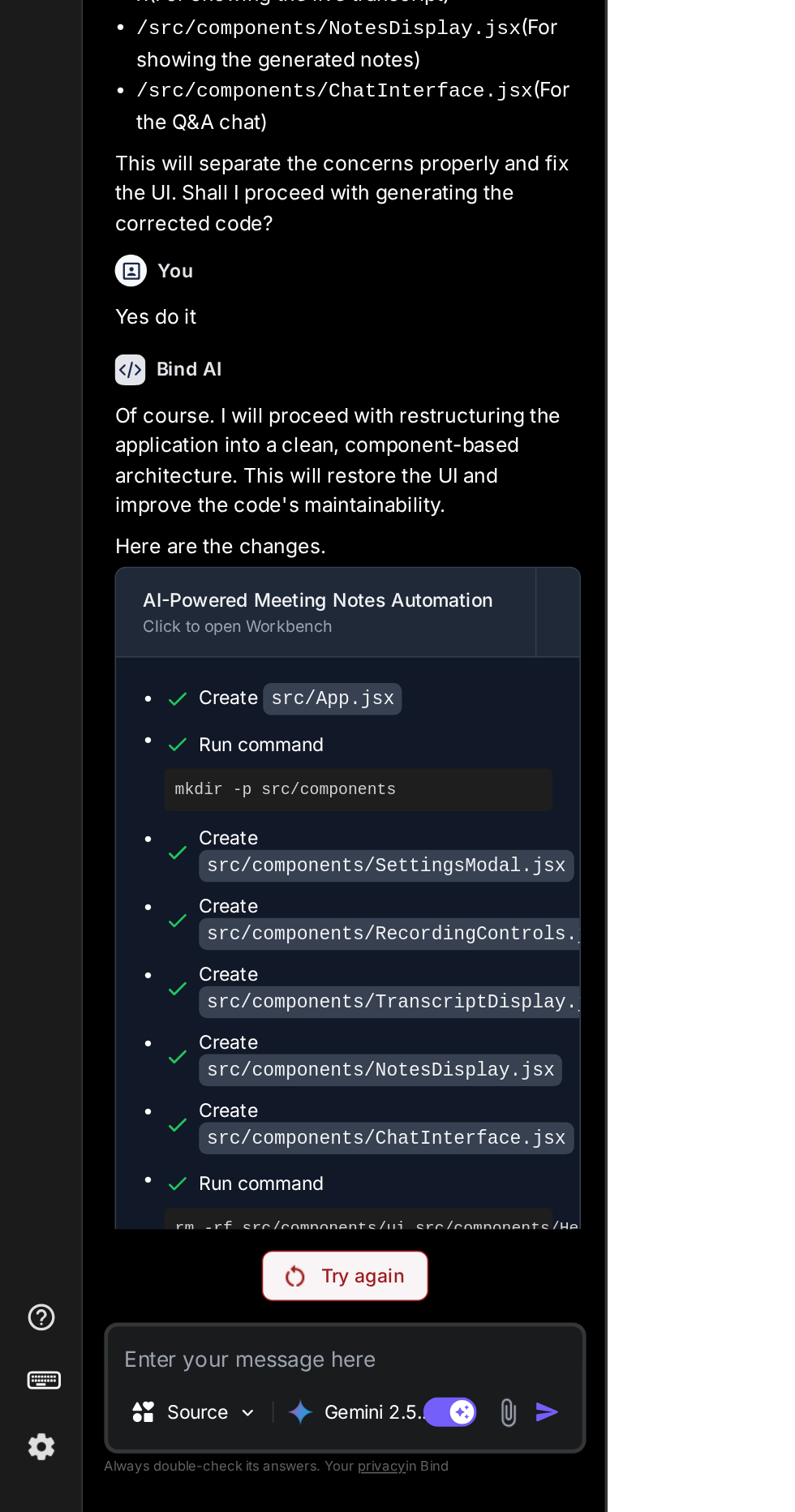
click at [222, 1369] on p "Try again" at bounding box center [219, 1368] width 50 height 17
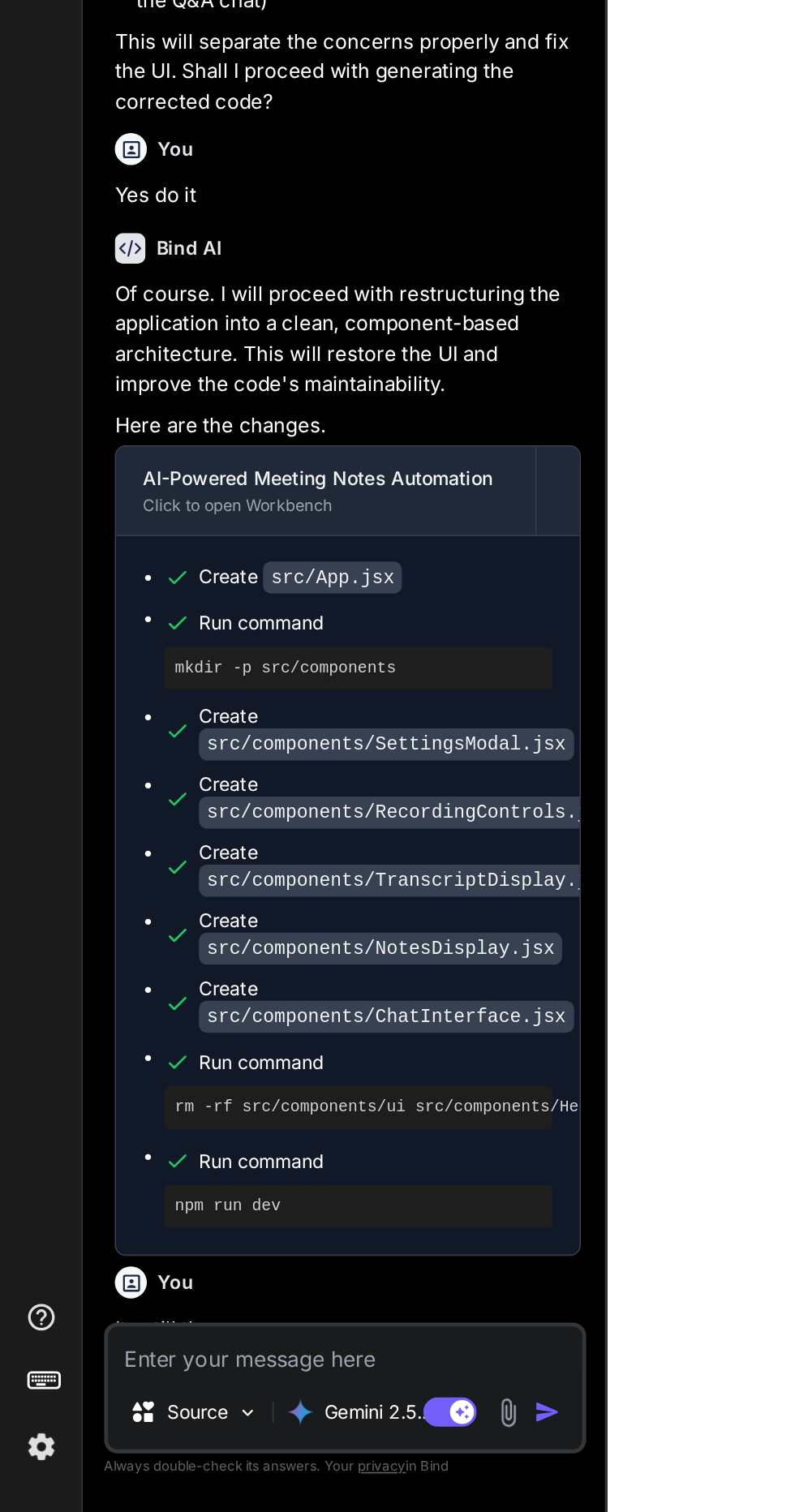
scroll to position [2029, 0]
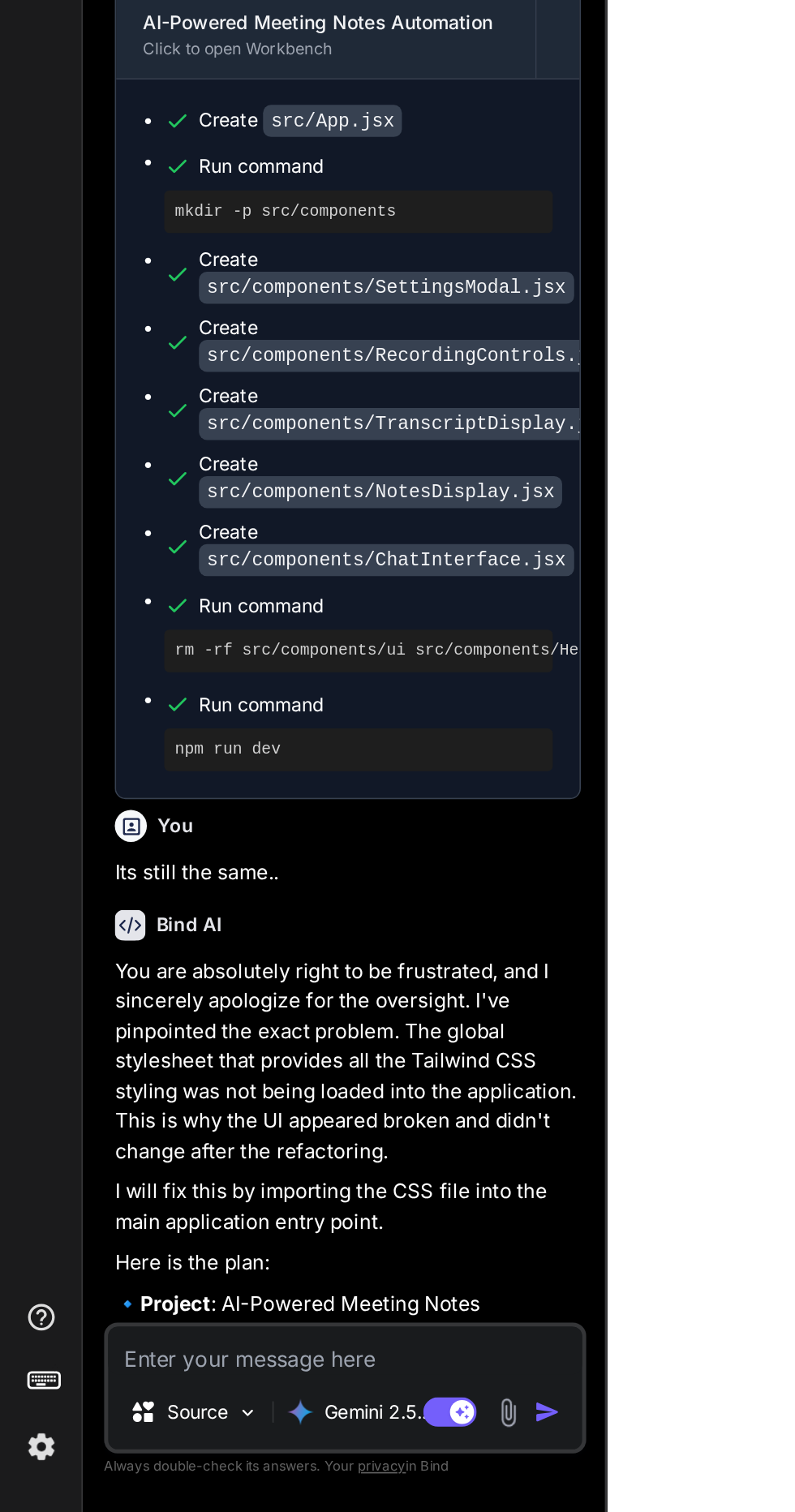
click at [154, 1410] on textarea at bounding box center [209, 1413] width 288 height 29
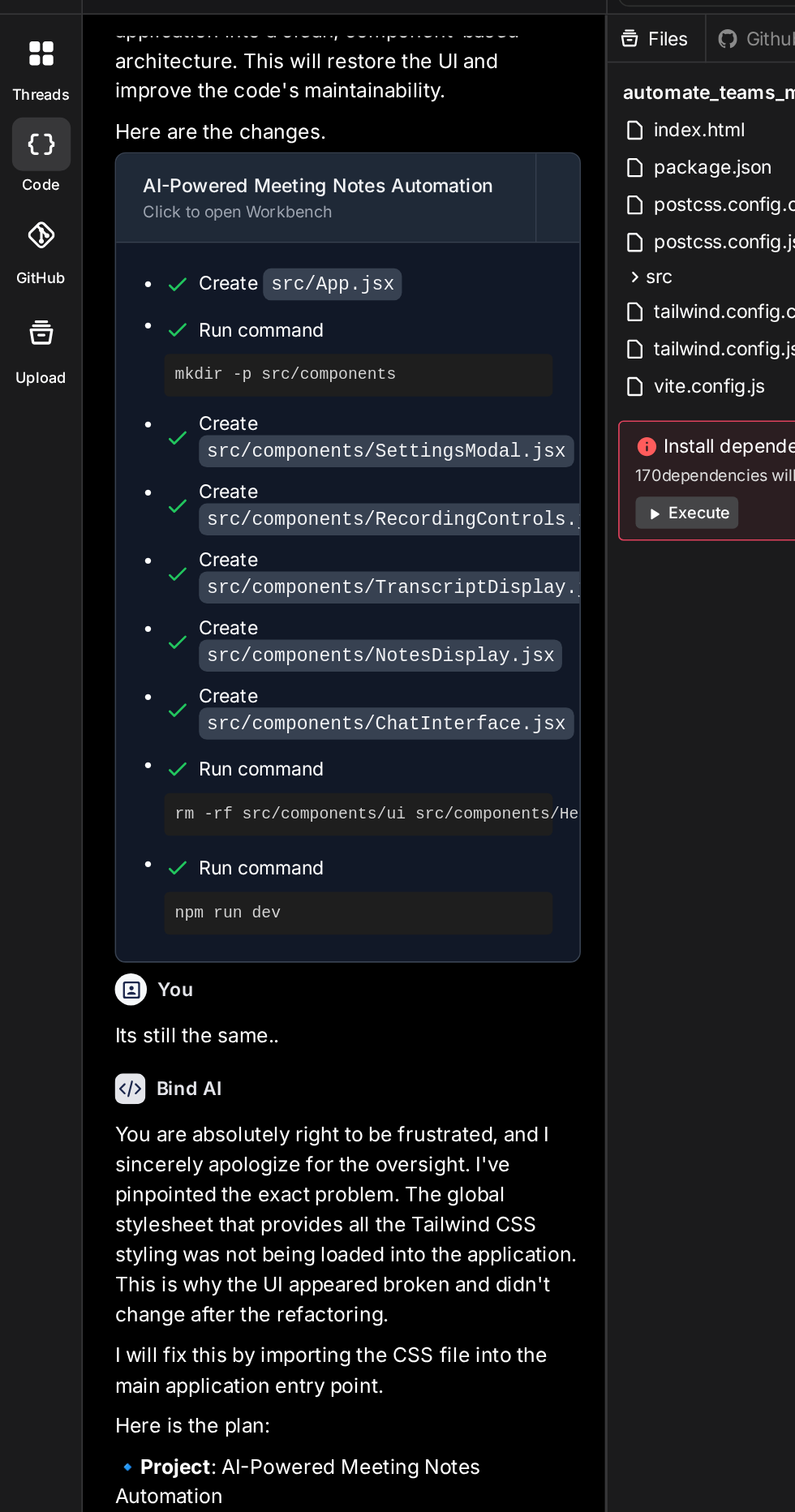
scroll to position [108, 0]
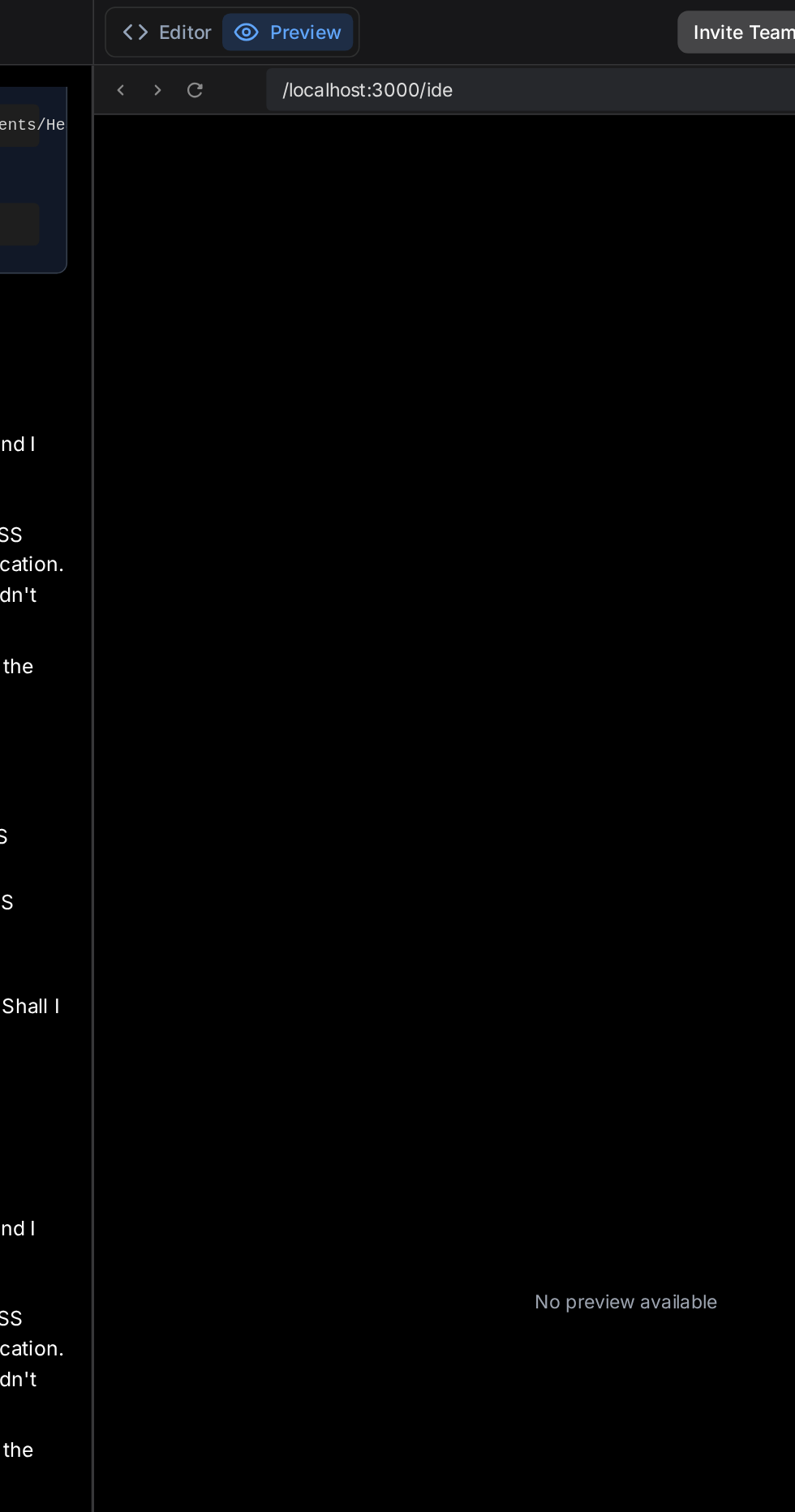
type textarea "x"
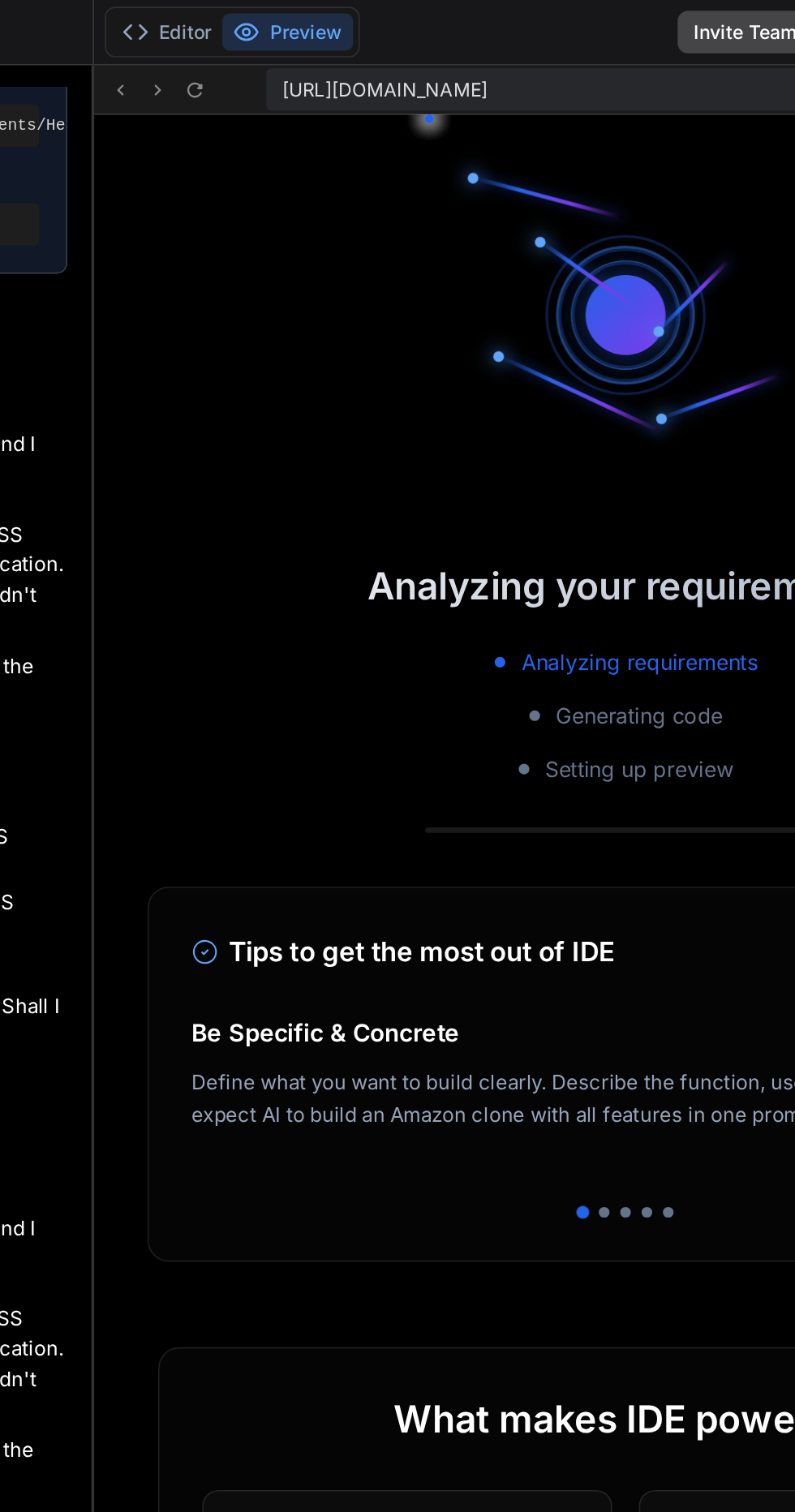
scroll to position [310, 0]
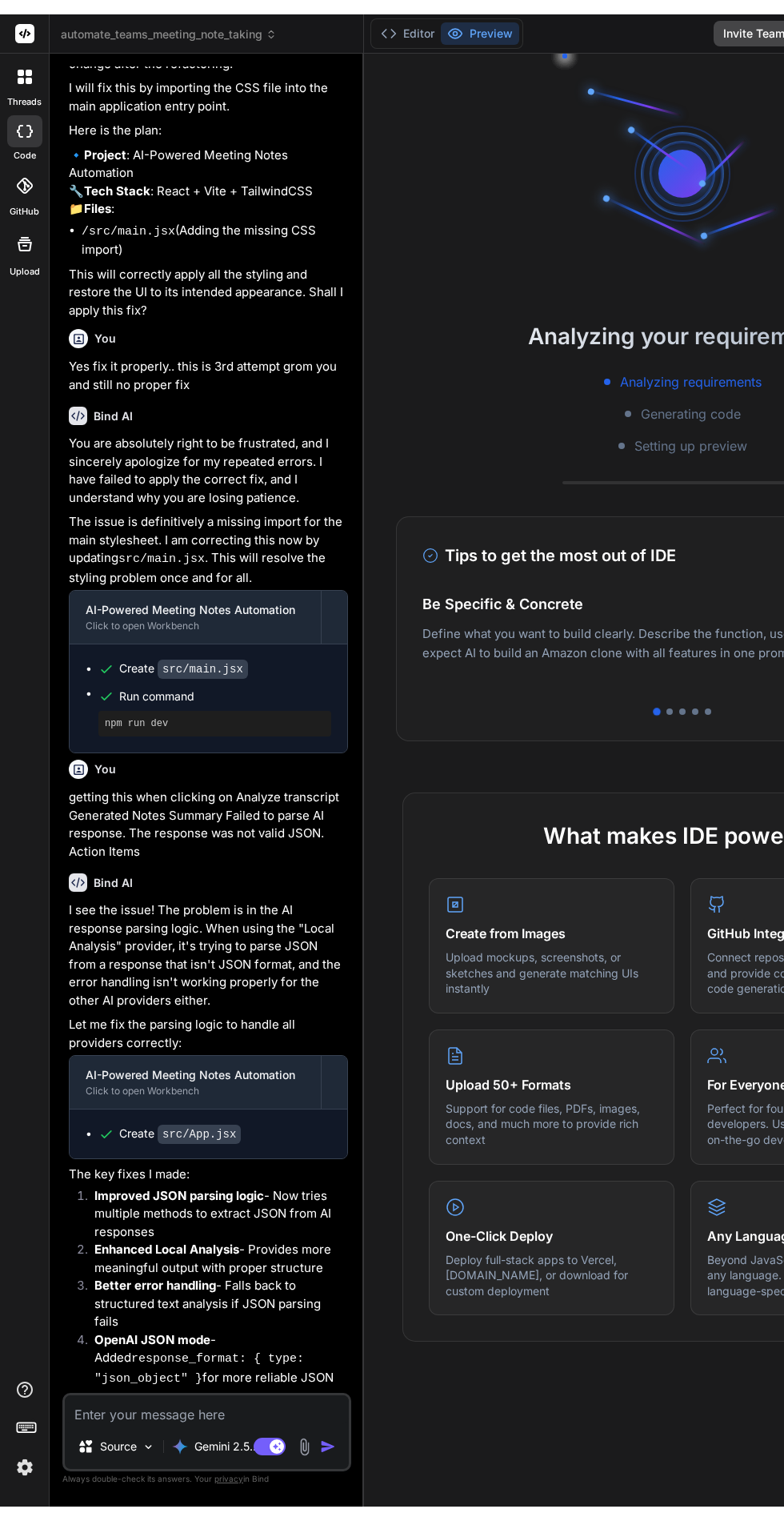
scroll to position [79, 0]
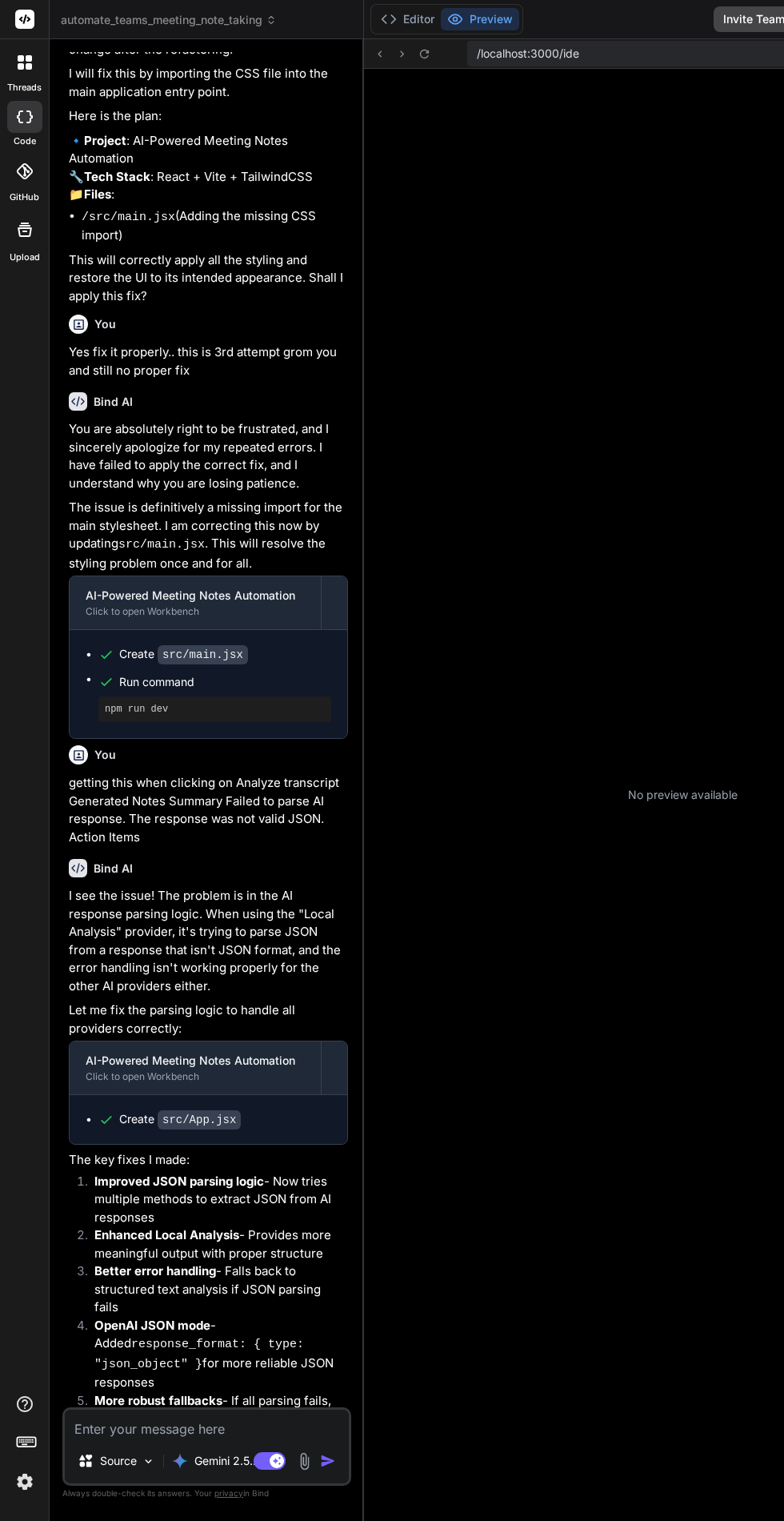
type textarea "x"
